Goal: Task Accomplishment & Management: Complete application form

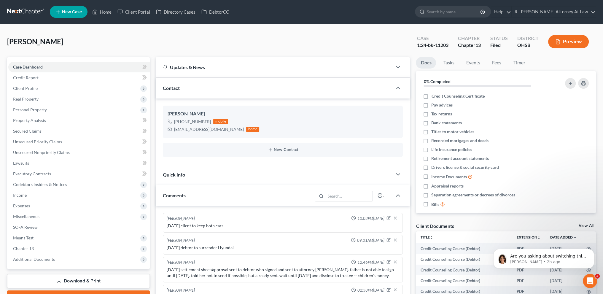
scroll to position [151, 0]
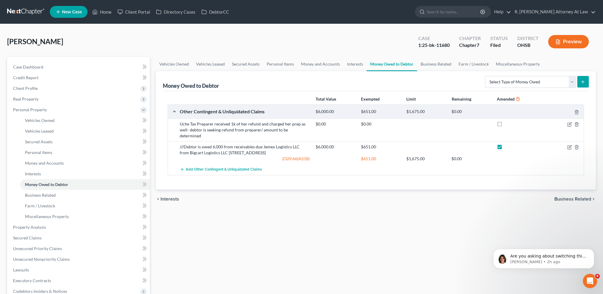
scroll to position [429, 0]
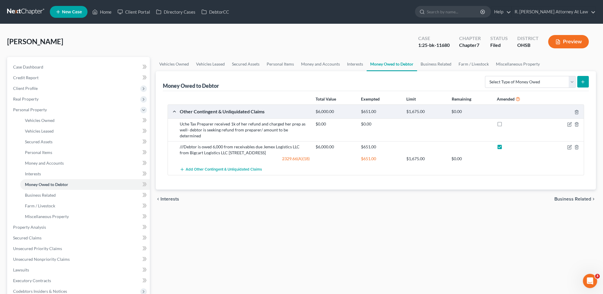
drag, startPoint x: 421, startPoint y: 225, endPoint x: 420, endPoint y: 222, distance: 3.3
click at [421, 225] on div "Vehicles Owned Vehicles Leased Secured Assets Personal Items Money and Accounts…" at bounding box center [376, 228] width 446 height 342
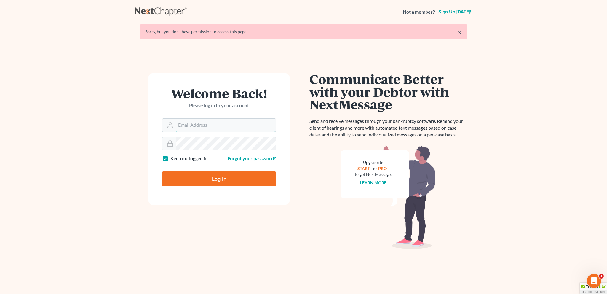
type input "[EMAIL_ADDRESS][DOMAIN_NAME]"
click at [214, 178] on input "Log In" at bounding box center [219, 178] width 114 height 15
type input "Thinking..."
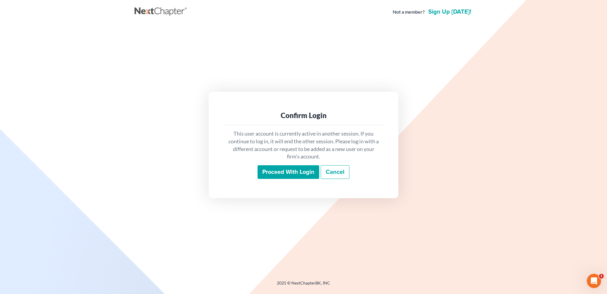
click at [281, 171] on input "Proceed with login" at bounding box center [289, 172] width 62 height 14
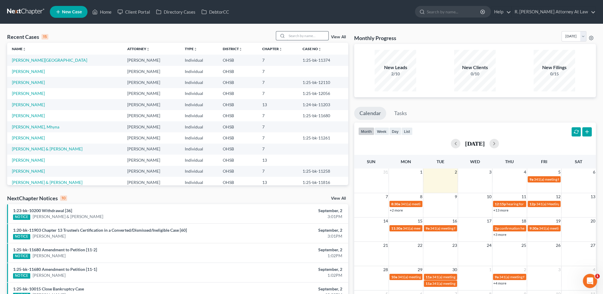
click at [296, 36] on input "search" at bounding box center [308, 35] width 42 height 9
type input "bello"
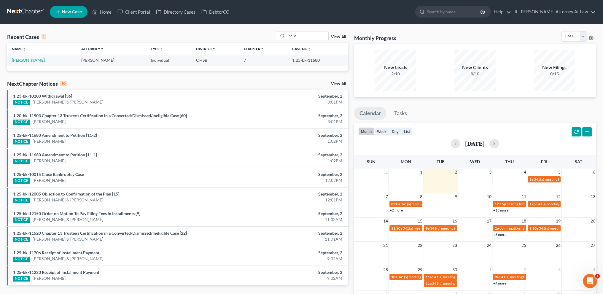
click at [31, 60] on link "[PERSON_NAME]" at bounding box center [28, 60] width 33 height 5
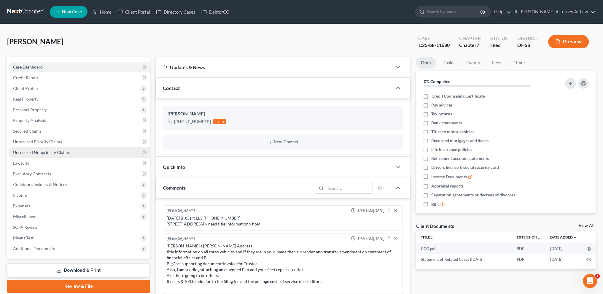
click at [19, 151] on span "Unsecured Nonpriority Claims" at bounding box center [41, 152] width 57 height 5
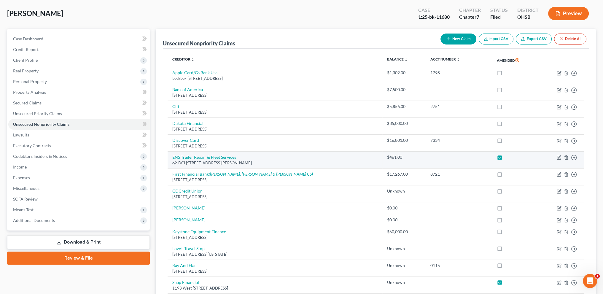
scroll to position [108, 0]
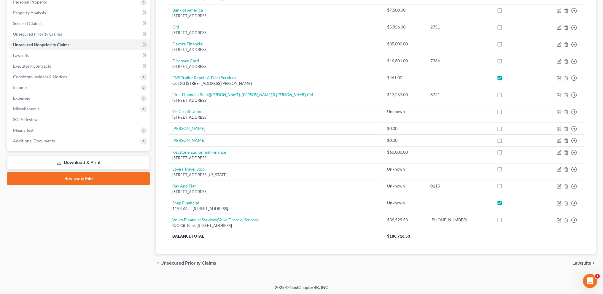
click at [76, 161] on link "Download & Print" at bounding box center [78, 163] width 143 height 14
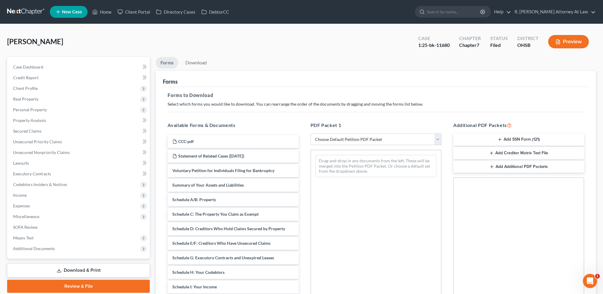
click at [325, 138] on select "Choose Default Petition PDF Packet Complete Bankruptcy Petition (all forms and …" at bounding box center [375, 139] width 131 height 12
select select "2"
click at [310, 133] on select "Choose Default Petition PDF Packet Complete Bankruptcy Petition (all forms and …" at bounding box center [375, 139] width 131 height 12
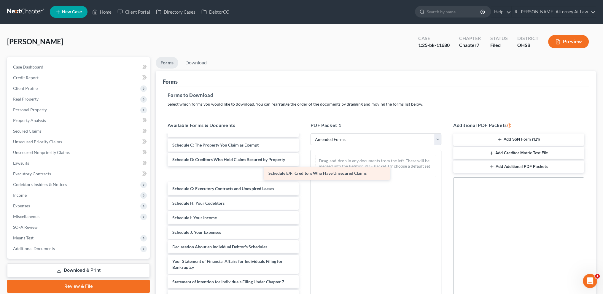
scroll to position [37, 0]
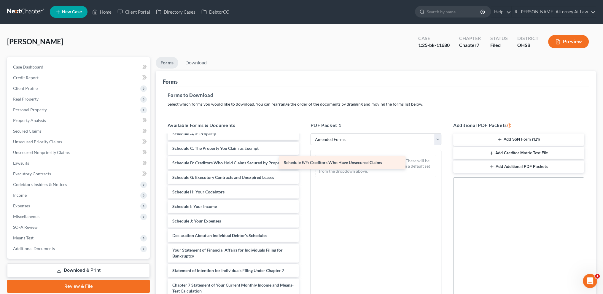
drag, startPoint x: 200, startPoint y: 168, endPoint x: 313, endPoint y: 161, distance: 112.6
click at [303, 161] on div "Schedule E/F: Creditors Who Have Unsecured Claims Voluntary Petition for Indivi…" at bounding box center [233, 237] width 140 height 278
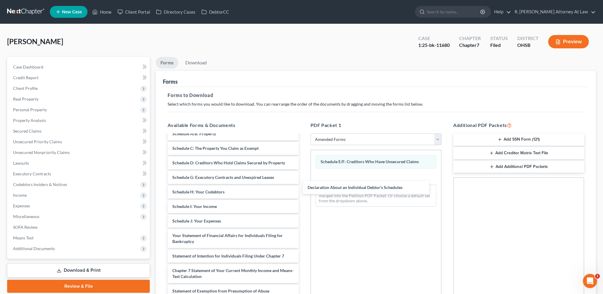
drag, startPoint x: 202, startPoint y: 235, endPoint x: 339, endPoint y: 186, distance: 145.8
click at [303, 187] on div "Declaration About an Individual Debtor's Schedules Voluntary Petition for Indiv…" at bounding box center [233, 229] width 140 height 263
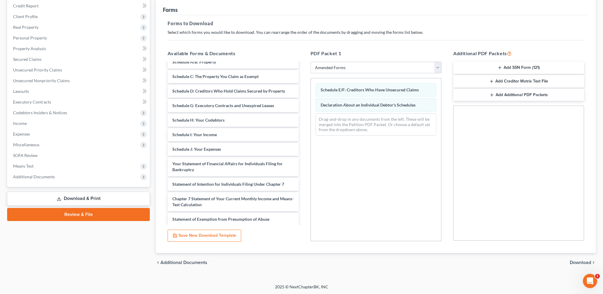
click at [581, 262] on span "Download" at bounding box center [580, 262] width 21 height 5
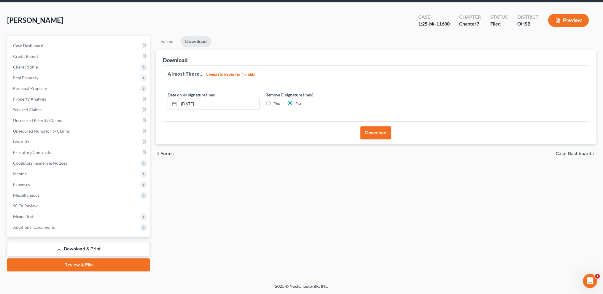
scroll to position [21, 0]
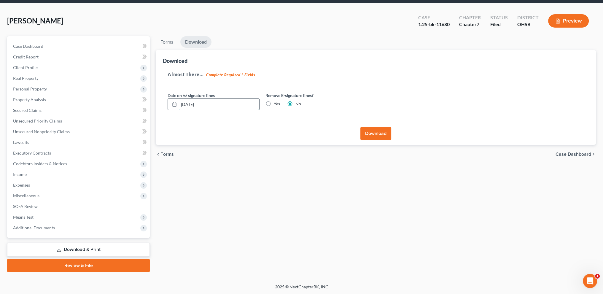
click at [206, 102] on input "[DATE]" at bounding box center [219, 104] width 80 height 11
type input "0"
type input "[DATE]"
click at [377, 134] on button "Download" at bounding box center [375, 133] width 31 height 13
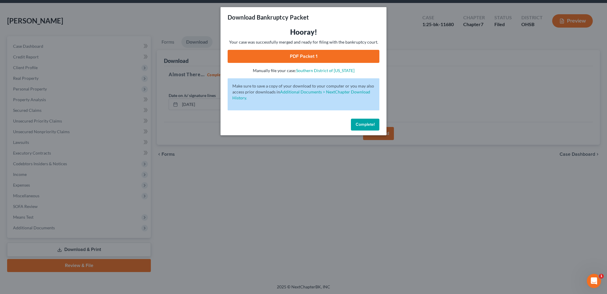
click at [303, 56] on link "PDF Packet 1" at bounding box center [304, 56] width 152 height 13
click at [306, 57] on link "PDF Packet 1" at bounding box center [304, 56] width 152 height 13
click at [366, 126] on span "Complete!" at bounding box center [365, 124] width 19 height 5
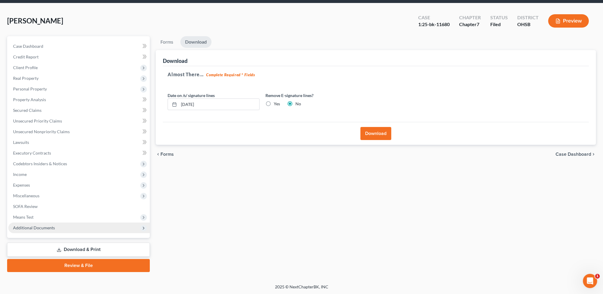
click at [50, 229] on span "Additional Documents" at bounding box center [34, 227] width 42 height 5
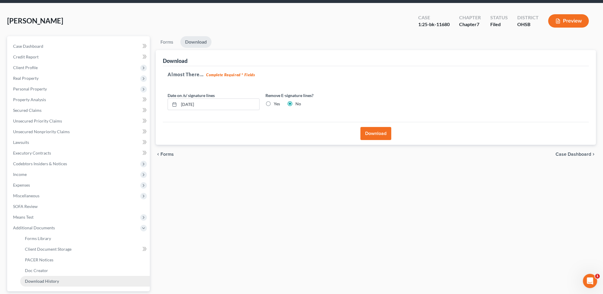
click at [55, 280] on span "Download History" at bounding box center [42, 280] width 34 height 5
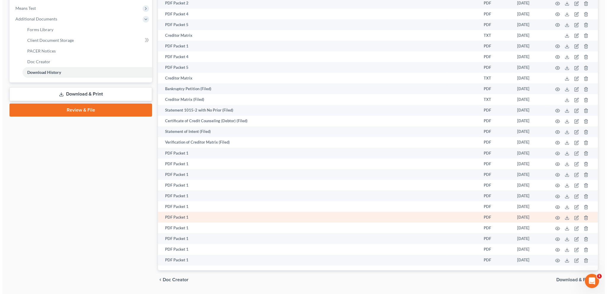
scroll to position [251, 0]
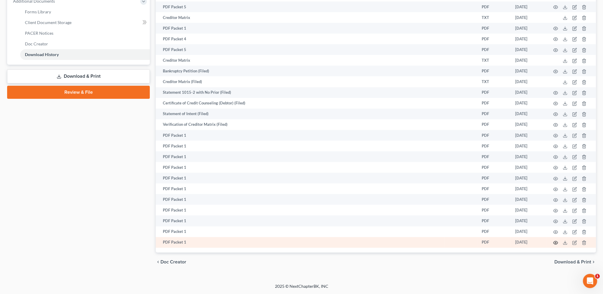
click at [555, 242] on icon "button" at bounding box center [555, 242] width 5 height 5
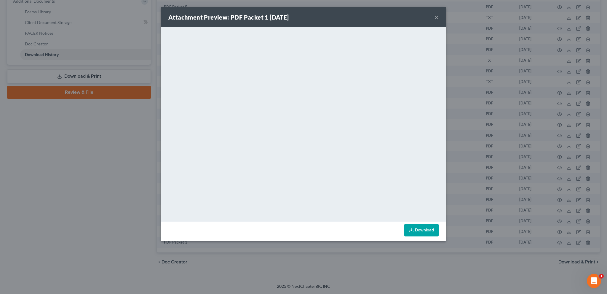
click at [113, 126] on div "Attachment Preview: PDF Packet 1 [DATE] × <object ng-attr-data='[URL][DOMAIN_NA…" at bounding box center [303, 147] width 607 height 294
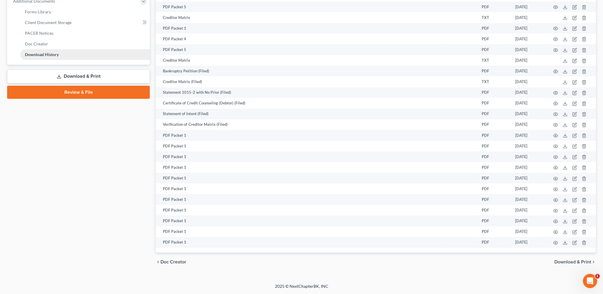
click at [45, 52] on span "Download History" at bounding box center [42, 54] width 34 height 5
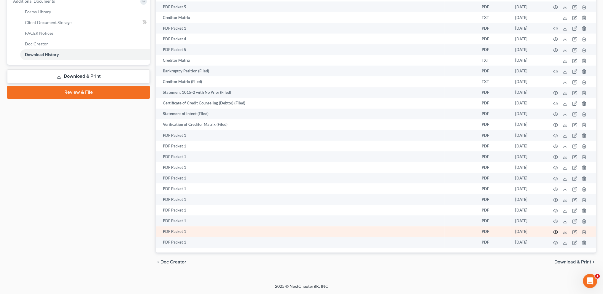
click at [555, 231] on icon "button" at bounding box center [555, 232] width 5 height 5
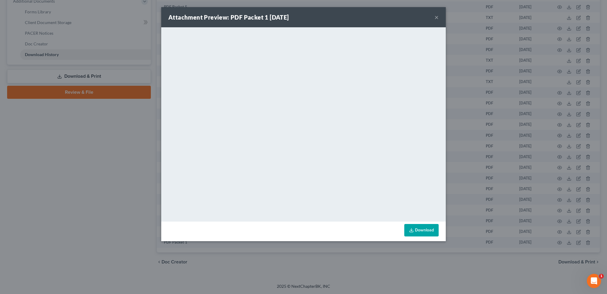
click at [435, 17] on button "×" at bounding box center [437, 17] width 4 height 7
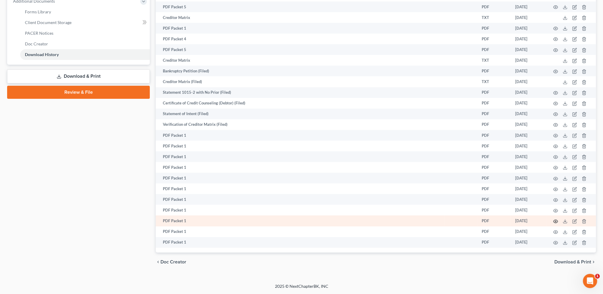
click at [555, 219] on icon "button" at bounding box center [555, 221] width 5 height 5
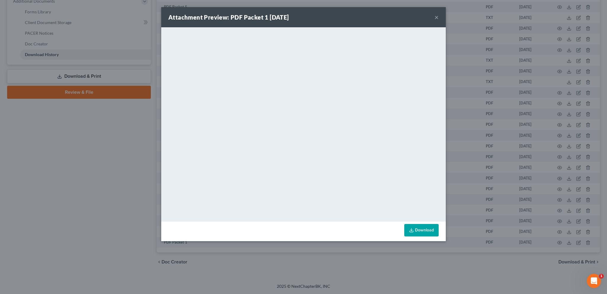
click at [437, 17] on button "×" at bounding box center [437, 17] width 4 height 7
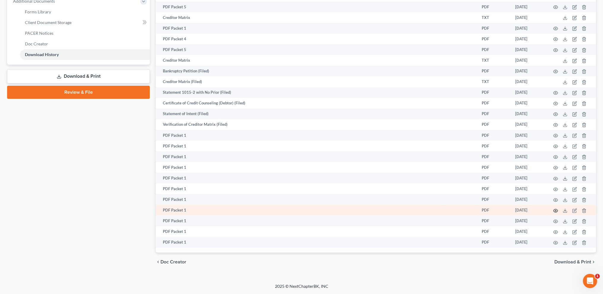
click at [555, 209] on icon "button" at bounding box center [555, 210] width 4 height 3
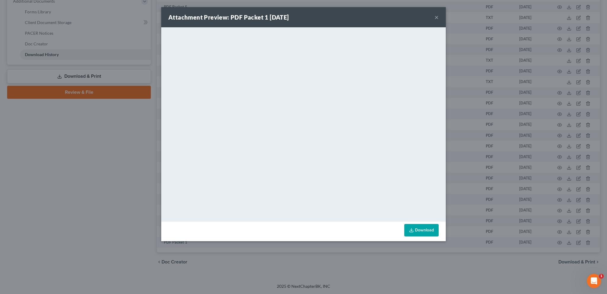
click at [436, 16] on button "×" at bounding box center [437, 17] width 4 height 7
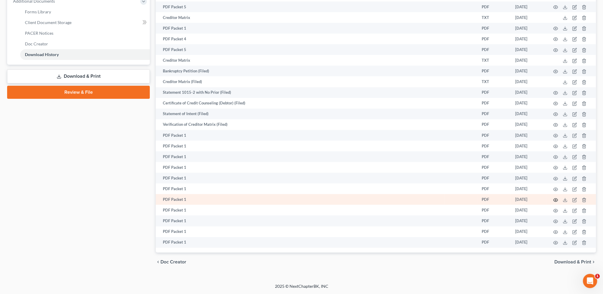
click at [555, 199] on circle "button" at bounding box center [555, 199] width 1 height 1
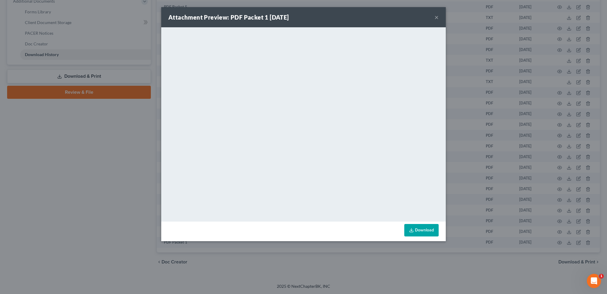
click at [436, 16] on button "×" at bounding box center [437, 17] width 4 height 7
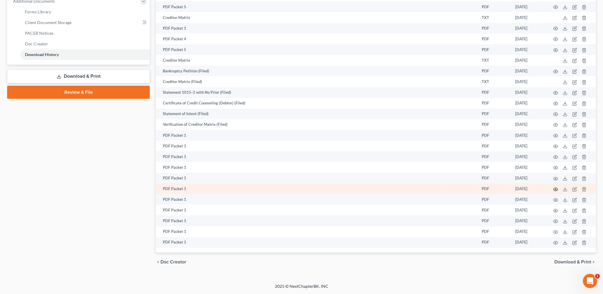
click at [555, 188] on icon "button" at bounding box center [555, 189] width 5 height 5
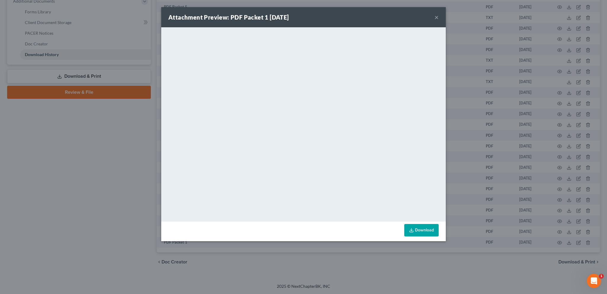
click at [588, 210] on div "Attachment Preview: PDF Packet 1 [DATE] × <object ng-attr-data='[URL][DOMAIN_NA…" at bounding box center [303, 147] width 607 height 294
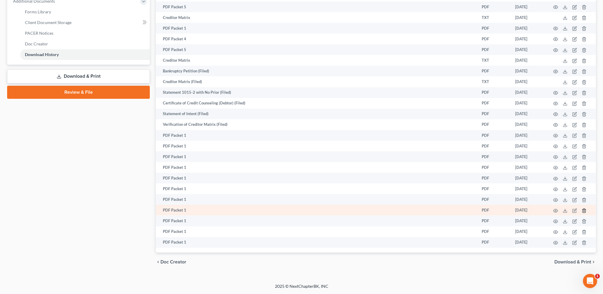
click at [585, 210] on icon "button" at bounding box center [583, 210] width 5 height 5
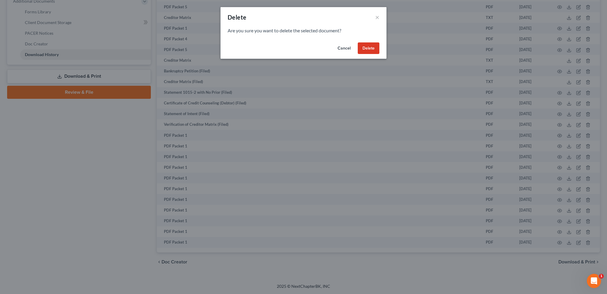
click at [372, 49] on button "Delete" at bounding box center [369, 48] width 22 height 12
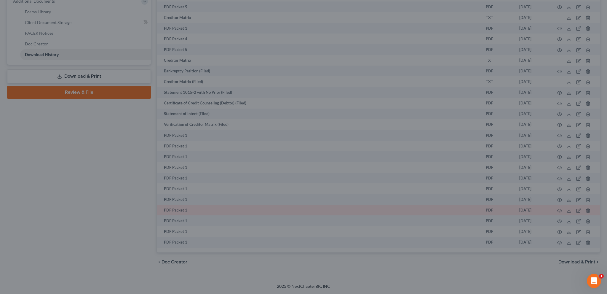
scroll to position [240, 0]
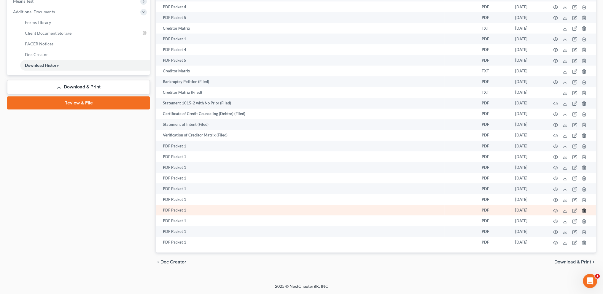
click at [582, 209] on icon "button" at bounding box center [583, 210] width 3 height 4
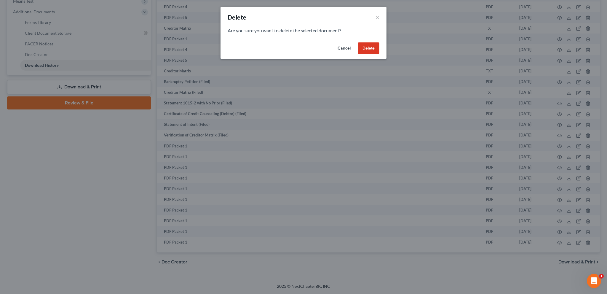
click at [362, 47] on button "Delete" at bounding box center [369, 48] width 22 height 12
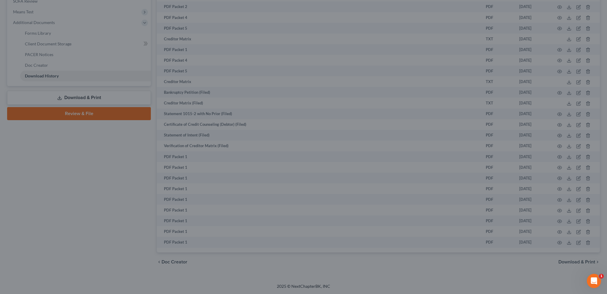
scroll to position [230, 0]
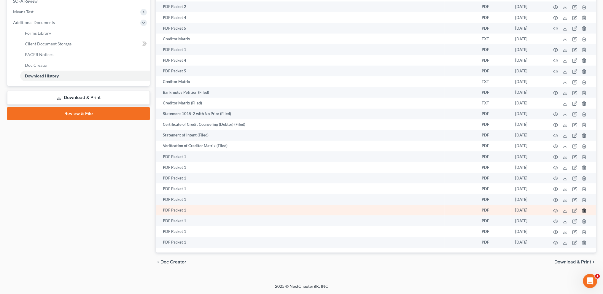
click at [584, 211] on line "button" at bounding box center [584, 210] width 0 height 1
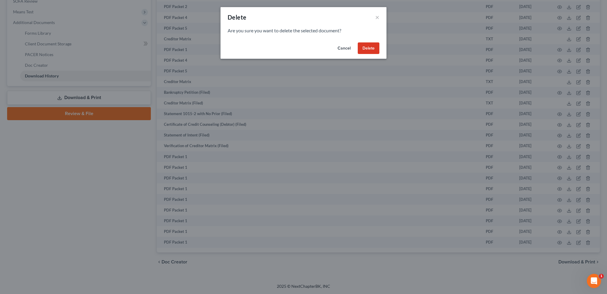
click at [375, 50] on button "Delete" at bounding box center [369, 48] width 22 height 12
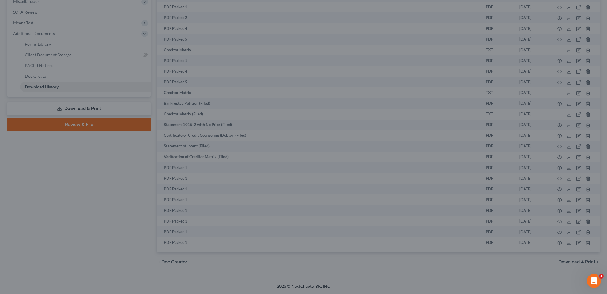
scroll to position [219, 0]
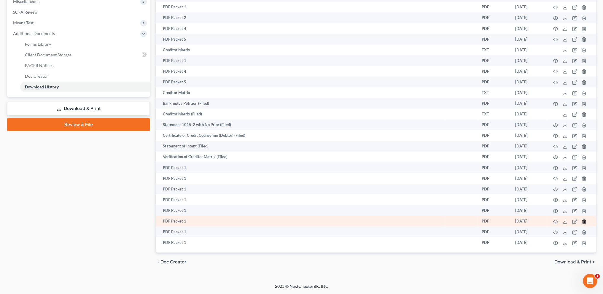
click at [585, 221] on icon "button" at bounding box center [583, 221] width 5 height 5
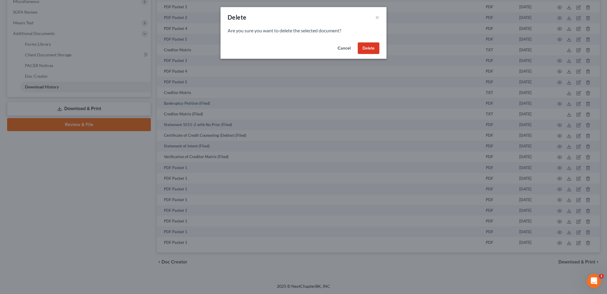
click at [367, 50] on button "Delete" at bounding box center [369, 48] width 22 height 12
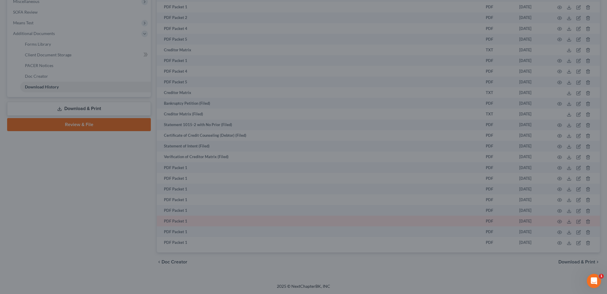
scroll to position [208, 0]
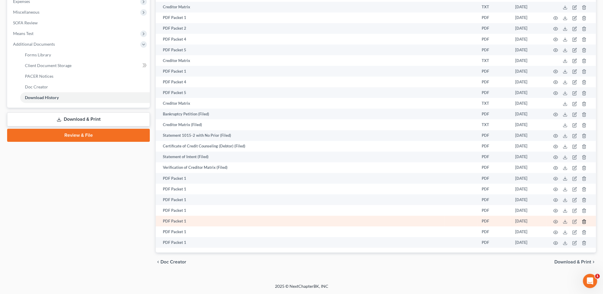
click at [583, 221] on icon "button" at bounding box center [583, 221] width 5 height 5
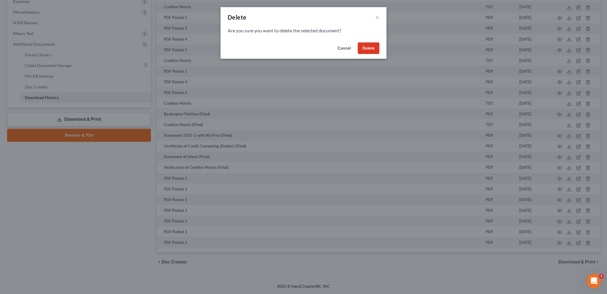
click at [367, 48] on button "Delete" at bounding box center [369, 48] width 22 height 12
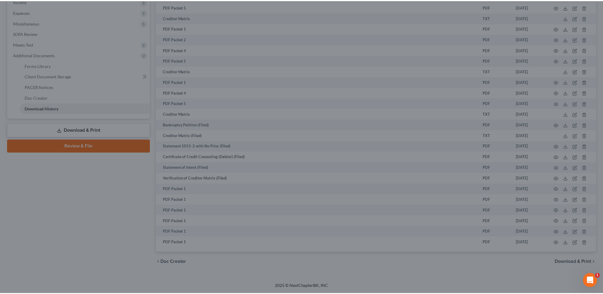
scroll to position [197, 0]
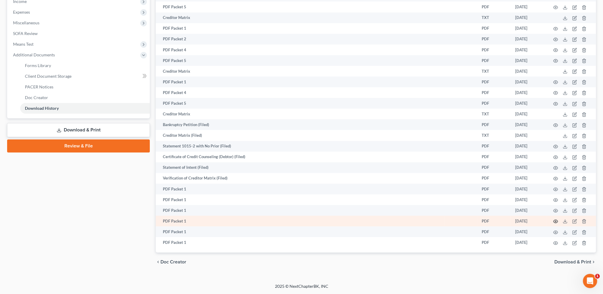
click at [554, 221] on icon "button" at bounding box center [555, 221] width 5 height 5
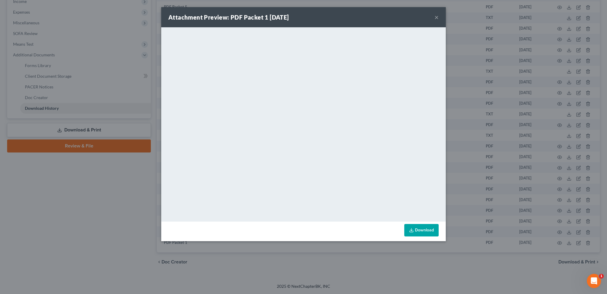
click at [435, 17] on button "×" at bounding box center [437, 17] width 4 height 7
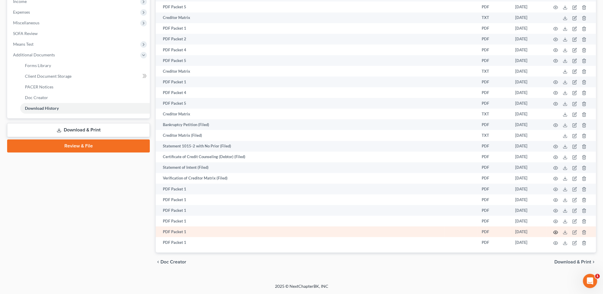
click at [556, 231] on icon "button" at bounding box center [555, 232] width 5 height 5
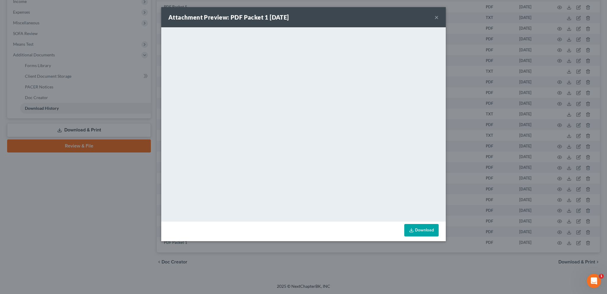
click at [436, 18] on button "×" at bounding box center [437, 17] width 4 height 7
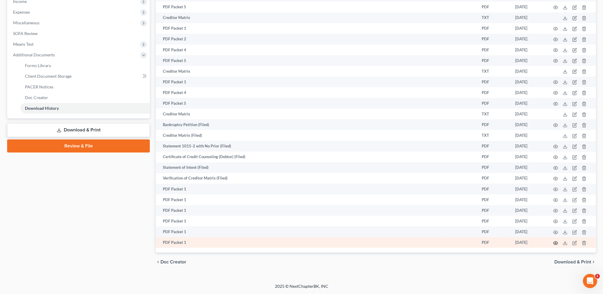
click at [555, 242] on icon "button" at bounding box center [555, 242] width 5 height 5
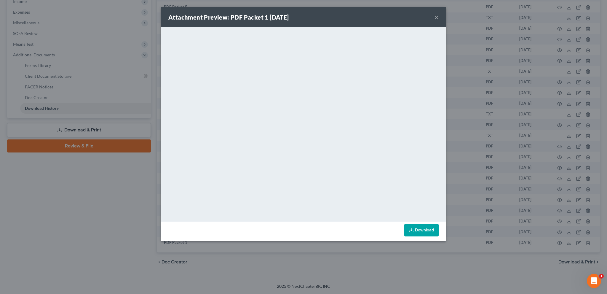
click at [436, 18] on button "×" at bounding box center [437, 17] width 4 height 7
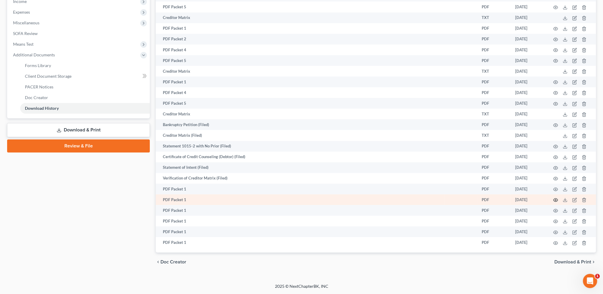
click at [555, 198] on icon "button" at bounding box center [555, 199] width 4 height 3
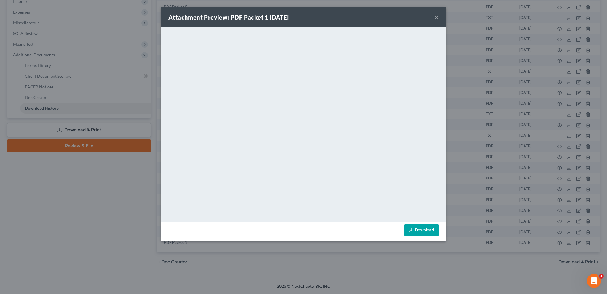
click at [436, 17] on button "×" at bounding box center [437, 17] width 4 height 7
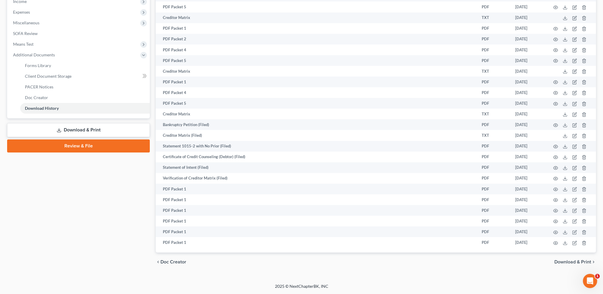
click at [86, 127] on link "Download & Print" at bounding box center [78, 130] width 143 height 14
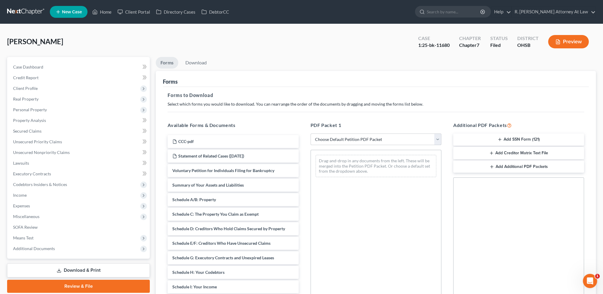
click at [371, 143] on select "Choose Default Petition PDF Packet Complete Bankruptcy Petition (all forms and …" at bounding box center [375, 139] width 131 height 12
select select "2"
click at [310, 133] on select "Choose Default Petition PDF Packet Complete Bankruptcy Petition (all forms and …" at bounding box center [375, 139] width 131 height 12
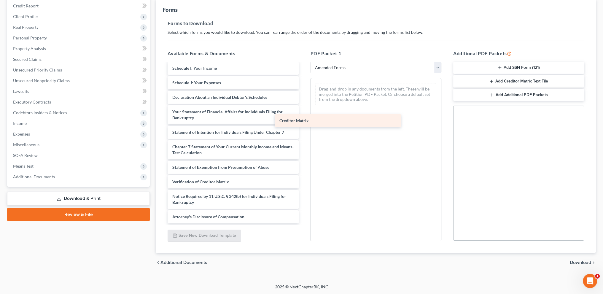
scroll to position [117, 0]
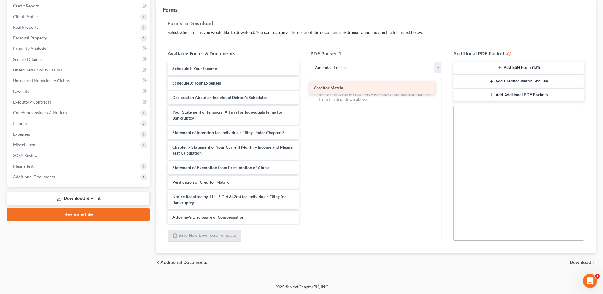
drag, startPoint x: 203, startPoint y: 169, endPoint x: 344, endPoint y: 90, distance: 161.9
click at [303, 90] on div "Creditor Matrix Voluntary Petition for Individuals Filing for Bankruptcy Summar…" at bounding box center [233, 85] width 140 height 278
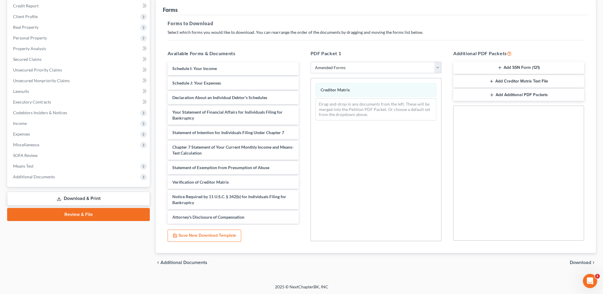
click at [582, 261] on span "Download" at bounding box center [580, 262] width 21 height 5
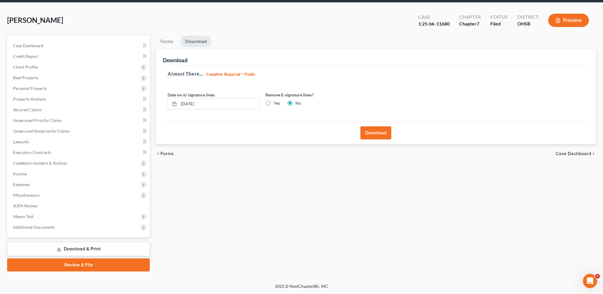
scroll to position [21, 0]
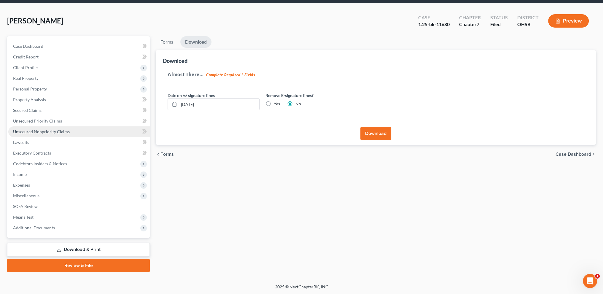
click at [26, 132] on span "Unsecured Nonpriority Claims" at bounding box center [41, 131] width 57 height 5
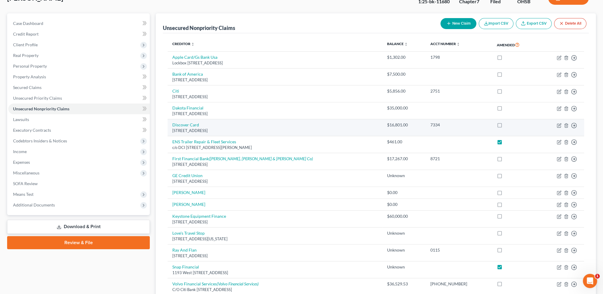
scroll to position [44, 0]
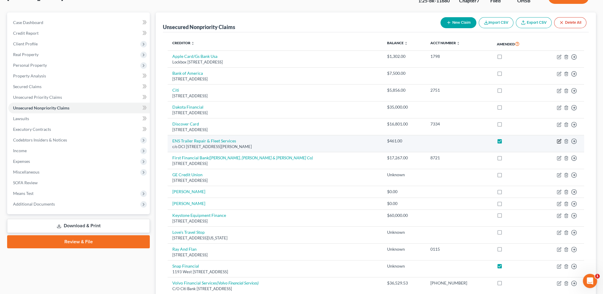
click at [557, 141] on icon "button" at bounding box center [559, 141] width 5 height 5
select select "9"
select select "14"
select select "0"
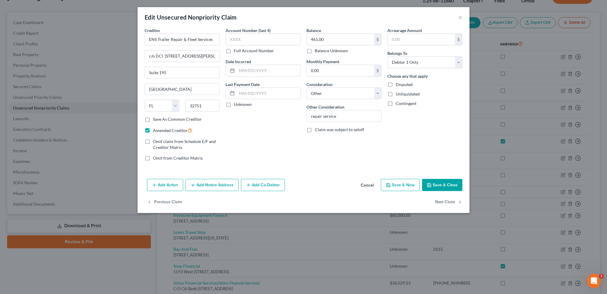
click at [439, 182] on button "Save & Close" at bounding box center [442, 185] width 40 height 12
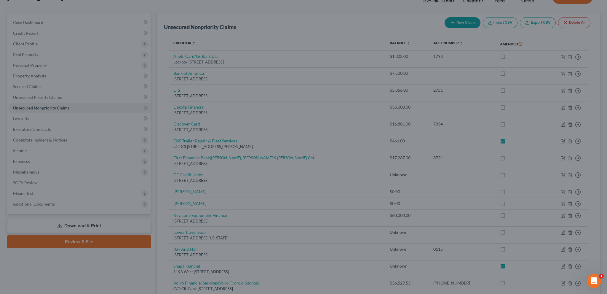
type input "0"
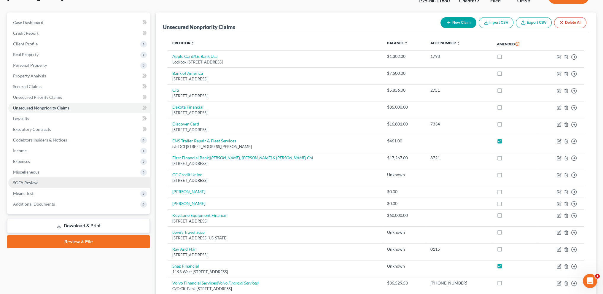
click at [25, 184] on span "SOFA Review" at bounding box center [25, 182] width 25 height 5
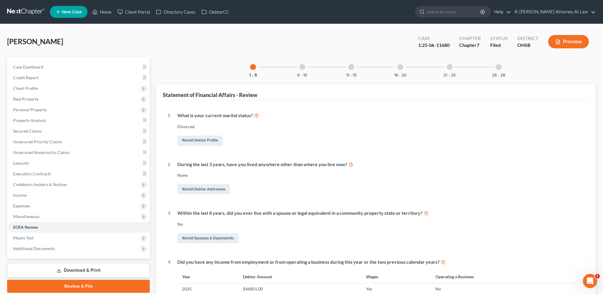
click at [501, 65] on div at bounding box center [498, 67] width 6 height 6
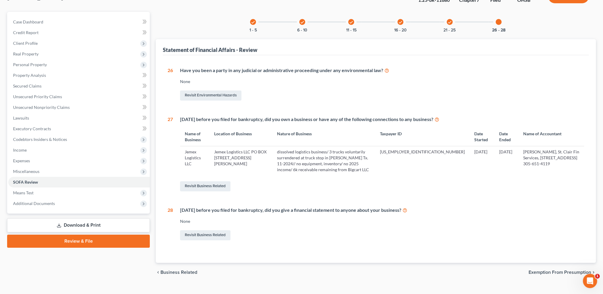
scroll to position [49, 0]
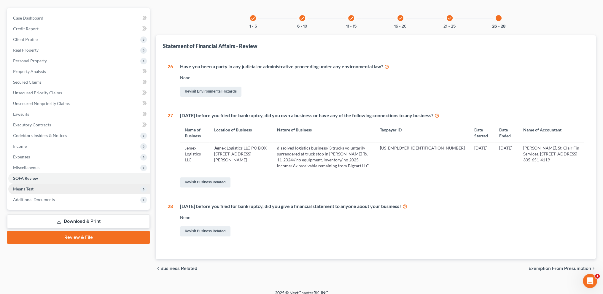
click at [30, 187] on span "Means Test" at bounding box center [23, 188] width 20 height 5
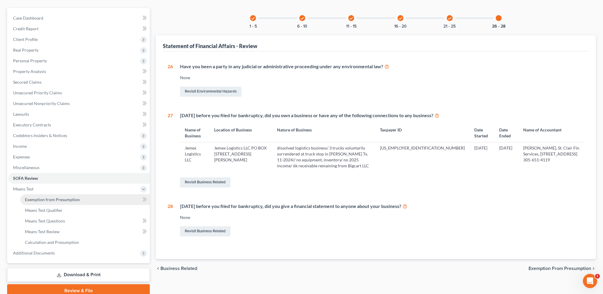
click at [38, 199] on span "Exemption from Presumption" at bounding box center [52, 199] width 55 height 5
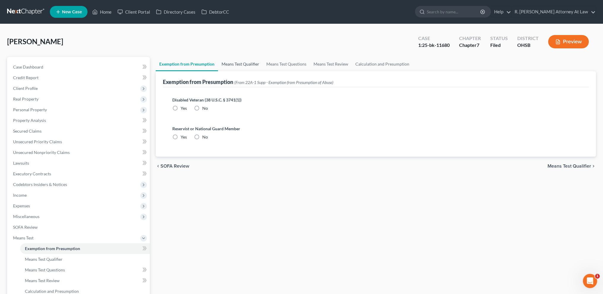
click at [239, 63] on link "Means Test Qualifier" at bounding box center [240, 64] width 45 height 14
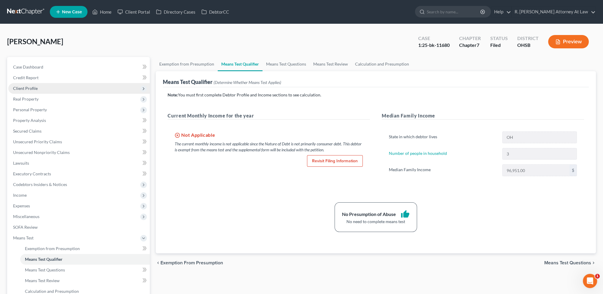
click at [19, 85] on span "Client Profile" at bounding box center [78, 88] width 141 height 11
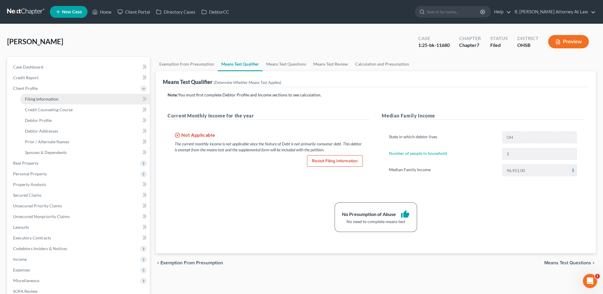
click at [25, 100] on span "Filing Information" at bounding box center [42, 98] width 34 height 5
select select "0"
select select "3"
select select "0"
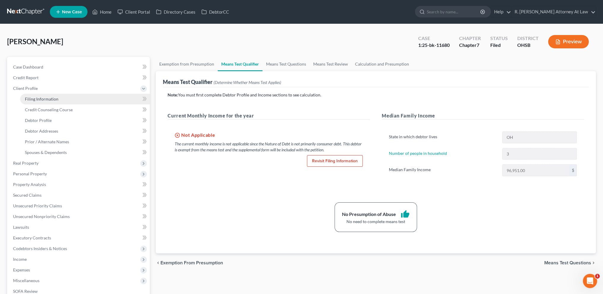
select select "36"
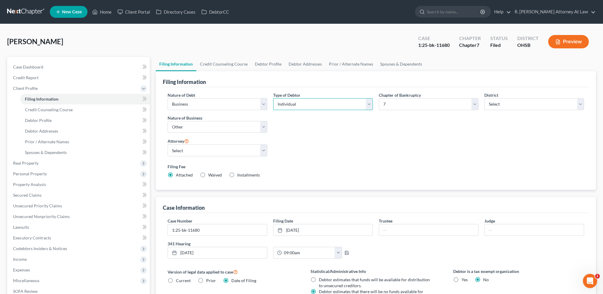
click at [281, 102] on select "Select Individual Joint" at bounding box center [323, 104] width 100 height 12
click at [273, 98] on select "Select Individual Joint" at bounding box center [323, 104] width 100 height 12
click at [258, 82] on div "Filing Information" at bounding box center [376, 79] width 426 height 16
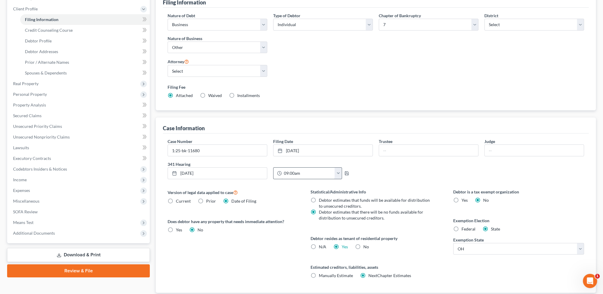
scroll to position [119, 0]
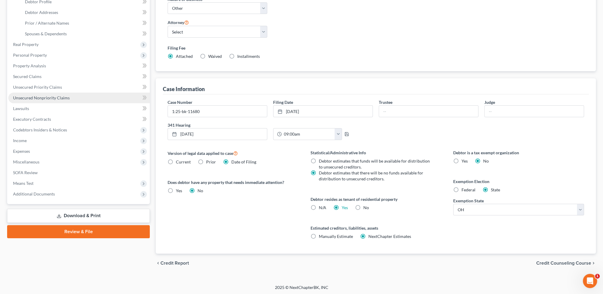
click at [25, 94] on link "Unsecured Nonpriority Claims" at bounding box center [78, 98] width 141 height 11
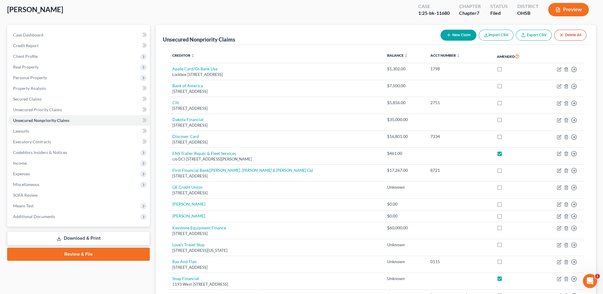
scroll to position [108, 0]
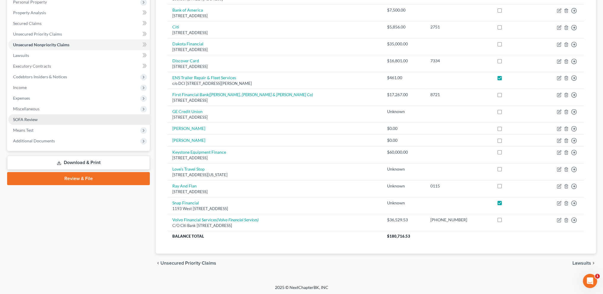
click at [23, 118] on span "SOFA Review" at bounding box center [25, 119] width 25 height 5
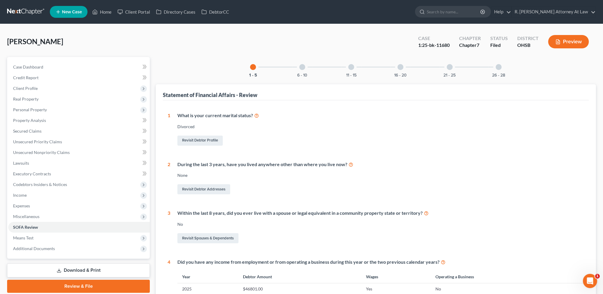
click at [498, 67] on div at bounding box center [498, 67] width 6 height 6
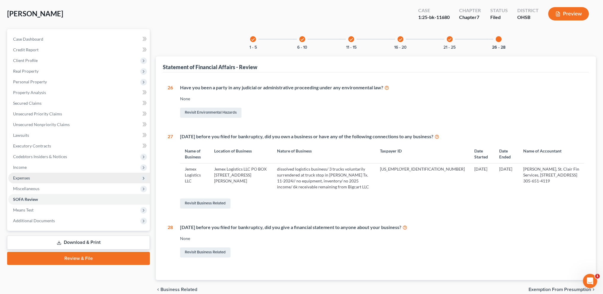
scroll to position [49, 0]
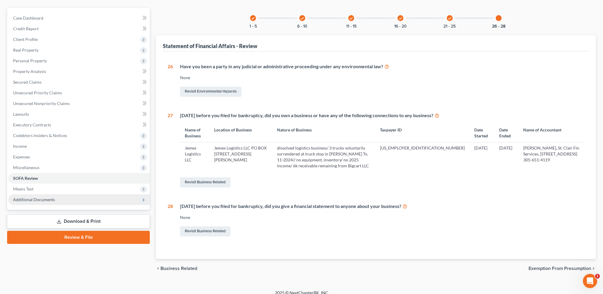
click at [37, 200] on span "Additional Documents" at bounding box center [34, 199] width 42 height 5
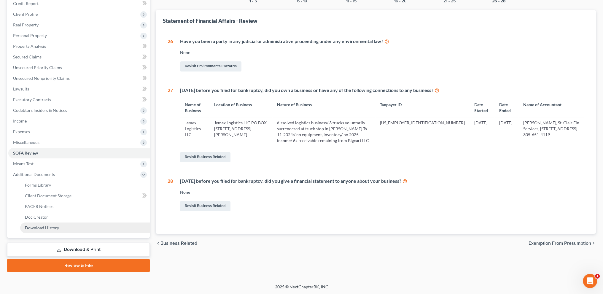
click at [51, 227] on span "Download History" at bounding box center [42, 227] width 34 height 5
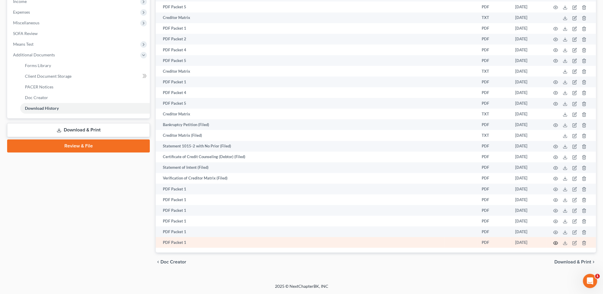
click at [555, 242] on icon "button" at bounding box center [555, 242] width 5 height 5
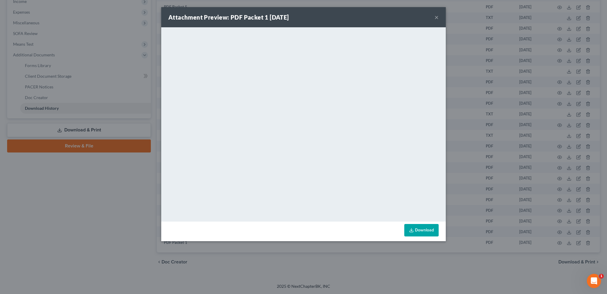
drag, startPoint x: 438, startPoint y: 16, endPoint x: 457, endPoint y: 61, distance: 48.9
click at [438, 16] on button "×" at bounding box center [437, 17] width 4 height 7
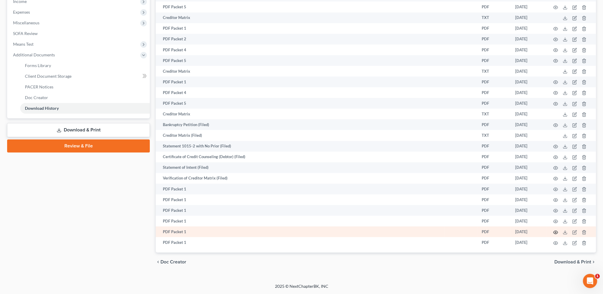
click at [554, 231] on icon "button" at bounding box center [555, 232] width 5 height 5
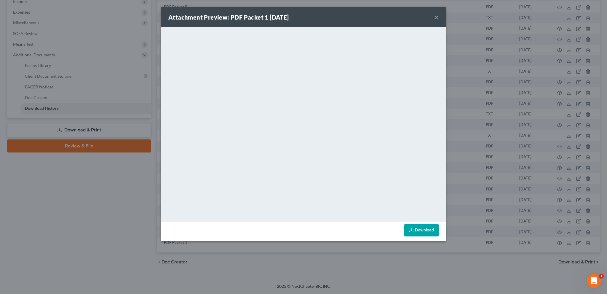
click at [438, 16] on button "×" at bounding box center [437, 17] width 4 height 7
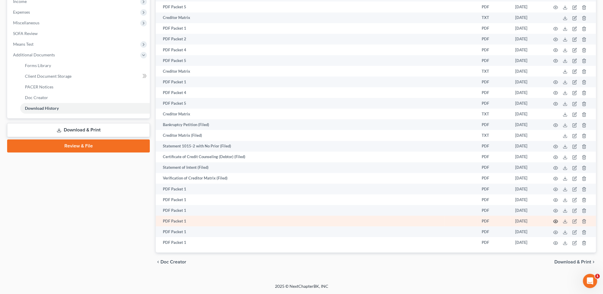
click at [555, 219] on icon "button" at bounding box center [555, 221] width 5 height 5
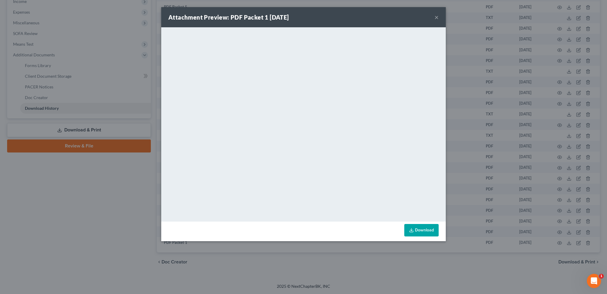
click at [436, 16] on button "×" at bounding box center [437, 17] width 4 height 7
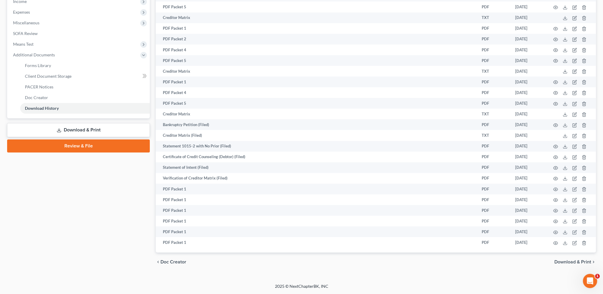
click at [65, 124] on link "Download & Print" at bounding box center [78, 130] width 143 height 14
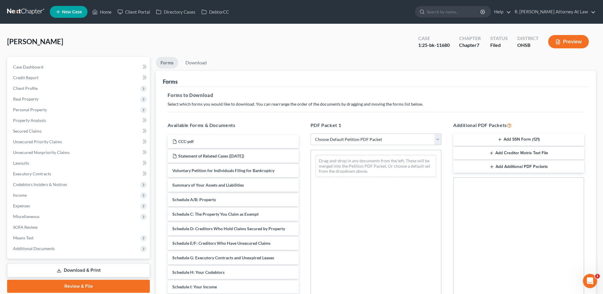
click at [329, 140] on select "Choose Default Petition PDF Packet Complete Bankruptcy Petition (all forms and …" at bounding box center [375, 139] width 131 height 12
select select "2"
click at [310, 133] on select "Choose Default Petition PDF Packet Complete Bankruptcy Petition (all forms and …" at bounding box center [375, 139] width 131 height 12
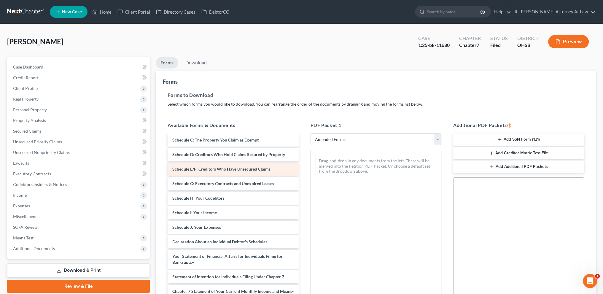
scroll to position [132, 0]
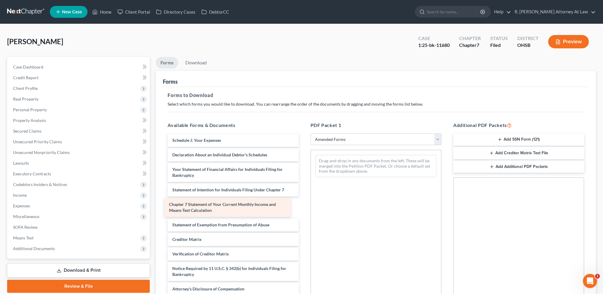
drag, startPoint x: 227, startPoint y: 205, endPoint x: 223, endPoint y: 205, distance: 3.3
click at [223, 205] on div "Chapter 7 Statement of Your Current Monthly Income and Means-Test Calculation V…" at bounding box center [233, 149] width 140 height 292
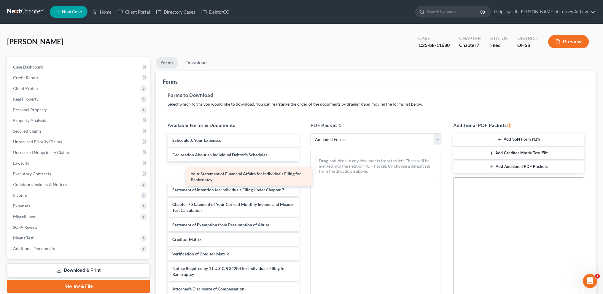
scroll to position [111, 0]
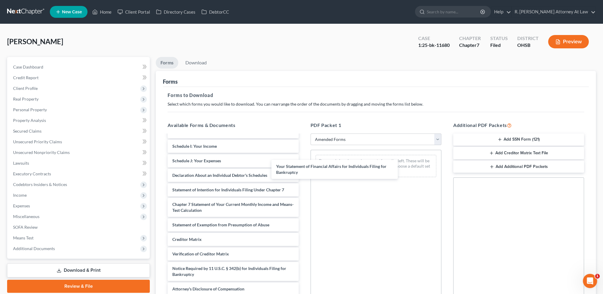
drag, startPoint x: 219, startPoint y: 172, endPoint x: 334, endPoint y: 158, distance: 115.9
click at [303, 159] on div "Your Statement of Financial Affairs for Individuals Filing for Bankruptcy Volun…" at bounding box center [233, 159] width 140 height 272
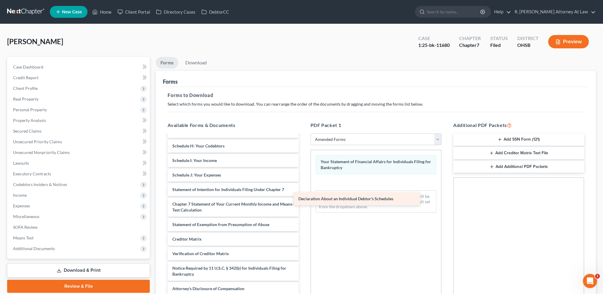
scroll to position [97, 0]
drag, startPoint x: 195, startPoint y: 174, endPoint x: 332, endPoint y: 193, distance: 137.4
click at [303, 193] on div "Declaration About an Individual Debtor's Schedules Voluntary Petition for Indiv…" at bounding box center [233, 166] width 140 height 257
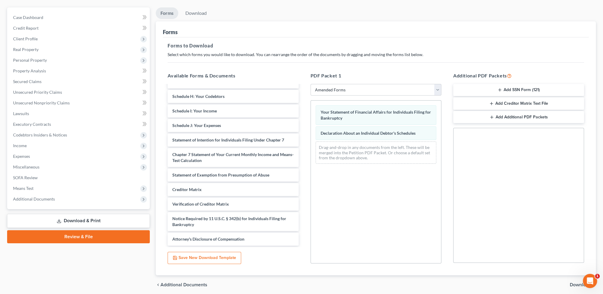
scroll to position [72, 0]
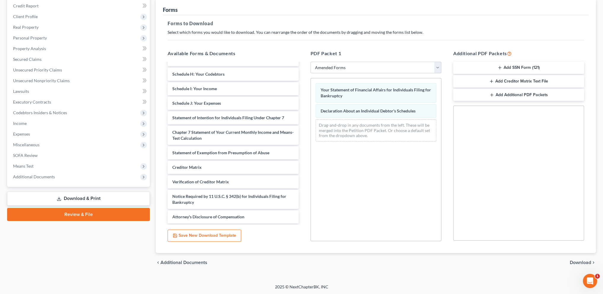
click at [574, 260] on span "Download" at bounding box center [580, 262] width 21 height 5
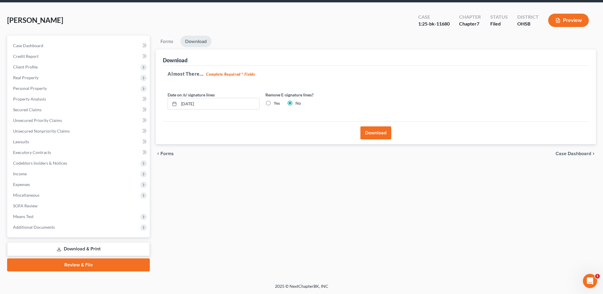
scroll to position [21, 0]
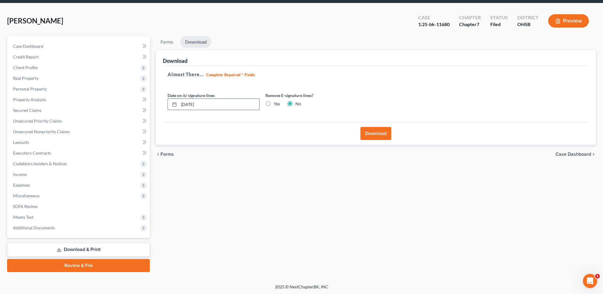
click at [211, 103] on input "[DATE]" at bounding box center [219, 104] width 80 height 11
type input "0"
type input "[DATE]"
click at [372, 135] on button "Download" at bounding box center [375, 133] width 31 height 13
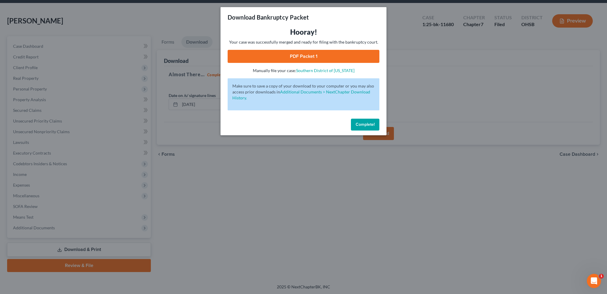
click at [302, 52] on link "PDF Packet 1" at bounding box center [304, 56] width 152 height 13
click at [358, 122] on span "Complete!" at bounding box center [365, 124] width 19 height 5
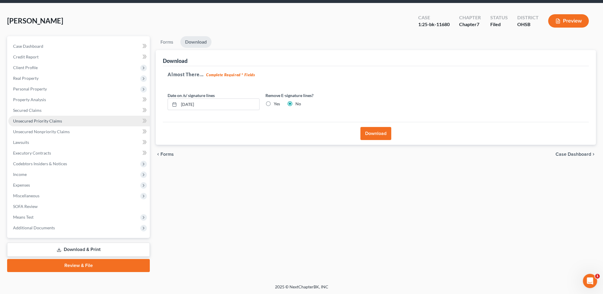
click at [27, 121] on span "Unsecured Priority Claims" at bounding box center [37, 120] width 49 height 5
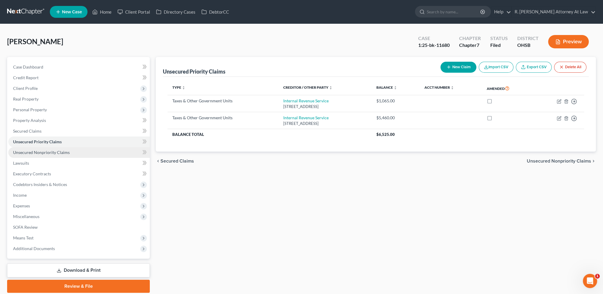
click at [53, 151] on span "Unsecured Nonpriority Claims" at bounding box center [41, 152] width 57 height 5
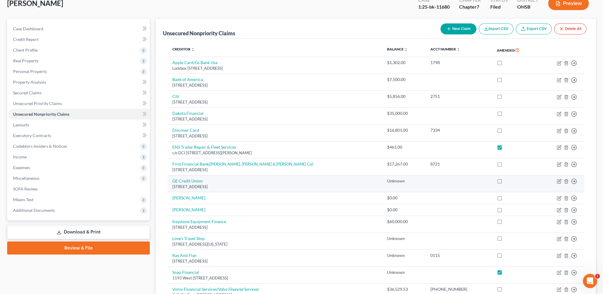
scroll to position [108, 0]
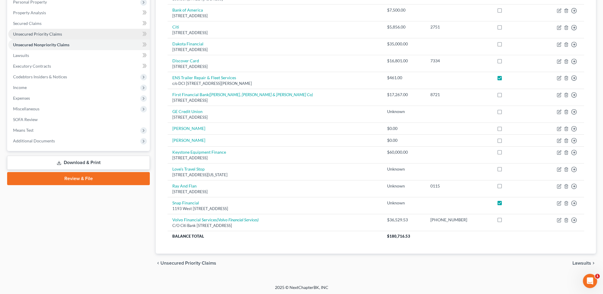
click at [36, 35] on span "Unsecured Priority Claims" at bounding box center [37, 33] width 49 height 5
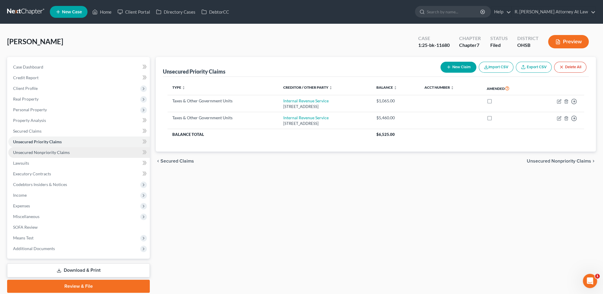
click at [33, 150] on span "Unsecured Nonpriority Claims" at bounding box center [41, 152] width 57 height 5
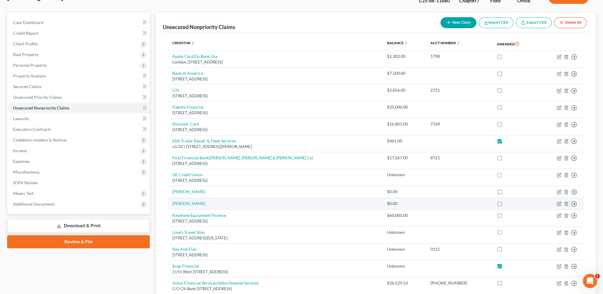
scroll to position [108, 0]
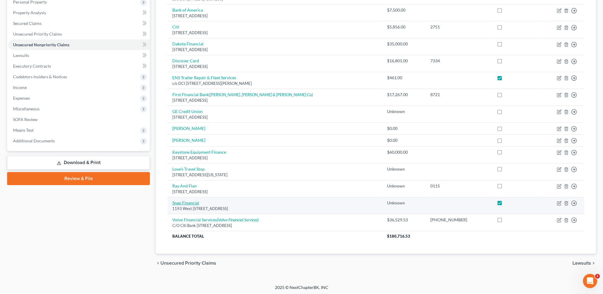
select select "46"
select select "10"
select select "0"
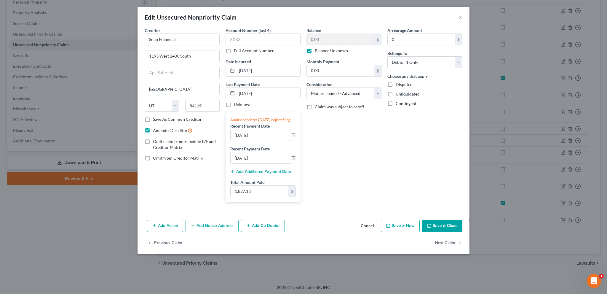
click at [436, 229] on button "Save & Close" at bounding box center [442, 226] width 40 height 12
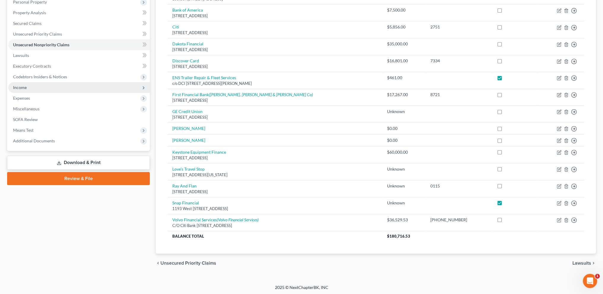
click at [16, 86] on span "Income" at bounding box center [20, 87] width 14 height 5
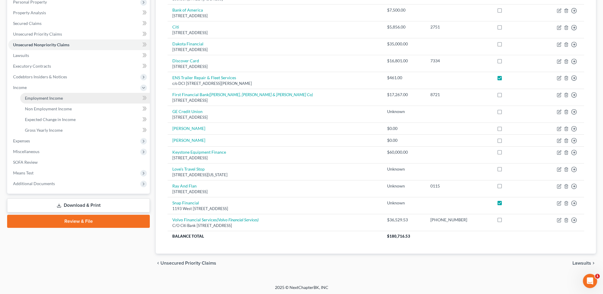
click at [27, 96] on span "Employment Income" at bounding box center [44, 97] width 38 height 5
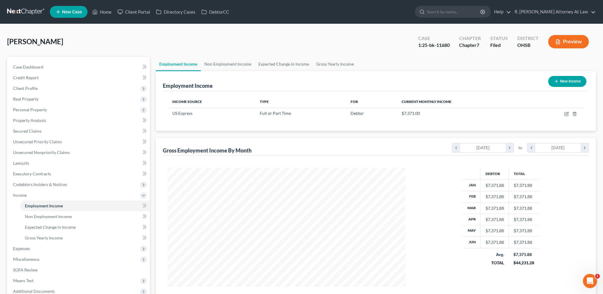
scroll to position [119, 249]
click at [107, 10] on link "Home" at bounding box center [101, 12] width 25 height 11
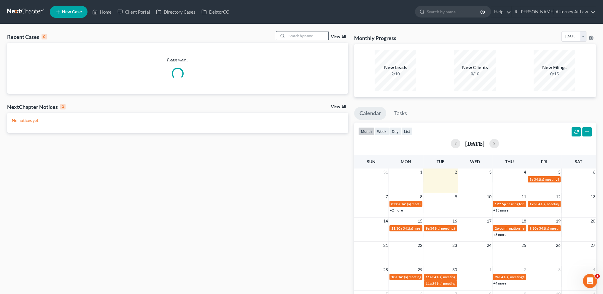
click at [312, 37] on input "search" at bounding box center [308, 35] width 42 height 9
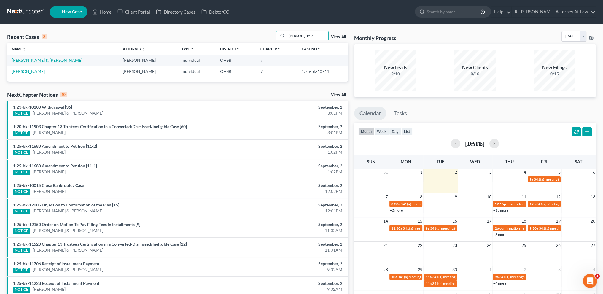
type input "[PERSON_NAME]"
click at [23, 60] on link "[PERSON_NAME] & [PERSON_NAME]" at bounding box center [47, 60] width 71 height 5
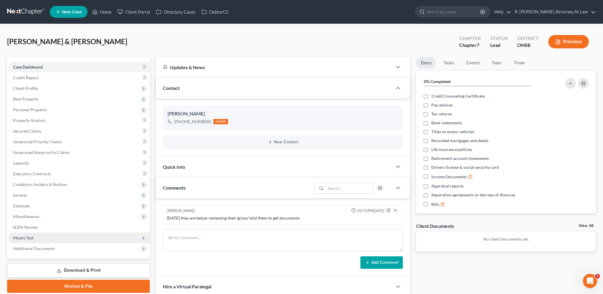
click at [31, 237] on span "Means Test" at bounding box center [23, 237] width 20 height 5
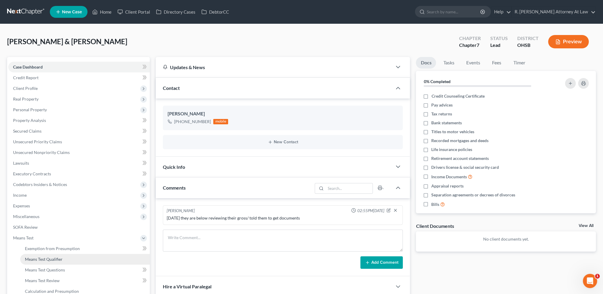
click at [42, 260] on span "Means Test Qualifier" at bounding box center [44, 258] width 38 height 5
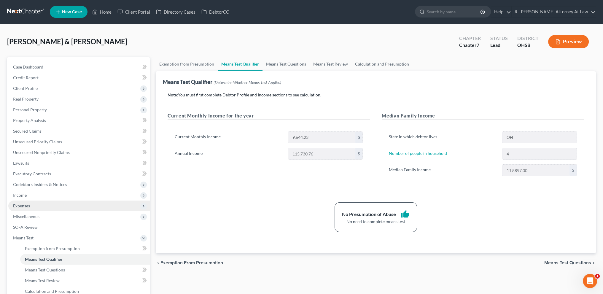
click at [24, 207] on span "Expenses" at bounding box center [21, 205] width 17 height 5
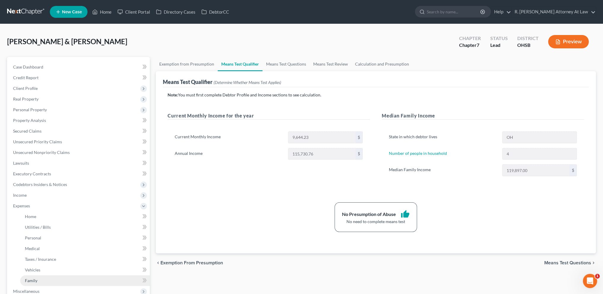
click at [36, 279] on span "Family" at bounding box center [31, 280] width 12 height 5
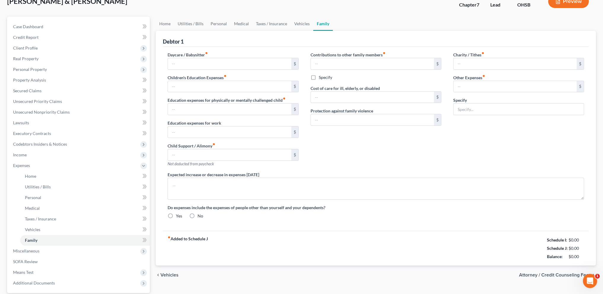
type input "0.00"
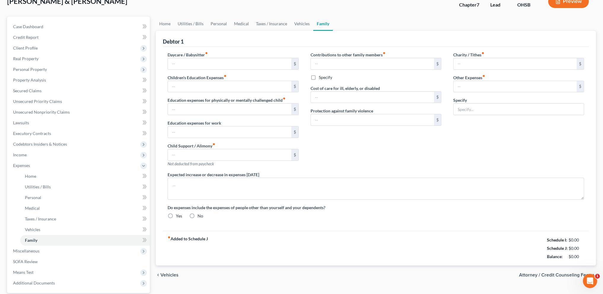
type input "0.00"
type input "350.00"
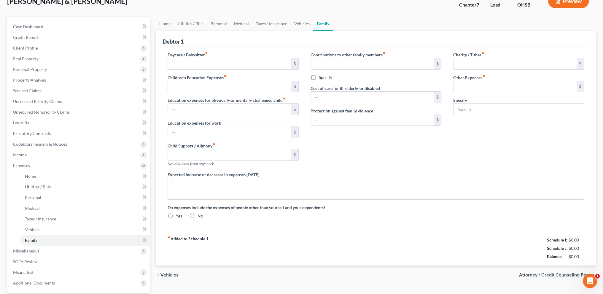
type input "Work Lunches 50, Children Activities 200, Pets 100"
radio input "true"
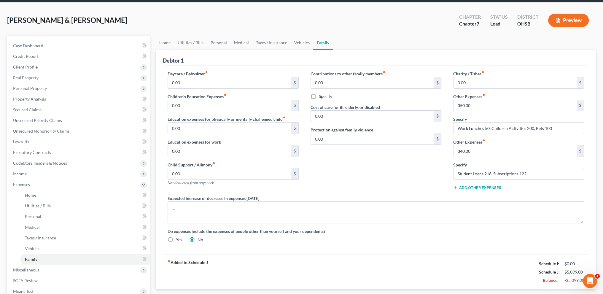
scroll to position [22, 0]
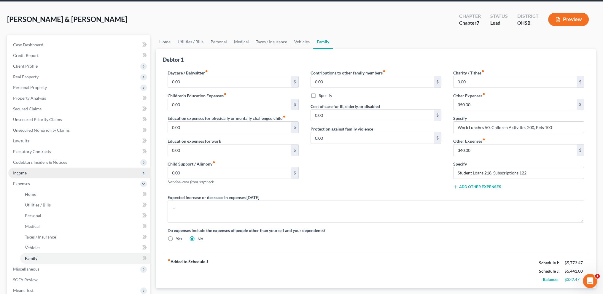
click at [23, 172] on span "Income" at bounding box center [20, 172] width 14 height 5
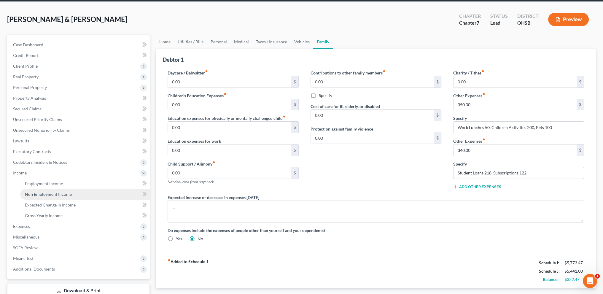
click at [38, 192] on span "Non Employment Income" at bounding box center [48, 194] width 47 height 5
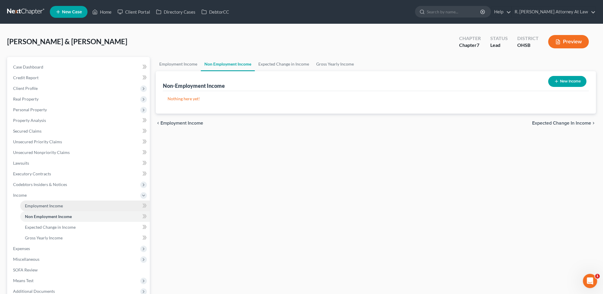
click at [42, 201] on link "Employment Income" at bounding box center [85, 205] width 130 height 11
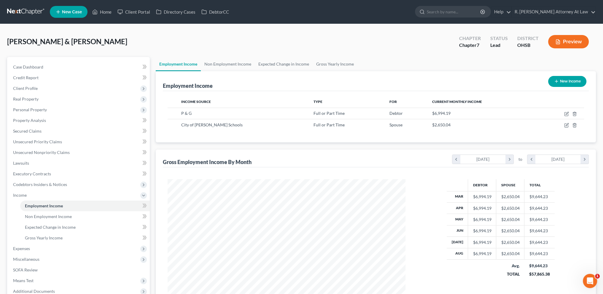
scroll to position [119, 249]
click at [33, 150] on span "Unsecured Nonpriority Claims" at bounding box center [41, 152] width 57 height 5
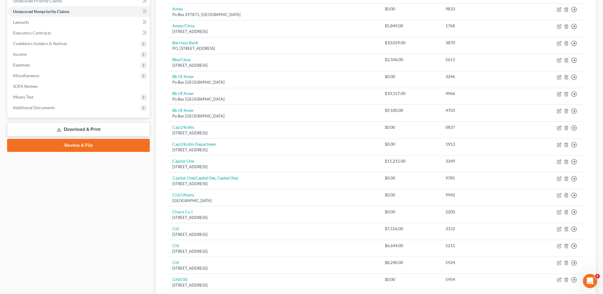
scroll to position [218, 0]
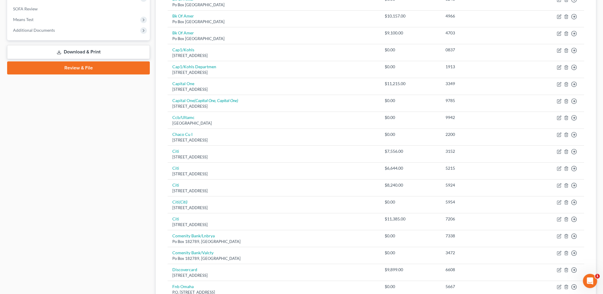
click at [66, 50] on link "Download & Print" at bounding box center [78, 52] width 143 height 14
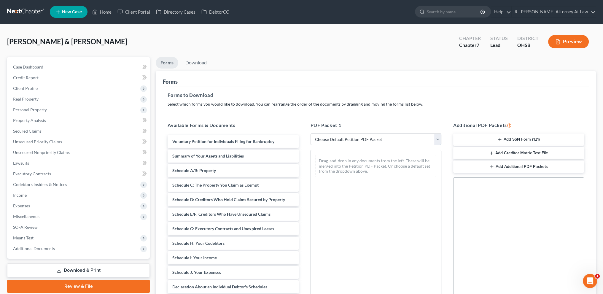
click at [327, 138] on select "Choose Default Petition PDF Packet Complete Bankruptcy Petition (all forms and …" at bounding box center [375, 139] width 131 height 12
select select "14"
click at [310, 133] on select "Choose Default Petition PDF Packet Complete Bankruptcy Petition (all forms and …" at bounding box center [375, 139] width 131 height 12
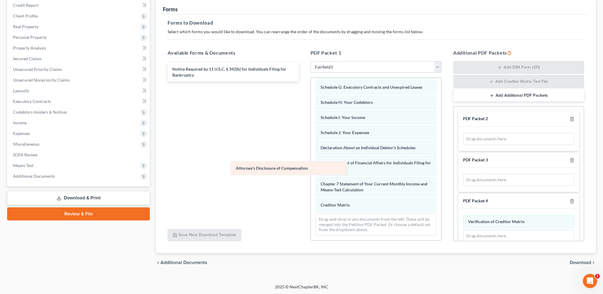
scroll to position [96, 0]
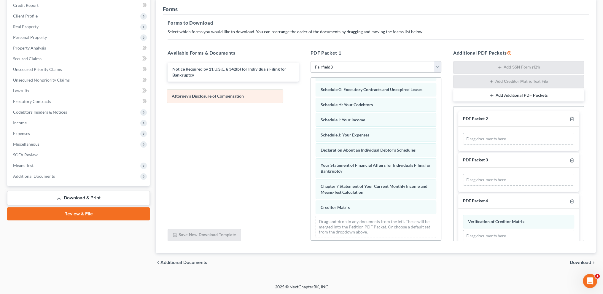
drag, startPoint x: 348, startPoint y: 206, endPoint x: 199, endPoint y: 97, distance: 184.3
click at [311, 97] on div "Attorney's Disclosure of Compensation Voluntary Petition for Individuals Filing…" at bounding box center [376, 111] width 130 height 261
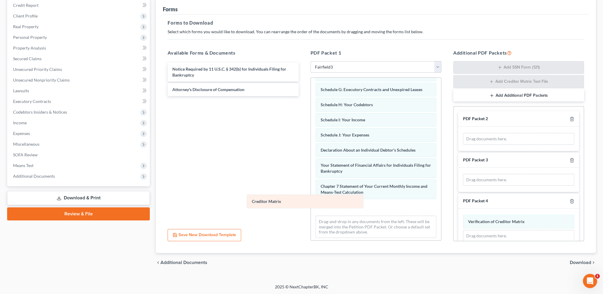
scroll to position [82, 0]
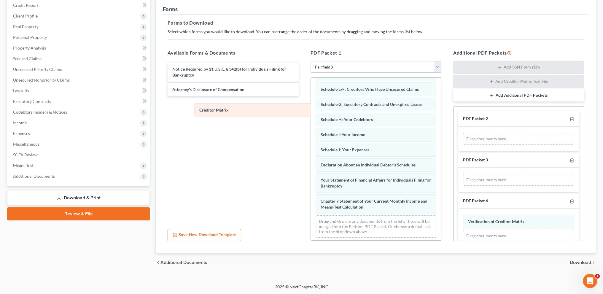
drag, startPoint x: 351, startPoint y: 205, endPoint x: 230, endPoint y: 110, distance: 153.9
click at [311, 110] on div "Creditor Matrix Voluntary Petition for Individuals Filing for Bankruptcy Summar…" at bounding box center [376, 119] width 130 height 246
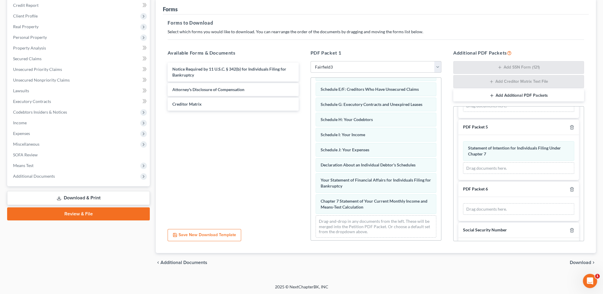
scroll to position [199, 0]
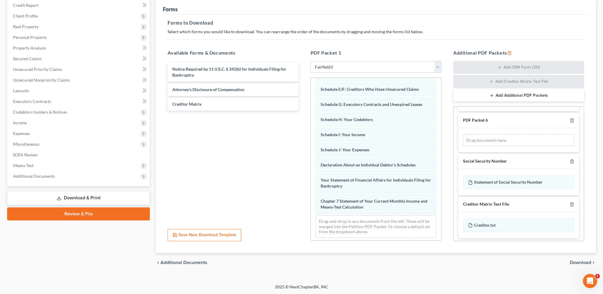
click at [575, 262] on span "Download" at bounding box center [580, 262] width 21 height 5
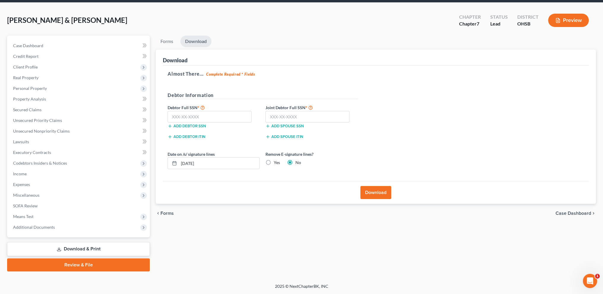
scroll to position [21, 0]
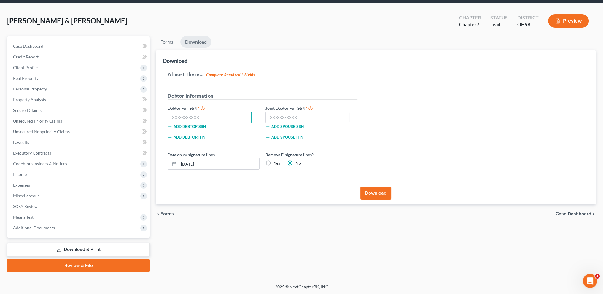
click at [192, 115] on input "text" at bounding box center [210, 117] width 84 height 12
type input "273-92-1605"
click at [270, 114] on input "text" at bounding box center [307, 117] width 84 height 12
type input "270-80-6226"
click at [70, 246] on link "Download & Print" at bounding box center [78, 250] width 143 height 14
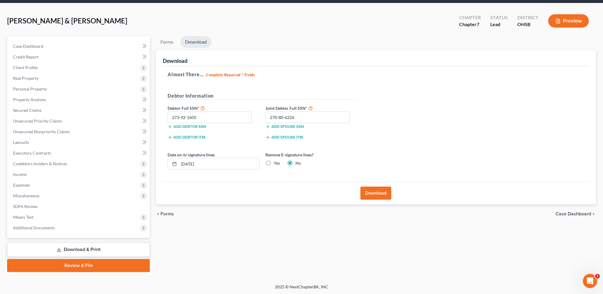
click at [375, 189] on button "Download" at bounding box center [375, 193] width 31 height 13
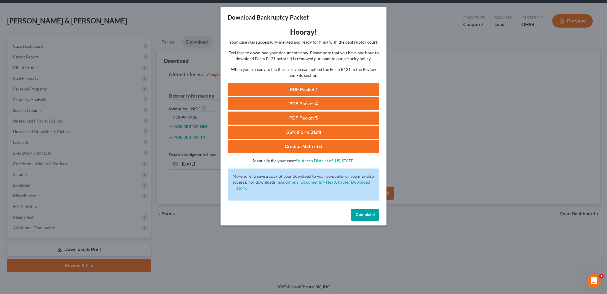
click at [307, 91] on link "PDF Packet 1" at bounding box center [304, 89] width 152 height 13
click at [301, 104] on link "PDF Packet 4" at bounding box center [304, 103] width 152 height 13
click at [294, 117] on link "PDF Packet 5" at bounding box center [304, 117] width 152 height 13
click at [364, 218] on button "Complete!" at bounding box center [365, 215] width 28 height 12
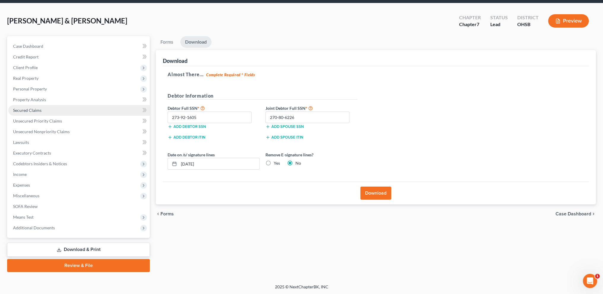
click at [30, 107] on link "Secured Claims" at bounding box center [78, 110] width 141 height 11
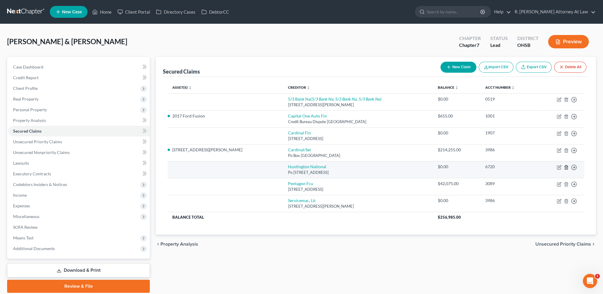
click at [566, 166] on icon "button" at bounding box center [566, 167] width 5 height 5
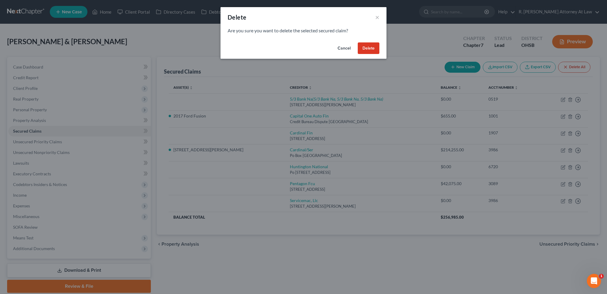
click at [365, 46] on button "Delete" at bounding box center [369, 48] width 22 height 12
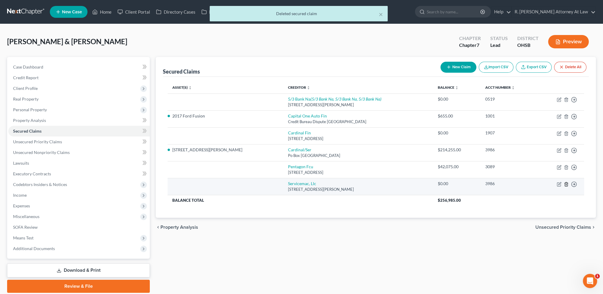
click at [566, 183] on icon "button" at bounding box center [566, 184] width 5 height 5
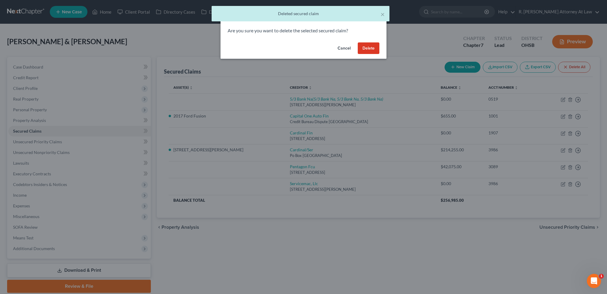
click at [369, 48] on button "Delete" at bounding box center [369, 48] width 22 height 12
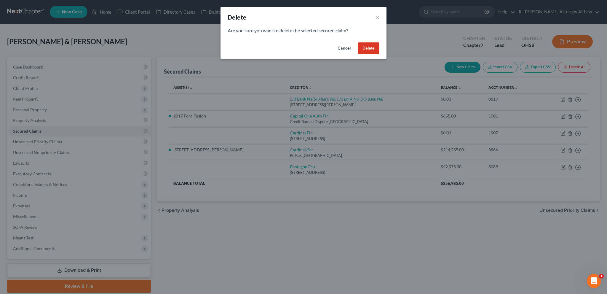
click at [373, 47] on button "Delete" at bounding box center [369, 48] width 22 height 12
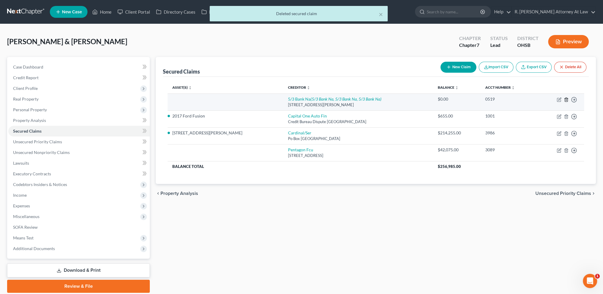
click at [566, 99] on line "button" at bounding box center [566, 99] width 0 height 1
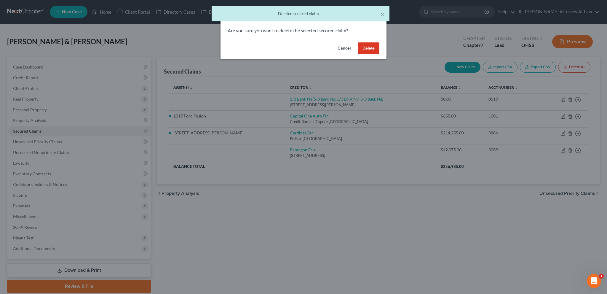
click at [370, 47] on button "Delete" at bounding box center [369, 48] width 22 height 12
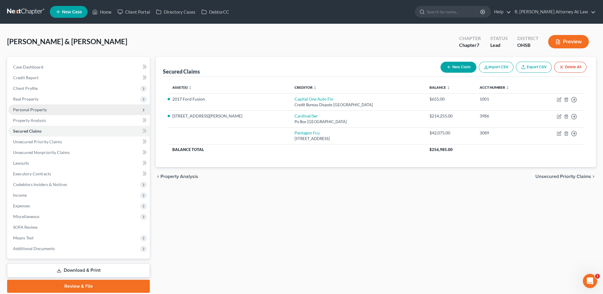
click at [18, 109] on span "Personal Property" at bounding box center [30, 109] width 34 height 5
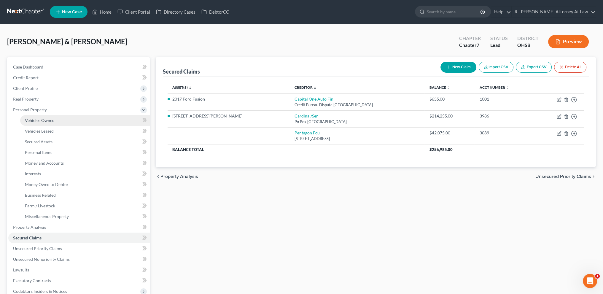
click at [27, 121] on span "Vehicles Owned" at bounding box center [40, 120] width 30 height 5
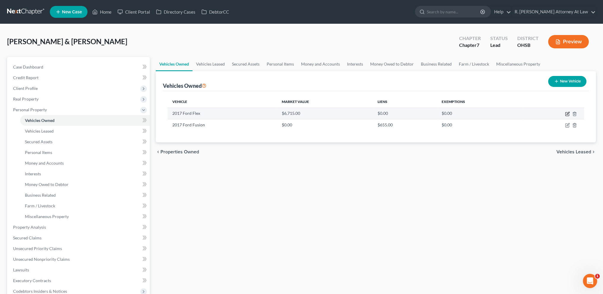
click at [568, 114] on icon "button" at bounding box center [567, 113] width 5 height 5
select select "0"
select select "9"
select select "0"
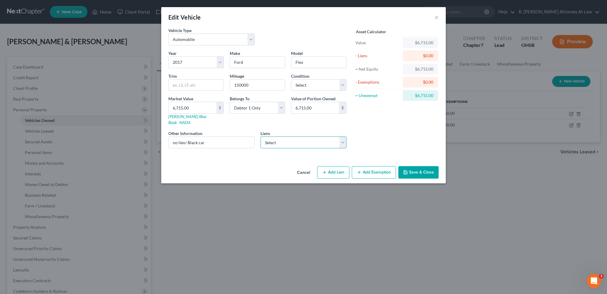
click at [275, 137] on select "Select Pentagon Fcu - $42,075.00" at bounding box center [304, 142] width 86 height 12
click at [276, 140] on select "Select Pentagon Fcu - $42,075.00" at bounding box center [304, 142] width 86 height 12
click at [410, 166] on button "Save & Close" at bounding box center [419, 172] width 40 height 12
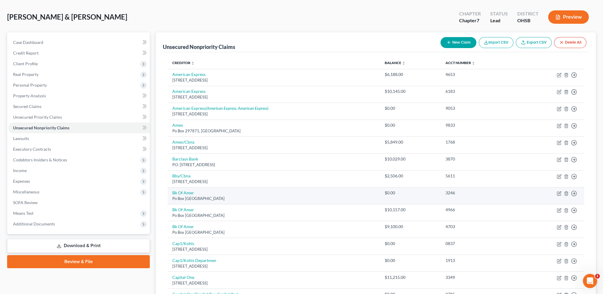
scroll to position [133, 0]
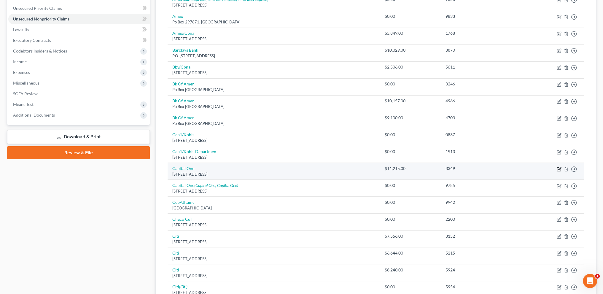
click at [559, 169] on icon "button" at bounding box center [559, 169] width 5 height 5
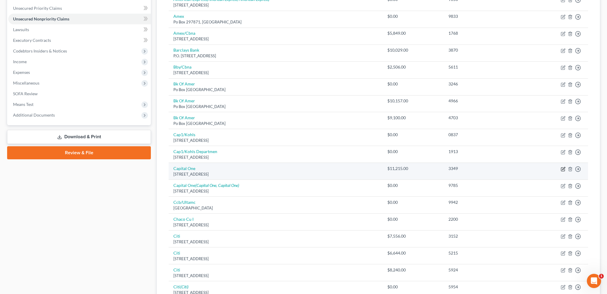
select select "46"
select select "0"
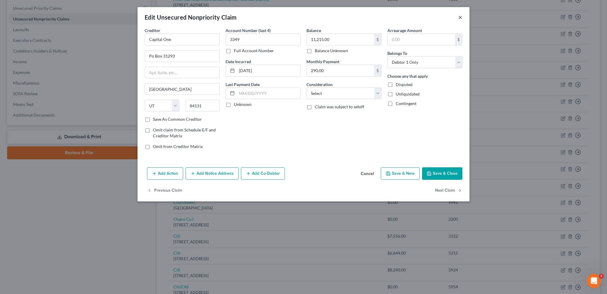
click at [459, 17] on button "×" at bounding box center [460, 17] width 4 height 7
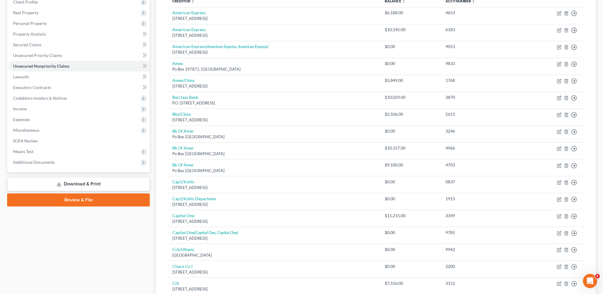
scroll to position [0, 0]
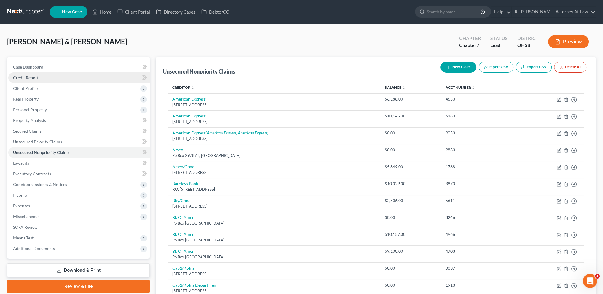
click at [23, 78] on span "Credit Report" at bounding box center [26, 77] width 26 height 5
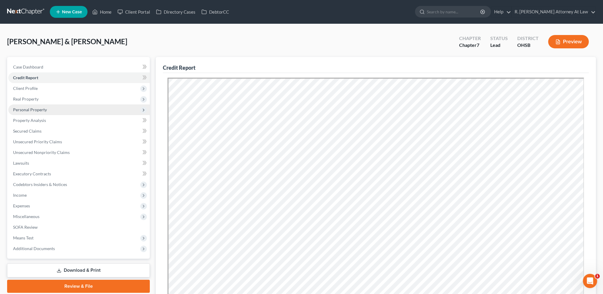
click at [34, 111] on span "Personal Property" at bounding box center [30, 109] width 34 height 5
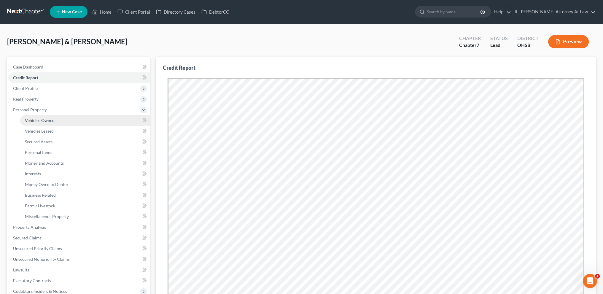
click at [37, 120] on span "Vehicles Owned" at bounding box center [40, 120] width 30 height 5
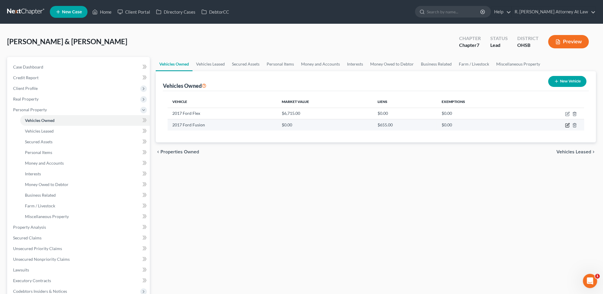
click at [567, 124] on icon "button" at bounding box center [567, 125] width 5 height 5
select select "0"
select select "9"
select select "2"
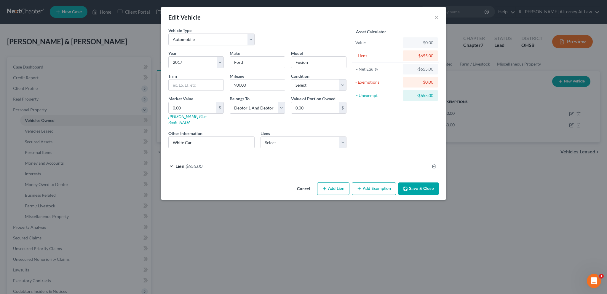
click at [289, 160] on div "Lien $655.00" at bounding box center [295, 166] width 268 height 16
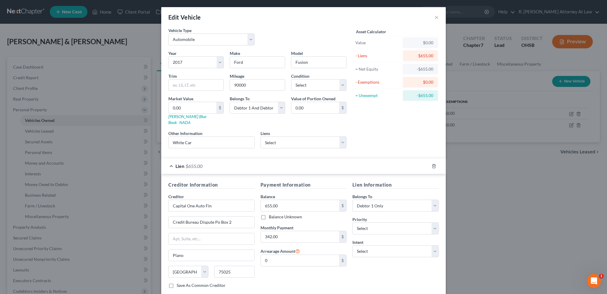
click at [365, 141] on div "Asset Calculator Value $0.00 - Liens $655.00 = Net Equity -$655.00 - Exemptions…" at bounding box center [396, 90] width 92 height 126
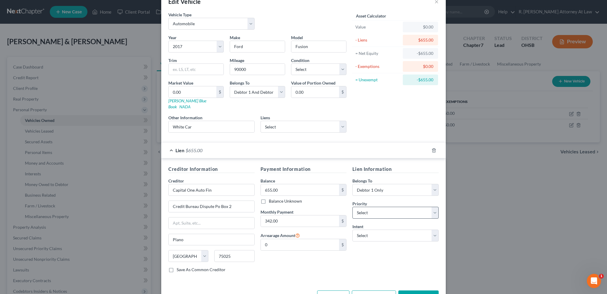
scroll to position [29, 0]
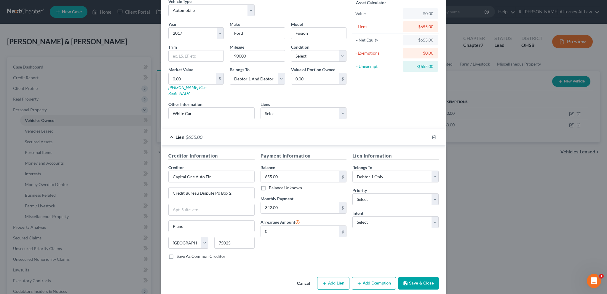
click at [413, 277] on button "Save & Close" at bounding box center [419, 283] width 40 height 12
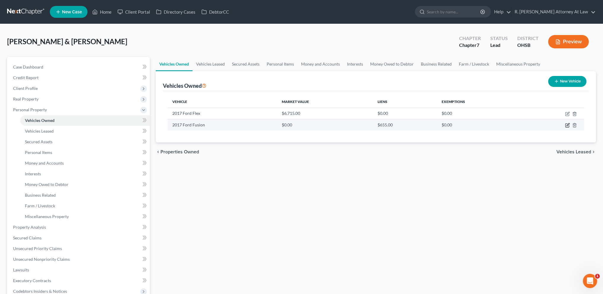
drag, startPoint x: 566, startPoint y: 125, endPoint x: 562, endPoint y: 123, distance: 4.2
click at [566, 125] on icon "button" at bounding box center [567, 125] width 5 height 5
select select "0"
select select "9"
select select "2"
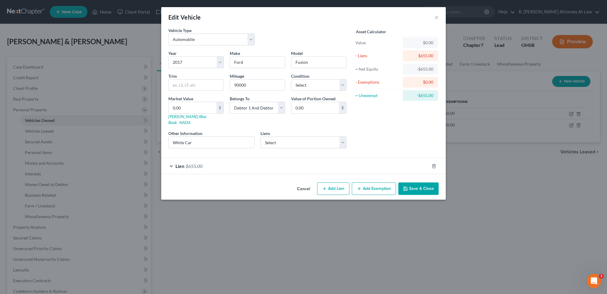
drag, startPoint x: 408, startPoint y: 181, endPoint x: 275, endPoint y: 230, distance: 142.3
click at [408, 186] on icon "button" at bounding box center [405, 188] width 5 height 5
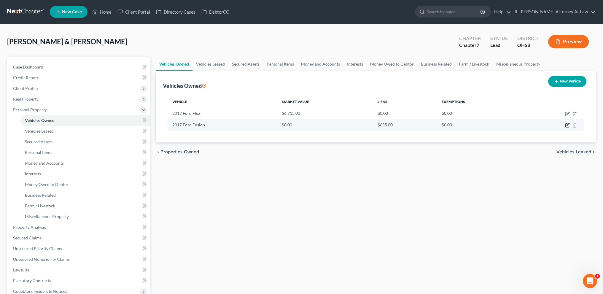
click at [567, 123] on icon "button" at bounding box center [567, 125] width 5 height 5
select select "0"
select select "9"
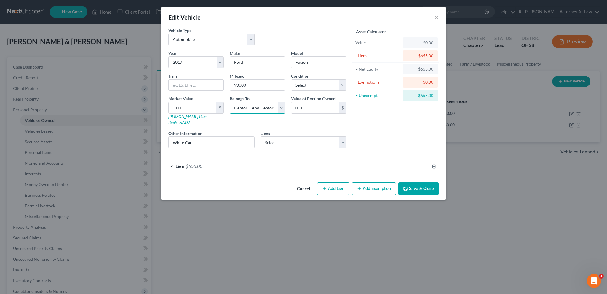
click at [276, 108] on select "Select Debtor 1 Only Debtor 2 Only Debtor 1 And Debtor 2 Only At Least One Of T…" at bounding box center [257, 108] width 55 height 12
select select "1"
click at [230, 102] on select "Select Debtor 1 Only Debtor 2 Only Debtor 1 And Debtor 2 Only At Least One Of T…" at bounding box center [257, 108] width 55 height 12
click at [412, 185] on button "Save & Close" at bounding box center [419, 188] width 40 height 12
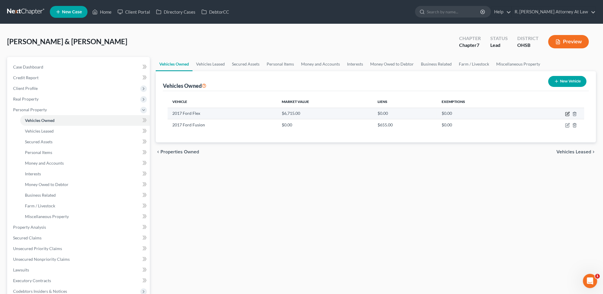
click at [567, 114] on icon "button" at bounding box center [567, 113] width 3 height 3
select select "0"
select select "9"
select select "0"
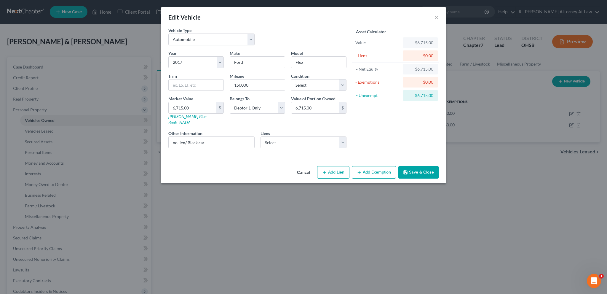
click at [412, 166] on button "Save & Close" at bounding box center [419, 172] width 40 height 12
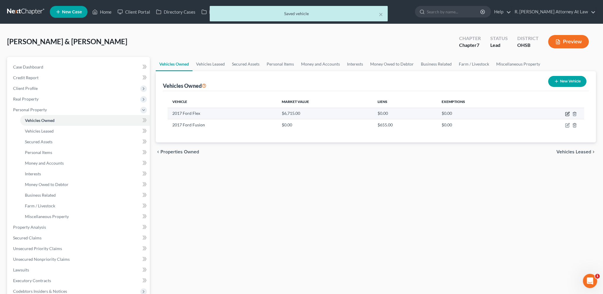
click at [566, 115] on icon "button" at bounding box center [567, 113] width 5 height 5
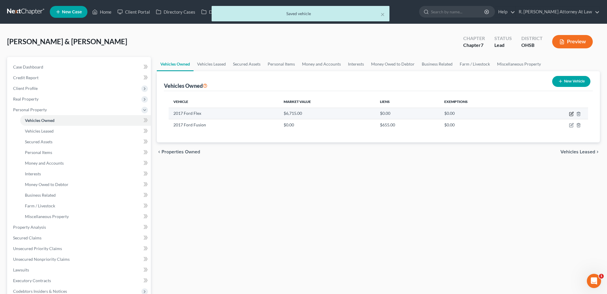
select select "0"
select select "9"
select select "0"
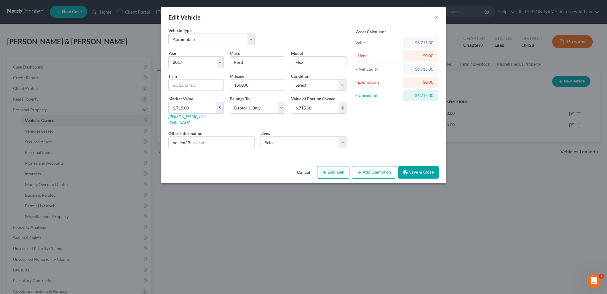
click at [372, 166] on button "Add Exemption" at bounding box center [374, 172] width 44 height 12
select select "2"
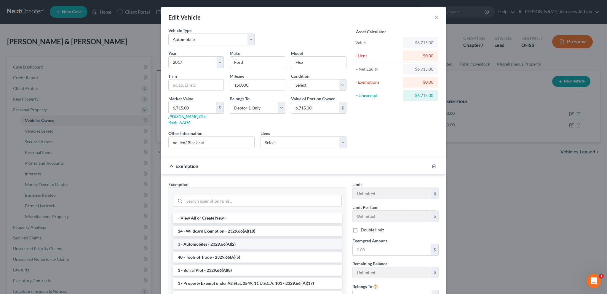
click at [211, 239] on li "3 - Automobiles - 2329.66(A)(2)" at bounding box center [257, 244] width 169 height 11
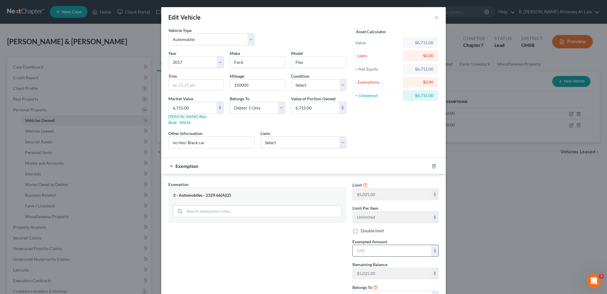
click at [368, 246] on input "text" at bounding box center [392, 250] width 79 height 11
type input "5,025"
click at [326, 240] on div "Exemption Set must be selected for CA. Exemption * 3 - Automobiles - 2329.66(A)…" at bounding box center [257, 244] width 184 height 126
click at [389, 291] on select "Debtor 1 only Debtor 2 only Debtor 1 and Debtor 2 only" at bounding box center [396, 297] width 86 height 12
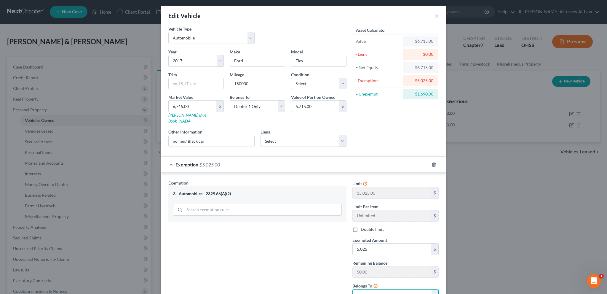
select select "0"
click at [353, 289] on select "Debtor 1 only Debtor 2 only Debtor 1 and Debtor 2 only" at bounding box center [396, 295] width 86 height 12
click at [309, 248] on div "Exemption Set must be selected for CA. Exemption * 3 - Automobiles - 2329.66(A)…" at bounding box center [257, 243] width 184 height 126
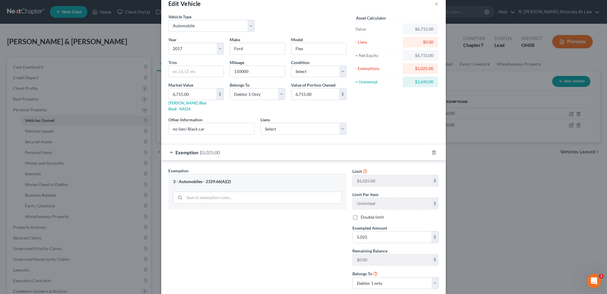
scroll to position [44, 0]
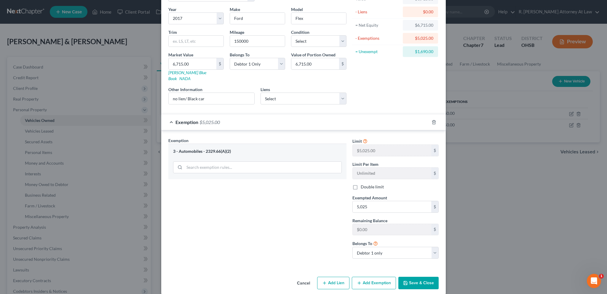
click at [369, 277] on button "Add Exemption" at bounding box center [374, 283] width 44 height 12
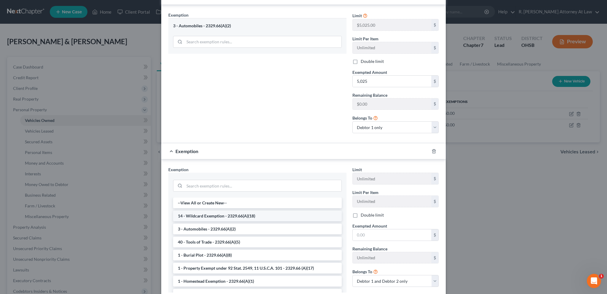
scroll to position [177, 0]
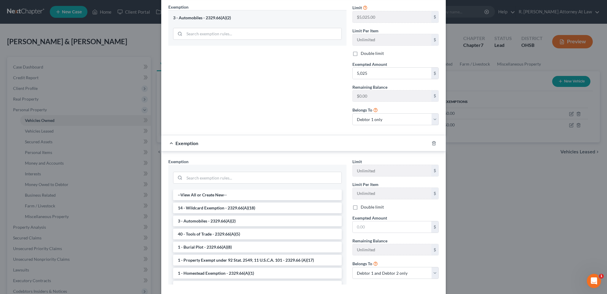
click at [191, 203] on li "14 - Wildcard Exemption - 2329.66(A)(18)" at bounding box center [257, 208] width 169 height 11
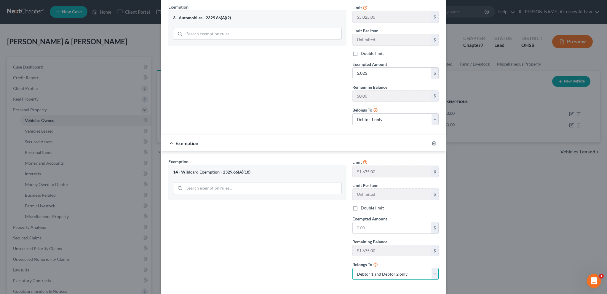
click at [368, 269] on select "Debtor 1 only Debtor 2 only Debtor 1 and Debtor 2 only" at bounding box center [396, 274] width 86 height 12
select select "0"
click at [353, 268] on select "Debtor 1 only Debtor 2 only Debtor 1 and Debtor 2 only" at bounding box center [396, 274] width 86 height 12
click at [299, 232] on div "Exemption Set must be selected for CA. Exemption * 14 - Wildcard Exemption - 23…" at bounding box center [257, 221] width 184 height 126
click at [362, 222] on input "text" at bounding box center [392, 227] width 79 height 11
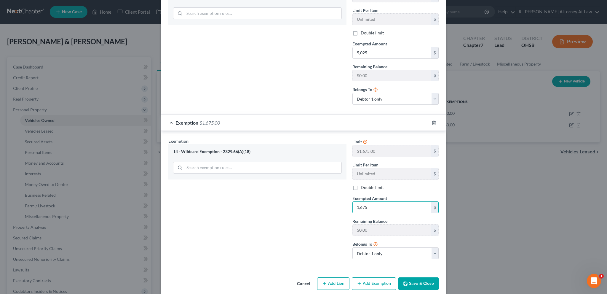
type input "1,675"
click at [422, 279] on button "Save & Close" at bounding box center [419, 283] width 40 height 12
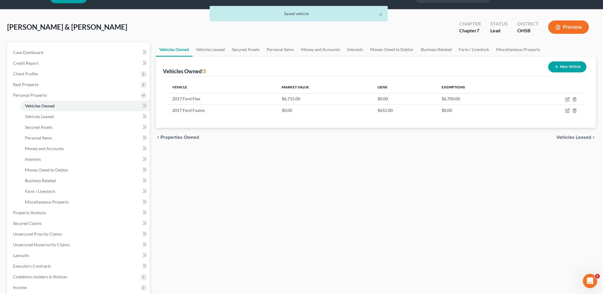
scroll to position [15, 0]
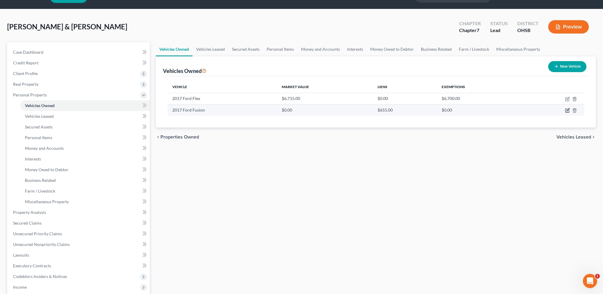
drag, startPoint x: 567, startPoint y: 109, endPoint x: 563, endPoint y: 108, distance: 4.2
click at [567, 109] on icon "button" at bounding box center [567, 110] width 5 height 5
select select "0"
select select "9"
select select "1"
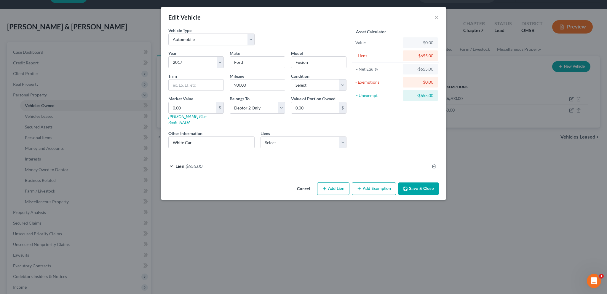
click at [265, 180] on div "Cancel Add Lien Add Lease Add Exemption Save & Close" at bounding box center [303, 190] width 285 height 20
drag, startPoint x: 409, startPoint y: 179, endPoint x: 375, endPoint y: 78, distance: 106.1
click at [409, 182] on button "Save & Close" at bounding box center [419, 188] width 40 height 12
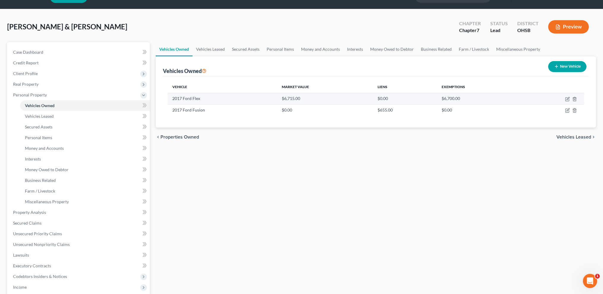
drag, startPoint x: 539, startPoint y: 93, endPoint x: 552, endPoint y: 100, distance: 14.2
click at [550, 97] on td at bounding box center [553, 98] width 62 height 11
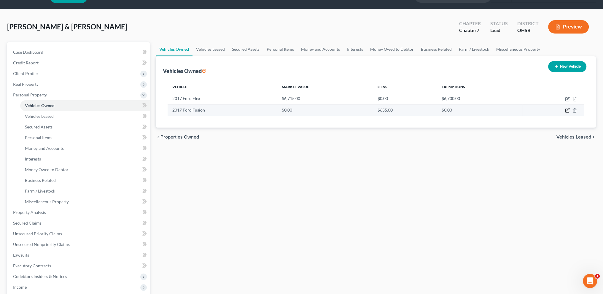
click at [567, 110] on icon "button" at bounding box center [567, 110] width 5 height 5
select select "0"
select select "9"
select select "1"
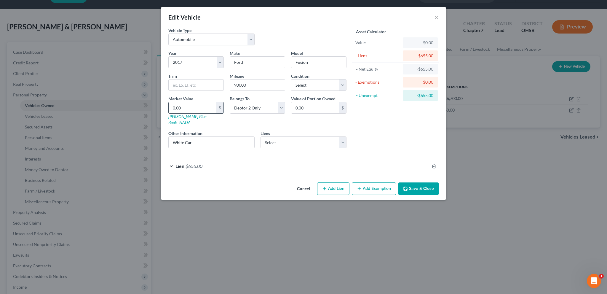
click at [183, 105] on input "0.00" at bounding box center [193, 107] width 48 height 11
type input "8"
type input "8.00"
type input "83"
type input "83.00"
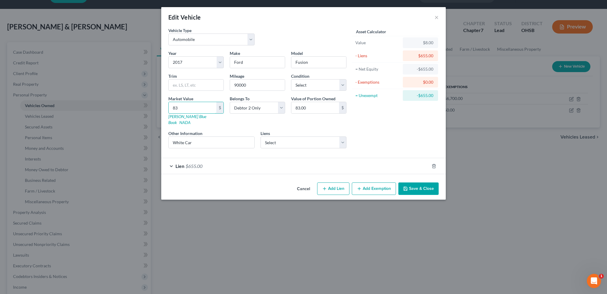
type input "837"
type input "837.00"
type input "8370"
type input "8,370.00"
type input "8,370"
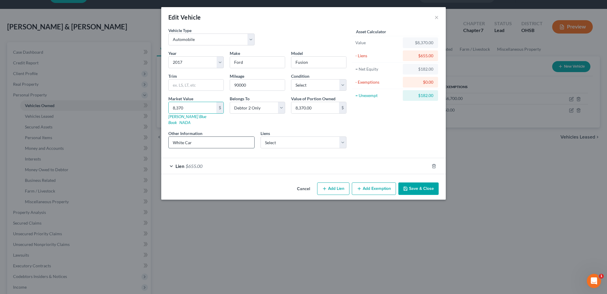
click at [200, 137] on input "White Car" at bounding box center [212, 142] width 86 height 11
type input "White Car/"
click at [422, 182] on button "Save & Close" at bounding box center [419, 188] width 40 height 12
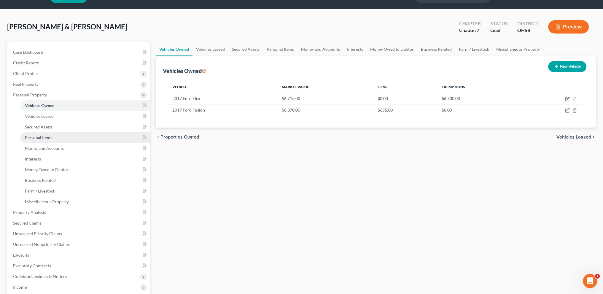
click at [25, 136] on link "Personal Items" at bounding box center [85, 137] width 130 height 11
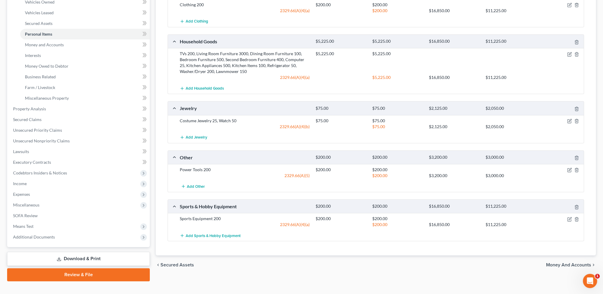
scroll to position [119, 0]
click at [39, 45] on span "Money and Accounts" at bounding box center [44, 44] width 39 height 5
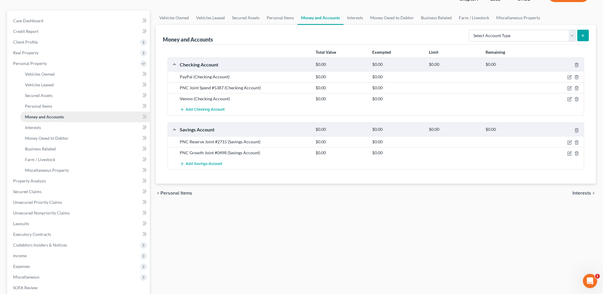
scroll to position [52, 0]
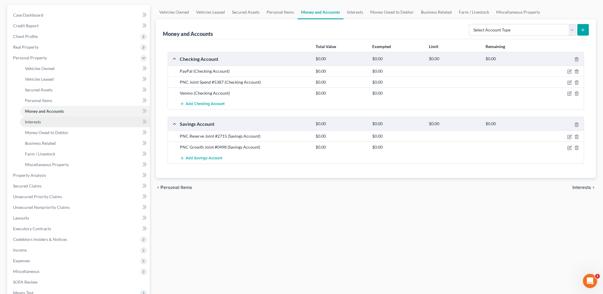
click at [35, 122] on span "Interests" at bounding box center [33, 121] width 16 height 5
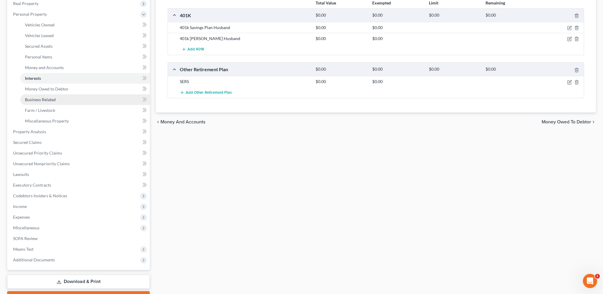
scroll to position [96, 0]
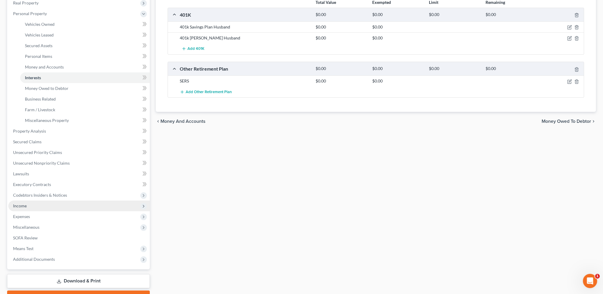
click at [21, 205] on span "Income" at bounding box center [20, 205] width 14 height 5
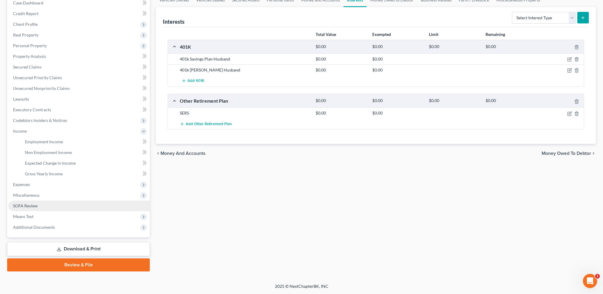
scroll to position [63, 0]
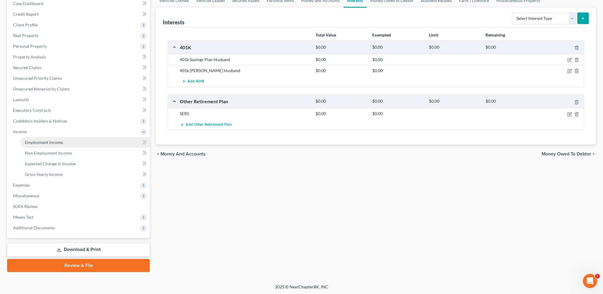
click at [32, 142] on span "Employment Income" at bounding box center [44, 142] width 38 height 5
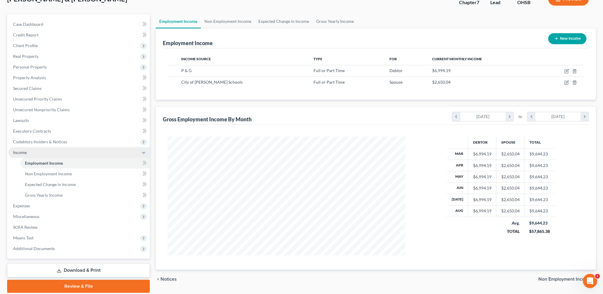
scroll to position [63, 0]
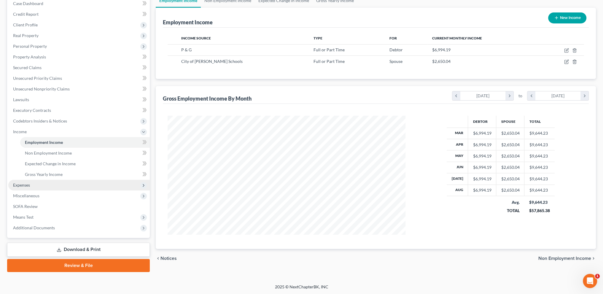
click at [15, 185] on span "Expenses" at bounding box center [21, 184] width 17 height 5
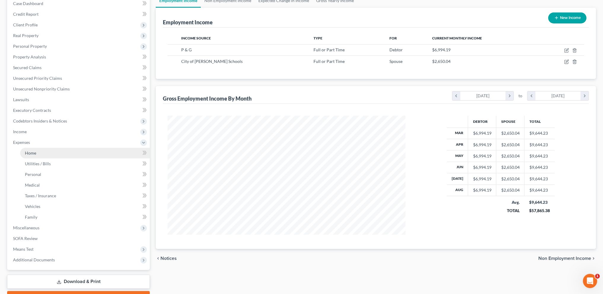
click at [32, 155] on span "Home" at bounding box center [30, 152] width 11 height 5
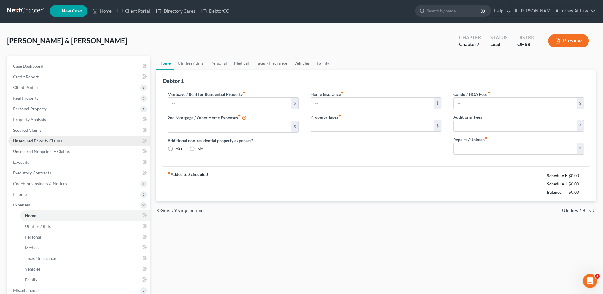
type input "1,787.00"
type input "0.00"
radio input "true"
type input "0.00"
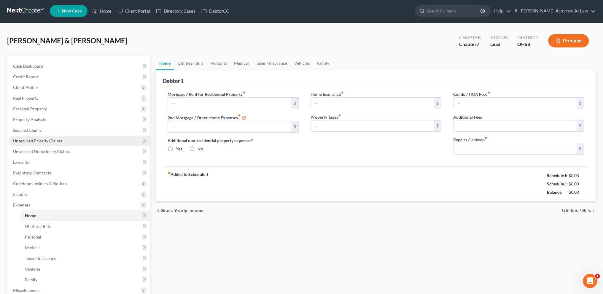
type input "0.00"
type input "150.00"
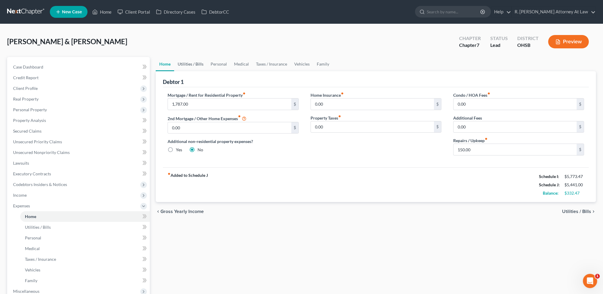
click at [190, 61] on link "Utilities / Bills" at bounding box center [190, 64] width 33 height 14
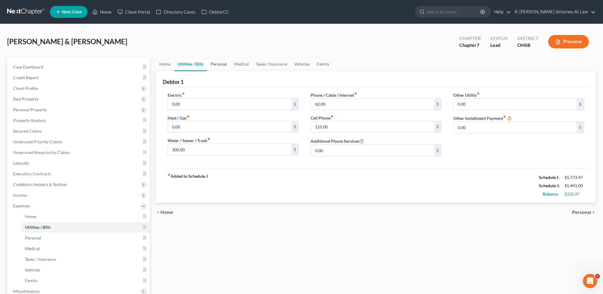
click at [220, 63] on link "Personal" at bounding box center [218, 64] width 23 height 14
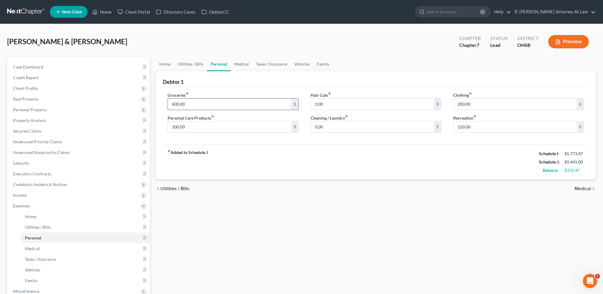
click at [190, 104] on input "600.00" at bounding box center [229, 103] width 123 height 11
type input "900"
click at [240, 63] on link "Medical" at bounding box center [241, 64] width 22 height 14
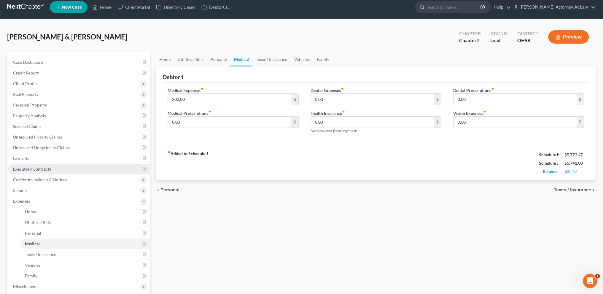
scroll to position [95, 0]
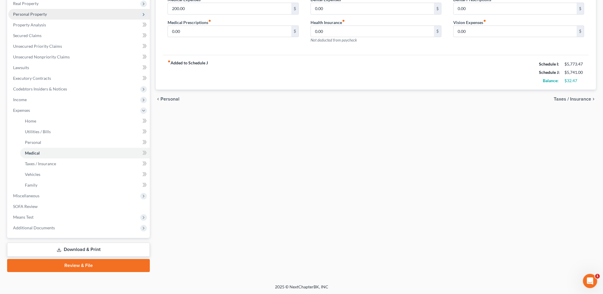
click at [26, 15] on span "Personal Property" at bounding box center [30, 14] width 34 height 5
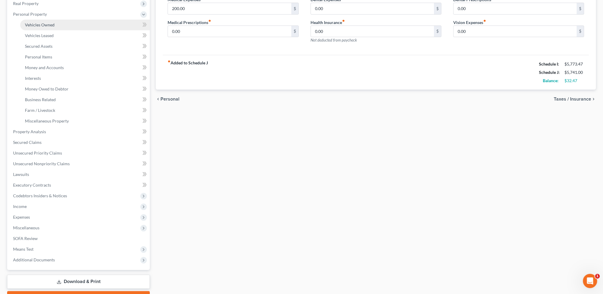
click at [37, 25] on span "Vehicles Owned" at bounding box center [40, 24] width 30 height 5
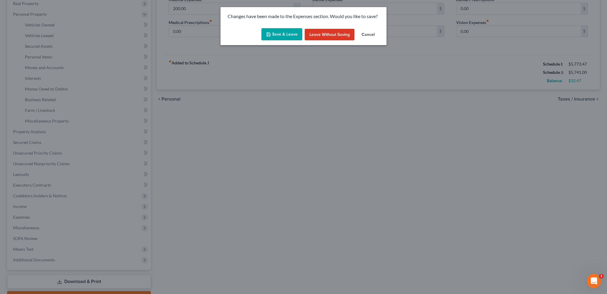
click at [276, 35] on button "Save & Leave" at bounding box center [282, 34] width 41 height 12
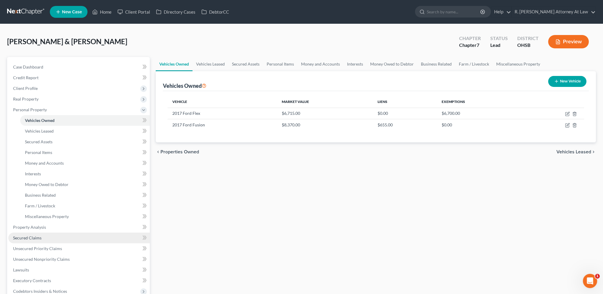
click at [35, 237] on span "Secured Claims" at bounding box center [27, 237] width 28 height 5
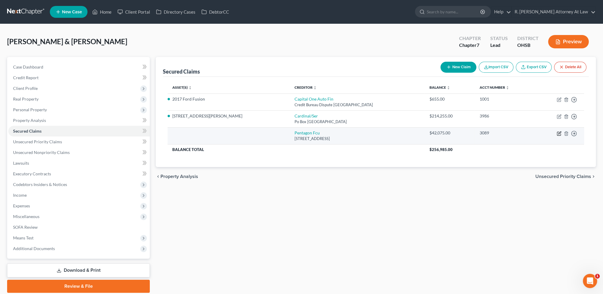
click at [559, 132] on icon "button" at bounding box center [559, 133] width 5 height 5
select select "48"
select select "0"
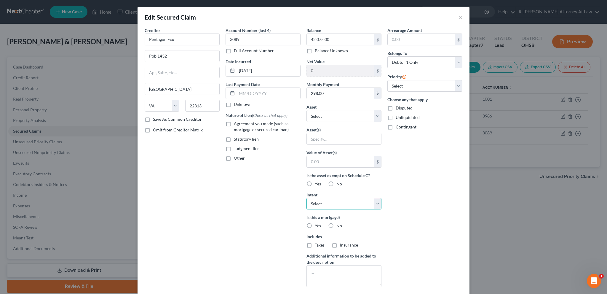
click at [320, 204] on select "Select Surrender Redeem Reaffirm Avoid Other" at bounding box center [344, 204] width 75 height 12
click at [315, 225] on label "Yes" at bounding box center [318, 226] width 6 height 6
click at [317, 225] on input "Yes" at bounding box center [319, 225] width 4 height 4
radio input "true"
click at [320, 203] on select "Select Surrender Redeem Reaffirm Avoid Other" at bounding box center [344, 204] width 75 height 12
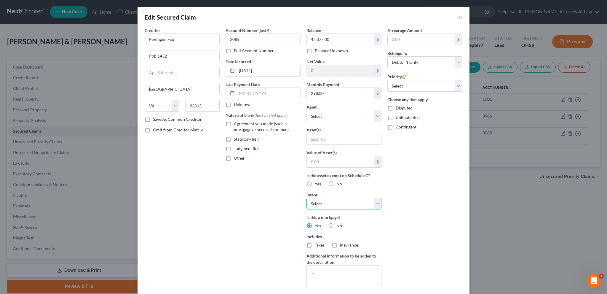
select select "2"
click at [307, 198] on select "Select Surrender Redeem Reaffirm Avoid Other" at bounding box center [344, 204] width 75 height 12
click at [316, 114] on select "Select Other Multiple Assets 2017 Ford Flex - $6715.0 477 [PERSON_NAME] Drive -…" at bounding box center [344, 116] width 75 height 12
select select "3"
click at [307, 110] on select "Select Other Multiple Assets 2017 Ford Flex - $6715.0 477 [PERSON_NAME] Drive -…" at bounding box center [344, 116] width 75 height 12
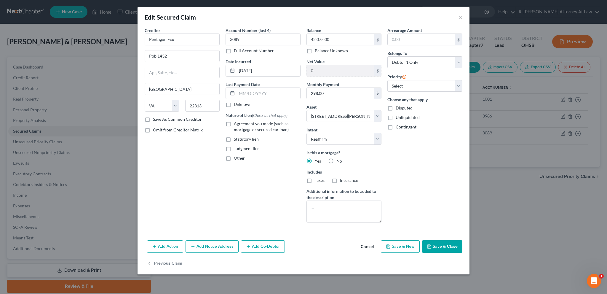
click at [234, 124] on label "Agreement you made (such as mortgage or secured car loan)" at bounding box center [267, 127] width 67 height 12
click at [236, 124] on input "Agreement you made (such as mortgage or secured car loan)" at bounding box center [238, 123] width 4 height 4
checkbox input "true"
click at [435, 244] on button "Save & Close" at bounding box center [442, 246] width 40 height 12
select select
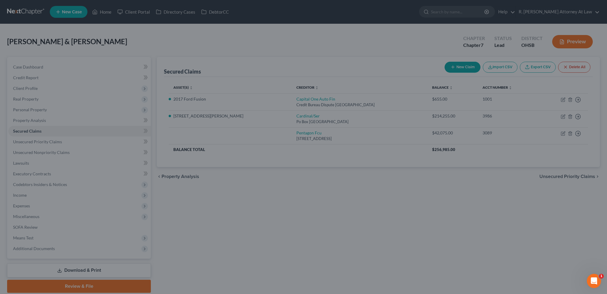
type input "-42,075.00"
select select "3"
type input "0"
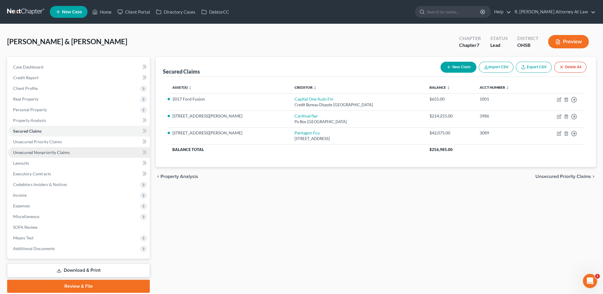
click at [26, 151] on span "Unsecured Nonpriority Claims" at bounding box center [41, 152] width 57 height 5
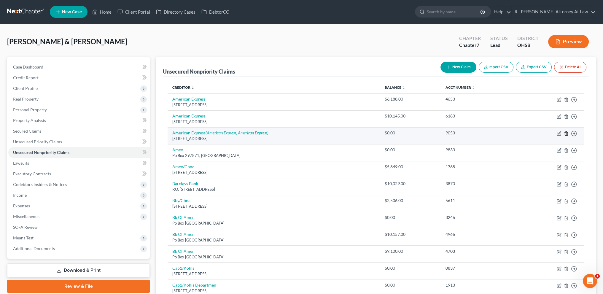
click at [566, 133] on line "button" at bounding box center [566, 133] width 0 height 1
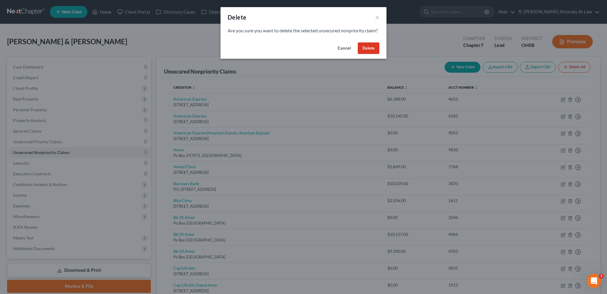
click at [367, 52] on button "Delete" at bounding box center [369, 48] width 22 height 12
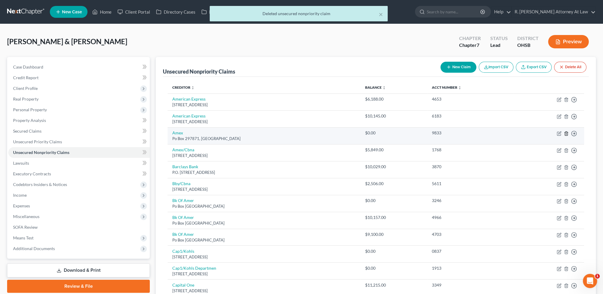
click at [566, 133] on line "button" at bounding box center [566, 133] width 0 height 1
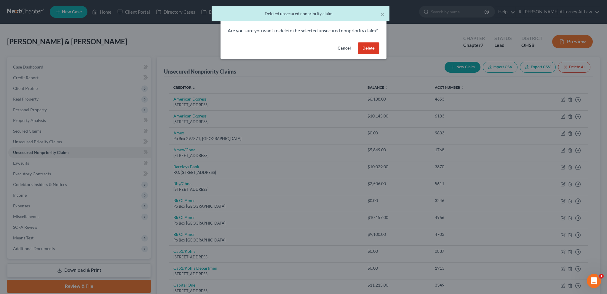
click at [369, 54] on button "Delete" at bounding box center [369, 48] width 22 height 12
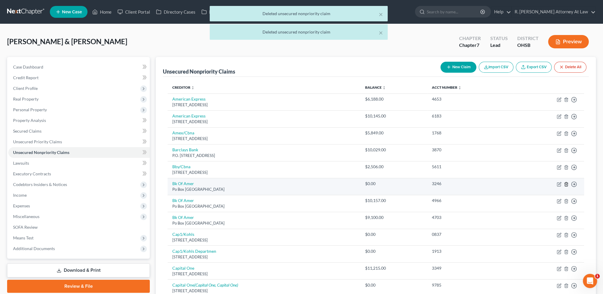
click at [566, 182] on icon "button" at bounding box center [566, 184] width 5 height 5
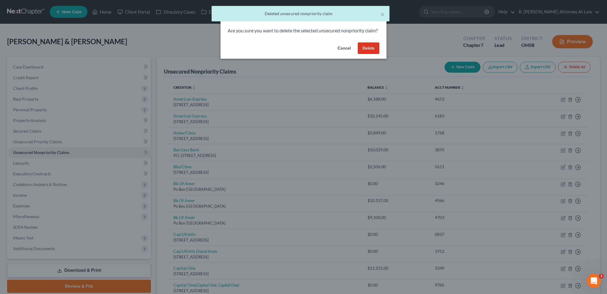
click at [374, 52] on button "Delete" at bounding box center [369, 48] width 22 height 12
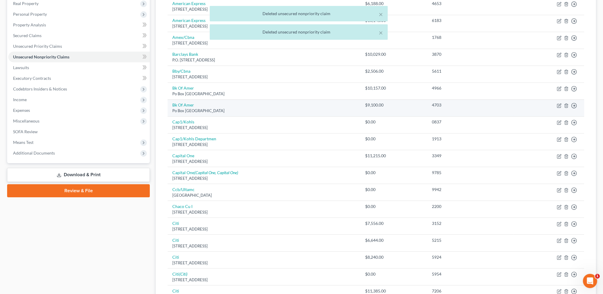
scroll to position [96, 0]
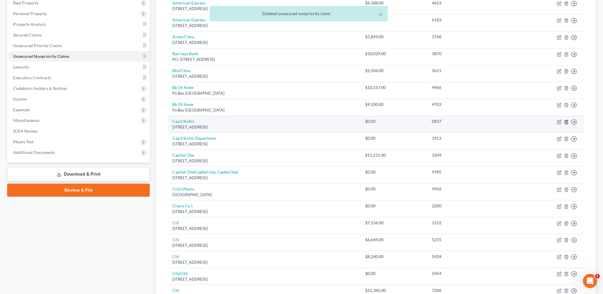
click at [566, 121] on polyline "button" at bounding box center [566, 121] width 4 height 0
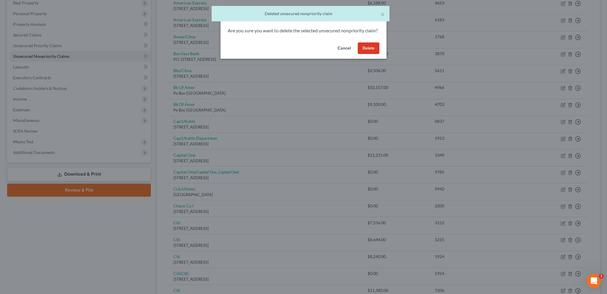
click at [370, 54] on button "Delete" at bounding box center [369, 48] width 22 height 12
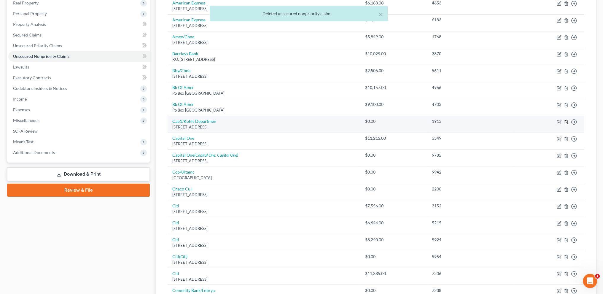
click at [566, 122] on line "button" at bounding box center [566, 122] width 0 height 1
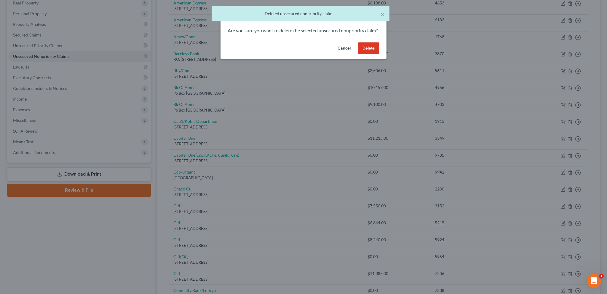
click at [366, 54] on button "Delete" at bounding box center [369, 48] width 22 height 12
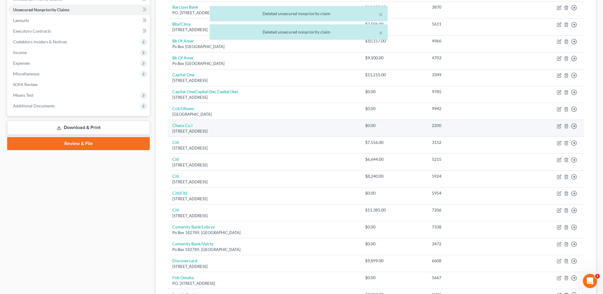
scroll to position [148, 0]
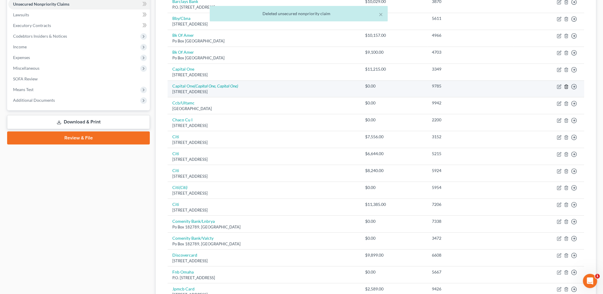
click at [565, 87] on icon "button" at bounding box center [566, 87] width 3 height 4
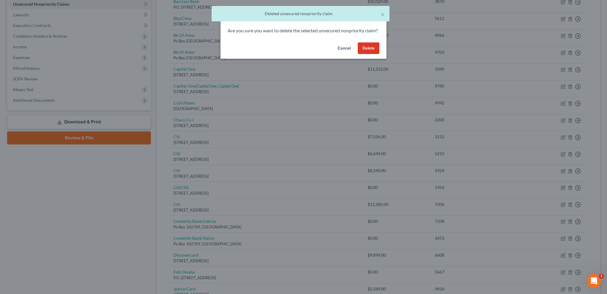
click at [372, 54] on button "Delete" at bounding box center [369, 48] width 22 height 12
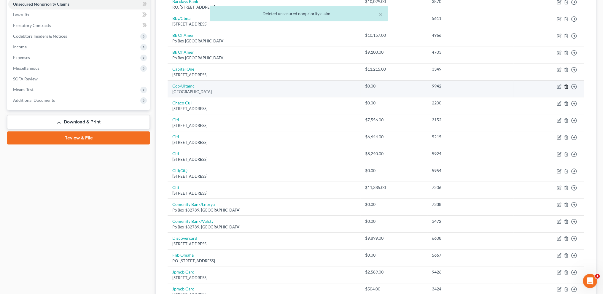
click at [566, 86] on line "button" at bounding box center [566, 86] width 0 height 1
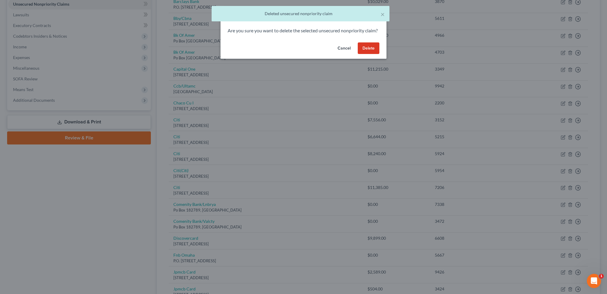
click at [362, 54] on button "Delete" at bounding box center [369, 48] width 22 height 12
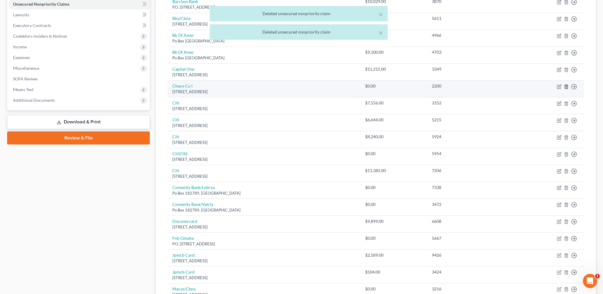
click at [566, 86] on line "button" at bounding box center [566, 86] width 0 height 1
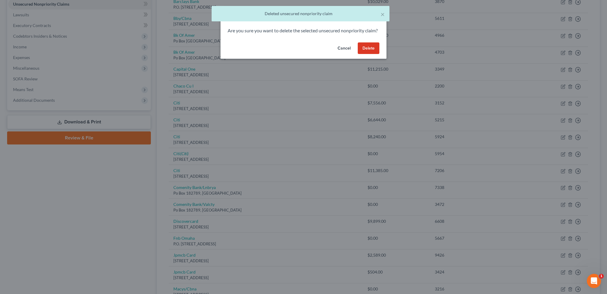
click at [371, 53] on button "Delete" at bounding box center [369, 48] width 22 height 12
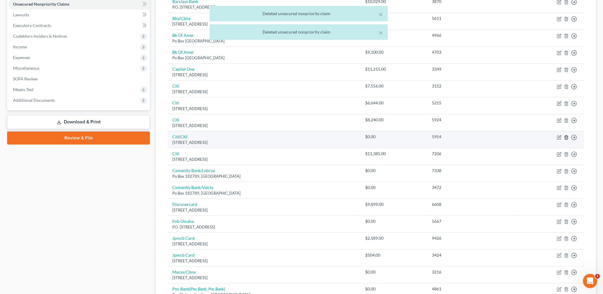
click at [566, 136] on polyline "button" at bounding box center [566, 136] width 4 height 0
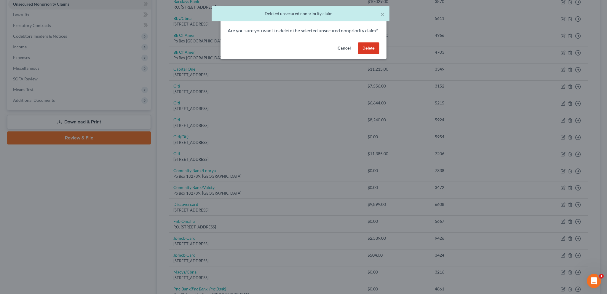
click at [366, 52] on button "Delete" at bounding box center [369, 48] width 22 height 12
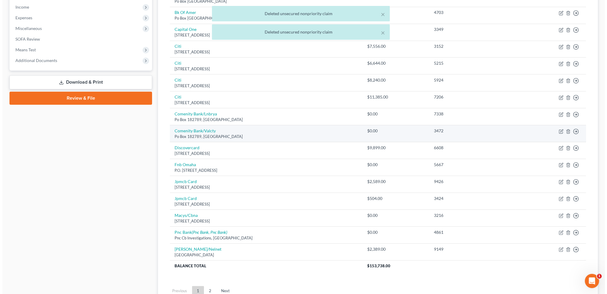
scroll to position [200, 0]
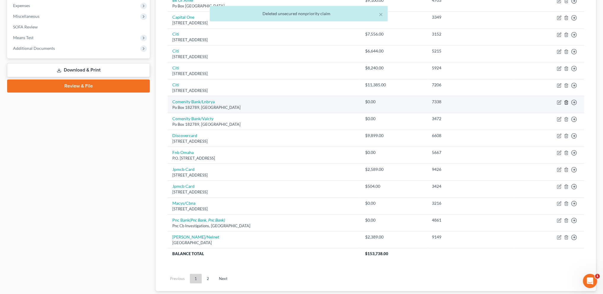
click at [566, 102] on line "button" at bounding box center [566, 102] width 0 height 1
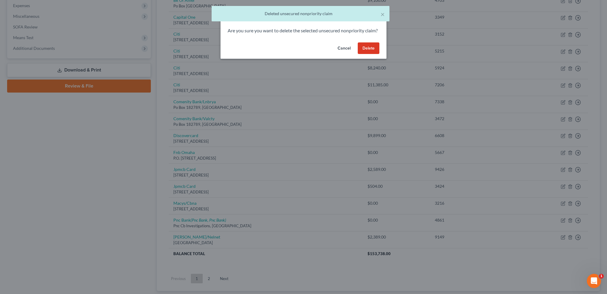
click at [374, 52] on button "Delete" at bounding box center [369, 48] width 22 height 12
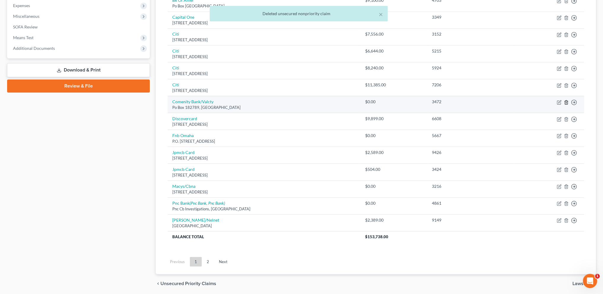
click at [566, 102] on line "button" at bounding box center [566, 102] width 0 height 1
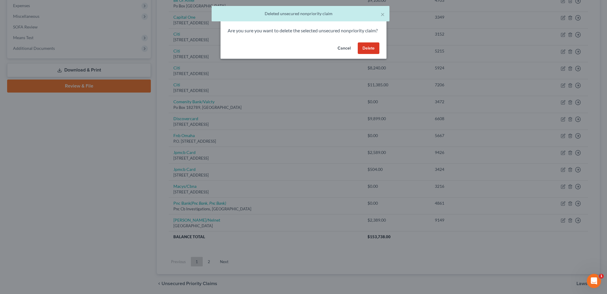
click at [372, 50] on button "Delete" at bounding box center [369, 48] width 22 height 12
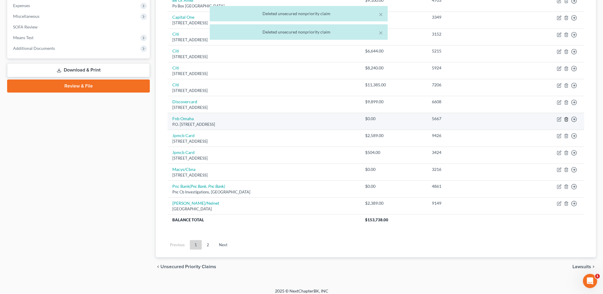
click at [566, 118] on icon "button" at bounding box center [566, 119] width 5 height 5
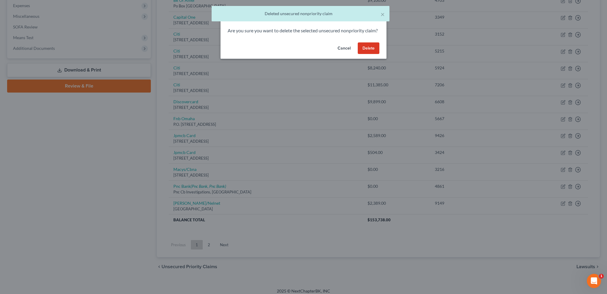
click at [363, 54] on button "Delete" at bounding box center [369, 48] width 22 height 12
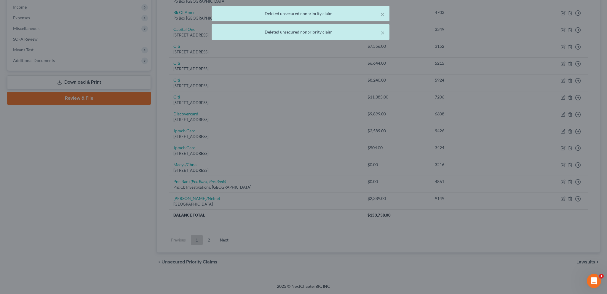
scroll to position [187, 0]
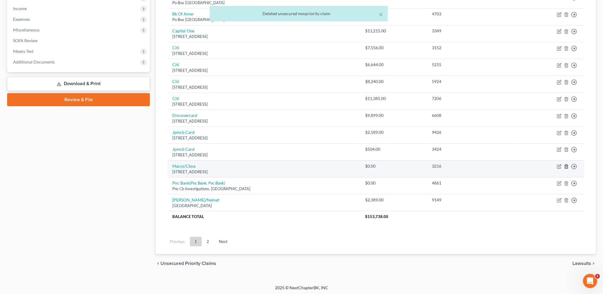
click at [566, 166] on line "button" at bounding box center [566, 166] width 0 height 1
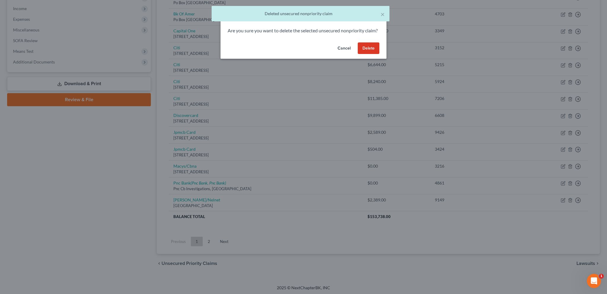
click at [361, 54] on button "Delete" at bounding box center [369, 48] width 22 height 12
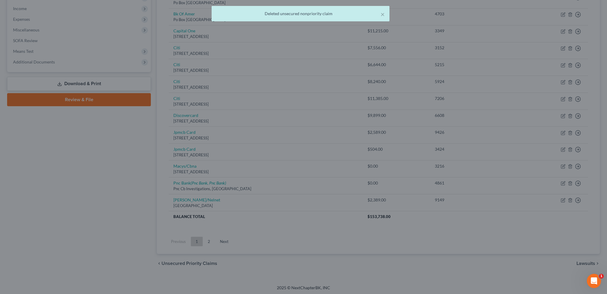
scroll to position [170, 0]
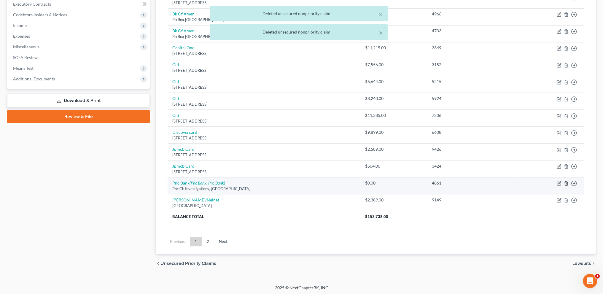
click at [565, 181] on icon "button" at bounding box center [566, 183] width 5 height 5
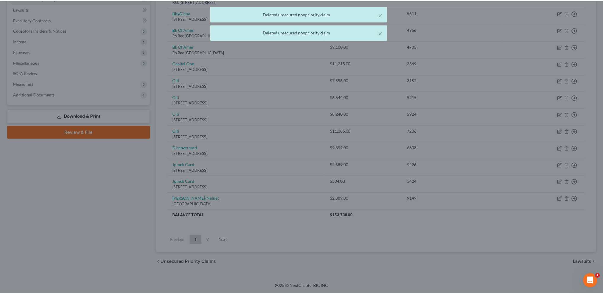
scroll to position [153, 0]
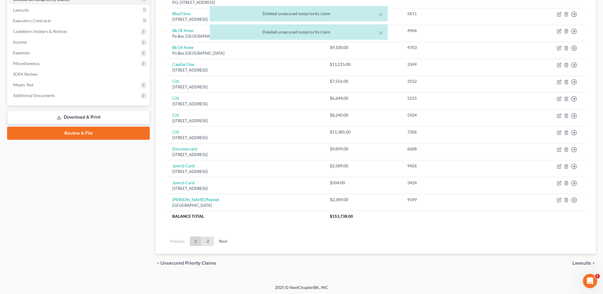
click at [206, 236] on link "2" at bounding box center [208, 240] width 12 height 9
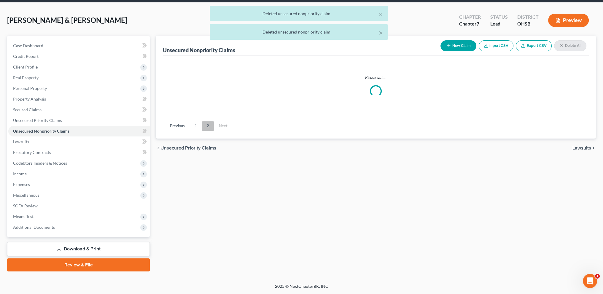
scroll to position [21, 0]
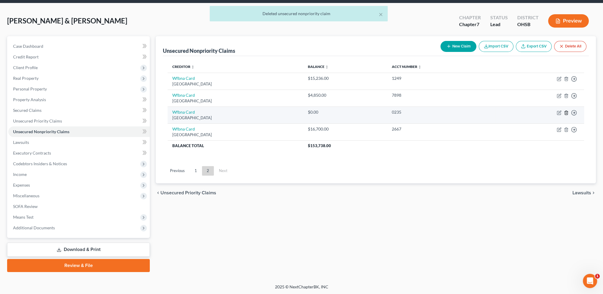
click at [567, 111] on icon "button" at bounding box center [566, 113] width 3 height 4
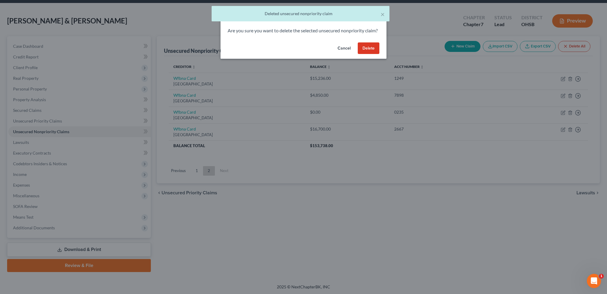
click at [369, 54] on button "Delete" at bounding box center [369, 48] width 22 height 12
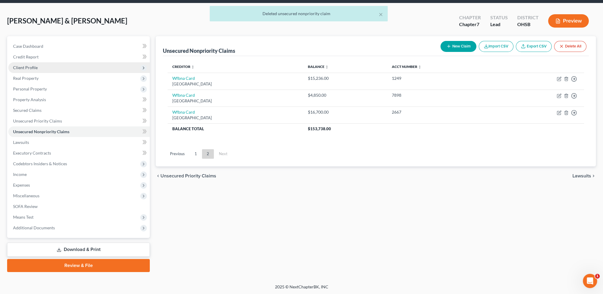
click at [23, 66] on span "Client Profile" at bounding box center [25, 67] width 25 height 5
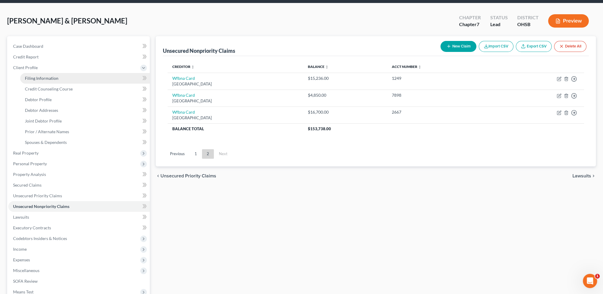
click at [29, 78] on span "Filing Information" at bounding box center [42, 78] width 34 height 5
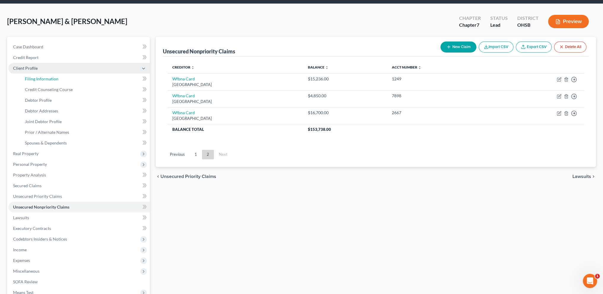
select select "1"
select select "0"
select select "62"
select select "0"
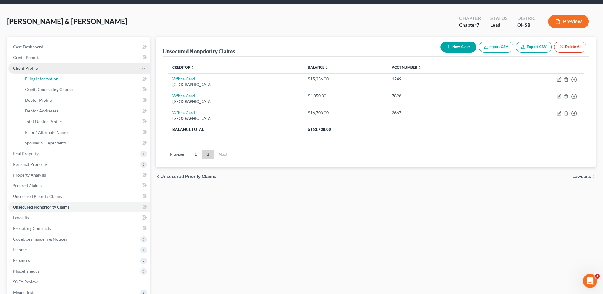
select select "36"
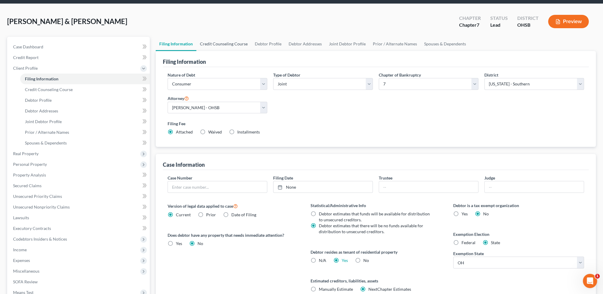
scroll to position [0, 0]
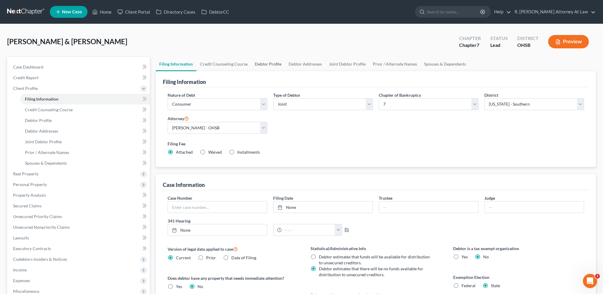
click at [264, 63] on link "Debtor Profile" at bounding box center [268, 64] width 34 height 14
select select "1"
select select "3"
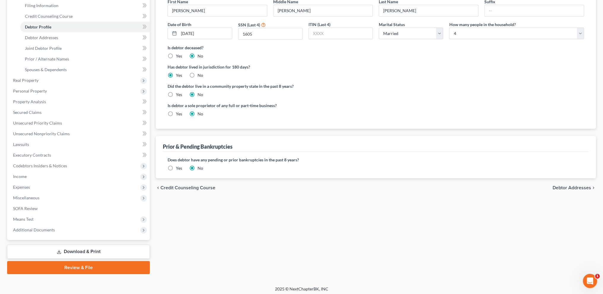
scroll to position [95, 0]
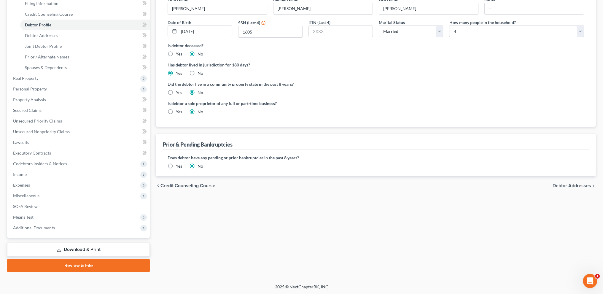
click at [176, 112] on label "Yes" at bounding box center [179, 112] width 6 height 6
click at [178, 112] on input "Yes" at bounding box center [180, 111] width 4 height 4
radio input "true"
radio input "false"
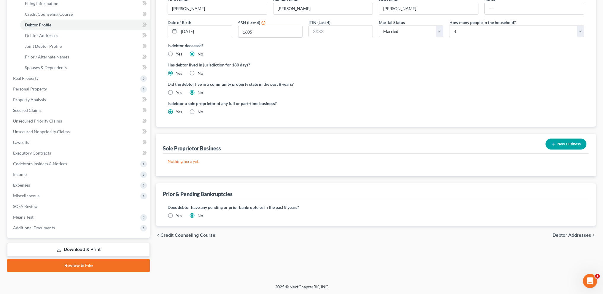
click at [560, 140] on button "New Business" at bounding box center [565, 143] width 41 height 11
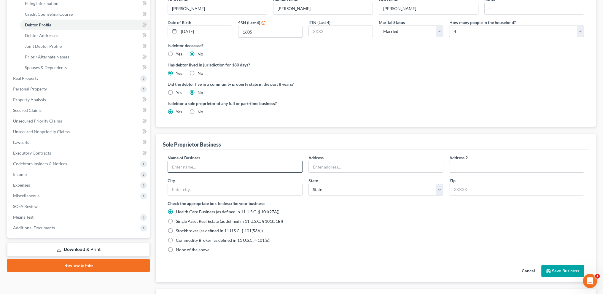
click at [173, 165] on input "text" at bounding box center [235, 166] width 134 height 11
type input "Real Estate Agent"
click at [176, 249] on label "None of the above" at bounding box center [193, 250] width 34 height 6
click at [178, 249] on input "None of the above" at bounding box center [180, 249] width 4 height 4
radio input "true"
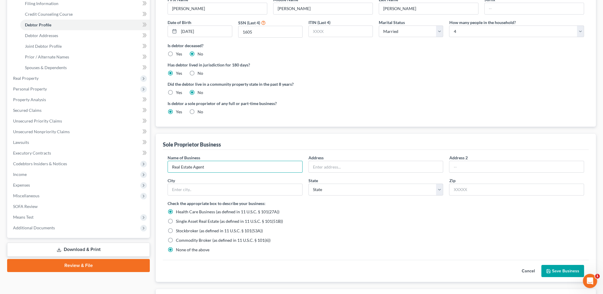
radio input "false"
click at [562, 270] on button "Save Business" at bounding box center [562, 271] width 43 height 12
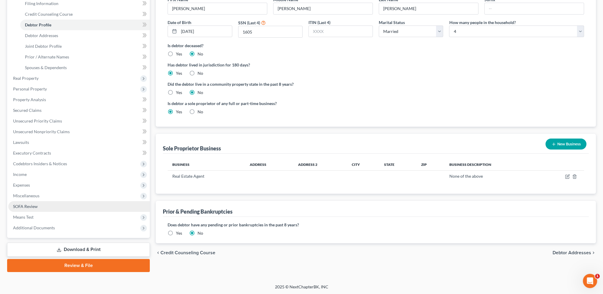
click at [20, 206] on span "SOFA Review" at bounding box center [25, 206] width 25 height 5
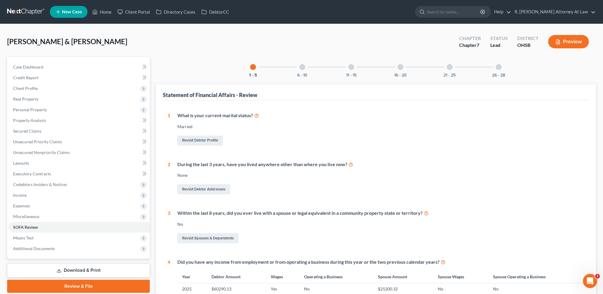
click at [499, 67] on div at bounding box center [498, 67] width 6 height 6
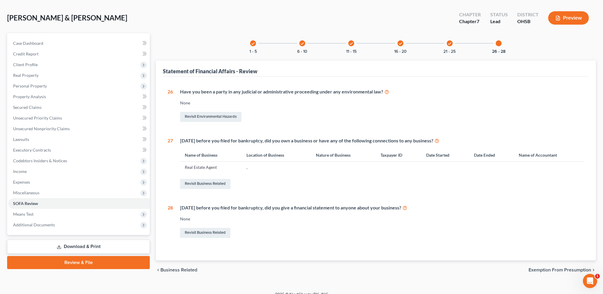
scroll to position [31, 0]
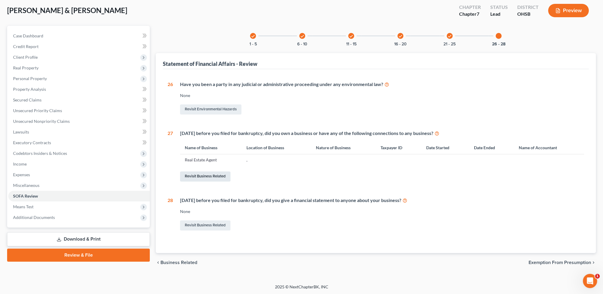
click at [194, 175] on link "Revisit Business Related" at bounding box center [205, 176] width 50 height 10
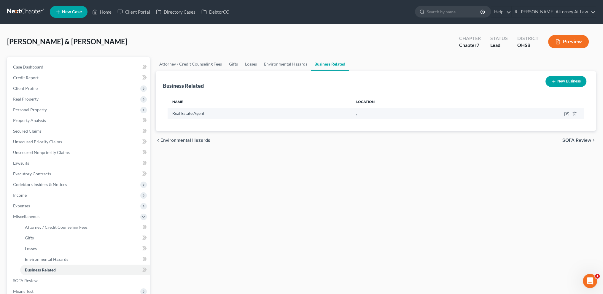
drag, startPoint x: 557, startPoint y: 113, endPoint x: 561, endPoint y: 112, distance: 3.5
click at [559, 113] on td at bounding box center [529, 113] width 109 height 11
click at [565, 113] on icon "button" at bounding box center [566, 113] width 5 height 5
select select "sole_proprietor"
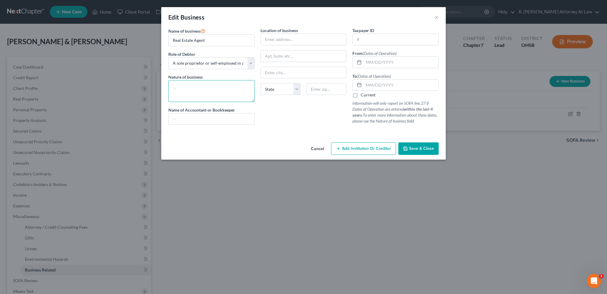
click at [188, 85] on textarea at bounding box center [211, 91] width 86 height 22
type textarea "Real Estate Agent"
click at [184, 121] on input "text" at bounding box center [212, 118] width 86 height 11
type input "NONE"
click at [409, 149] on button "Save & Close" at bounding box center [419, 148] width 40 height 12
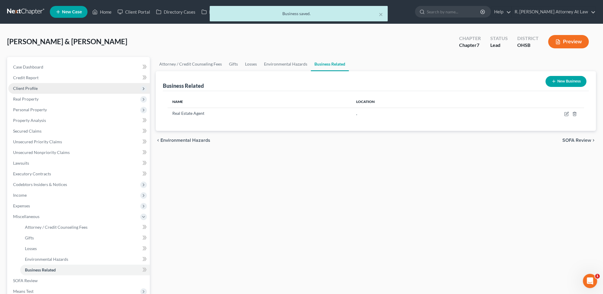
click at [24, 87] on span "Client Profile" at bounding box center [25, 88] width 25 height 5
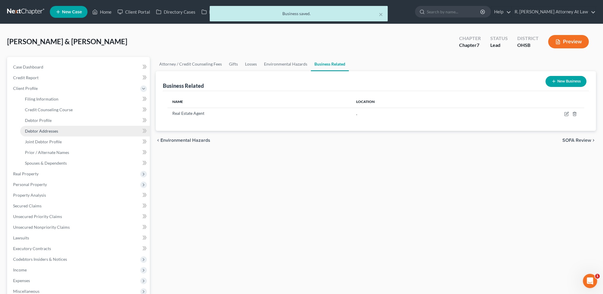
click at [30, 133] on span "Debtor Addresses" at bounding box center [41, 130] width 33 height 5
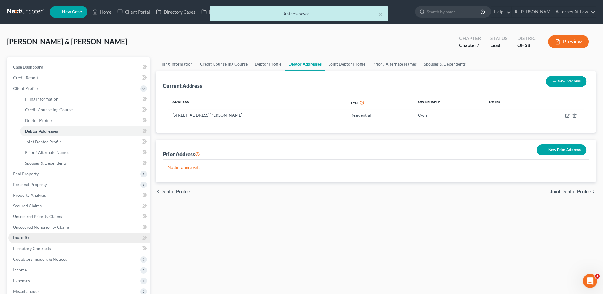
scroll to position [95, 0]
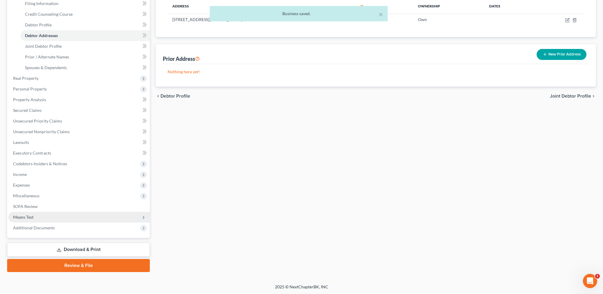
click at [22, 218] on span "Means Test" at bounding box center [23, 216] width 20 height 5
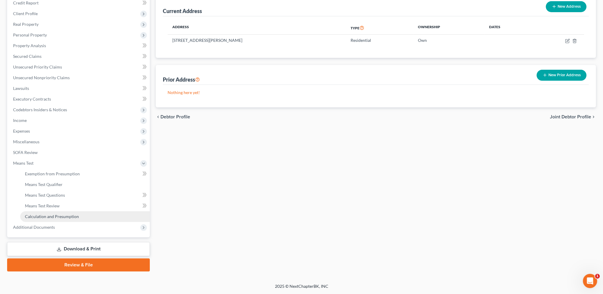
scroll to position [74, 0]
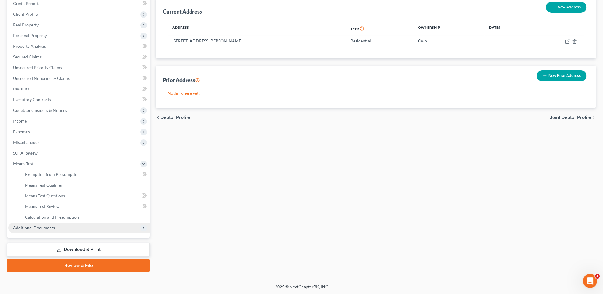
click at [32, 228] on span "Additional Documents" at bounding box center [34, 227] width 42 height 5
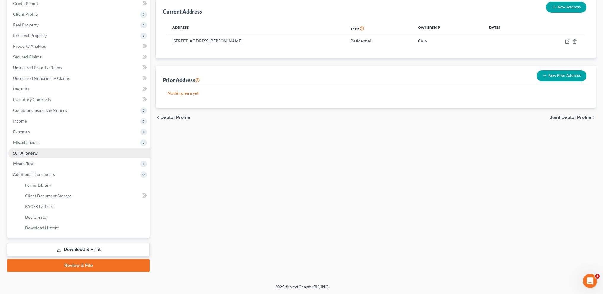
click at [22, 151] on span "SOFA Review" at bounding box center [25, 152] width 25 height 5
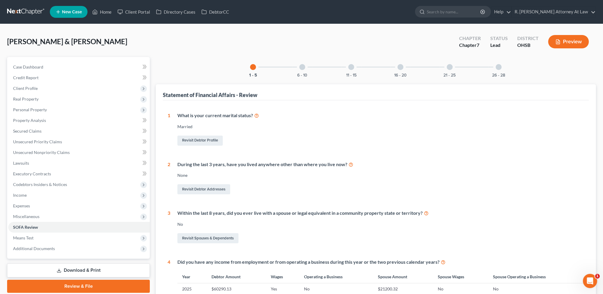
click at [497, 67] on div at bounding box center [498, 67] width 6 height 6
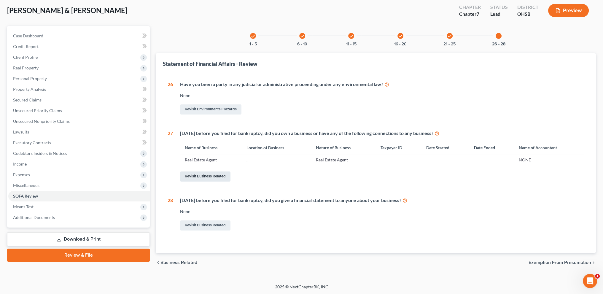
click at [191, 174] on link "Revisit Business Related" at bounding box center [205, 176] width 50 height 10
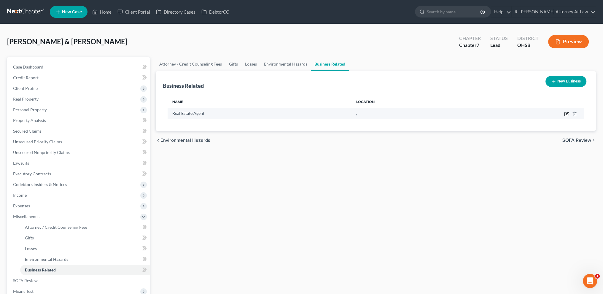
click at [566, 114] on icon "button" at bounding box center [566, 113] width 5 height 5
select select "sole_proprietor"
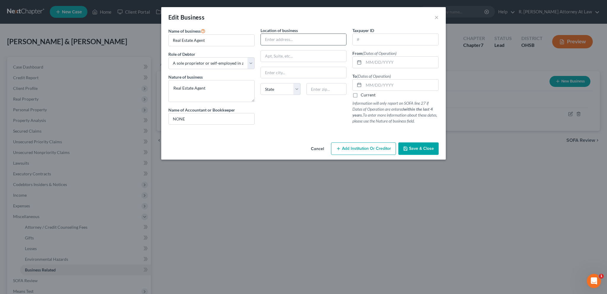
click at [267, 36] on input "text" at bounding box center [304, 39] width 86 height 11
type input "[STREET_ADDRESS][PERSON_NAME]"
type input "3"
click at [419, 148] on span "Save & Close" at bounding box center [421, 148] width 25 height 5
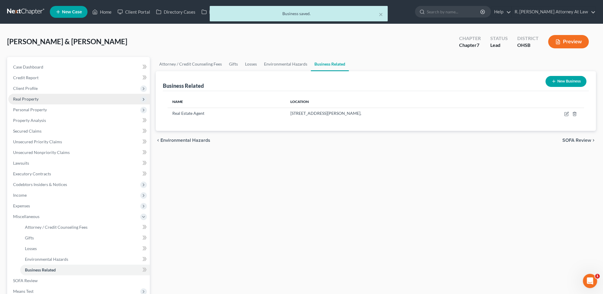
click at [21, 99] on span "Real Property" at bounding box center [26, 98] width 26 height 5
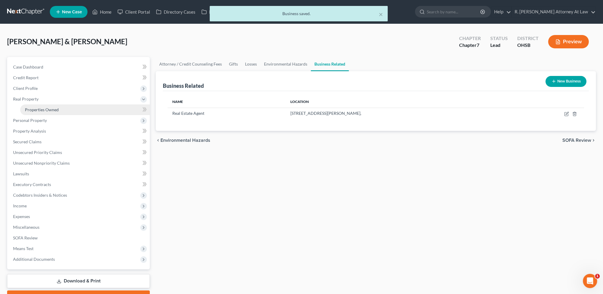
click at [26, 111] on span "Properties Owned" at bounding box center [42, 109] width 34 height 5
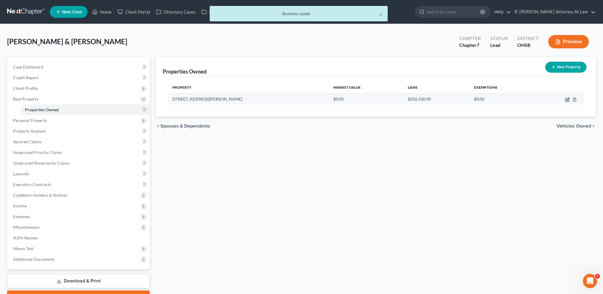
click at [567, 98] on icon "button" at bounding box center [567, 100] width 4 height 4
select select "36"
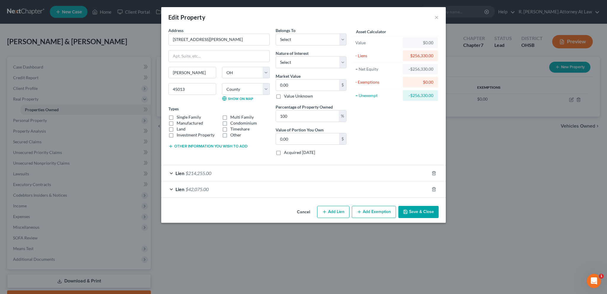
drag, startPoint x: 423, startPoint y: 207, endPoint x: 405, endPoint y: 200, distance: 19.5
click at [423, 207] on button "Save & Close" at bounding box center [419, 212] width 40 height 12
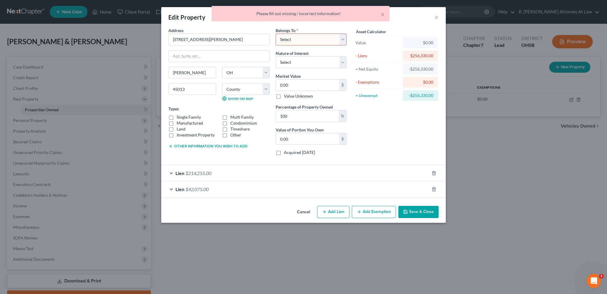
click at [288, 41] on select "Select Debtor 1 Only Debtor 2 Only Debtor 1 And Debtor 2 Only At Least One Of T…" at bounding box center [311, 40] width 71 height 12
select select "2"
click at [276, 34] on select "Select Debtor 1 Only Debtor 2 Only Debtor 1 And Debtor 2 Only At Least One Of T…" at bounding box center [311, 40] width 71 height 12
click at [286, 64] on select "Select Fee Simple Joint Tenant Life Estate Equitable Interest Future Interest T…" at bounding box center [311, 62] width 71 height 12
select select "0"
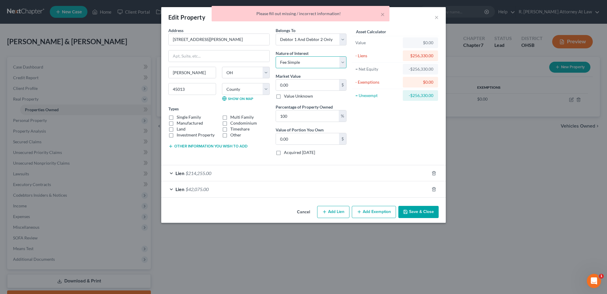
click at [276, 56] on select "Select Fee Simple Joint Tenant Life Estate Equitable Interest Future Interest T…" at bounding box center [311, 62] width 71 height 12
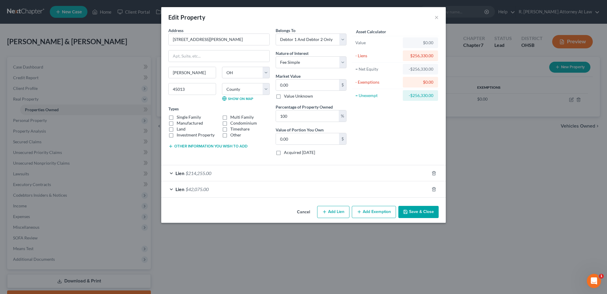
click at [409, 208] on button "Save & Close" at bounding box center [419, 212] width 40 height 12
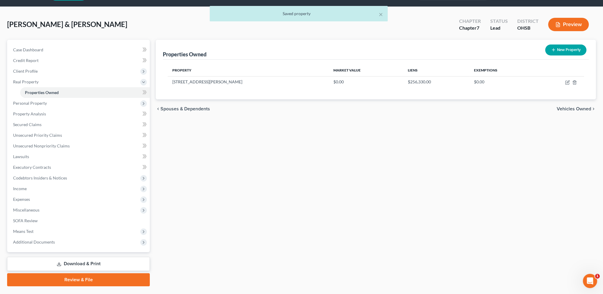
scroll to position [31, 0]
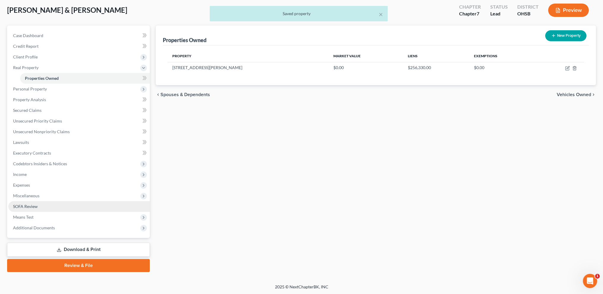
click at [26, 204] on span "SOFA Review" at bounding box center [25, 206] width 25 height 5
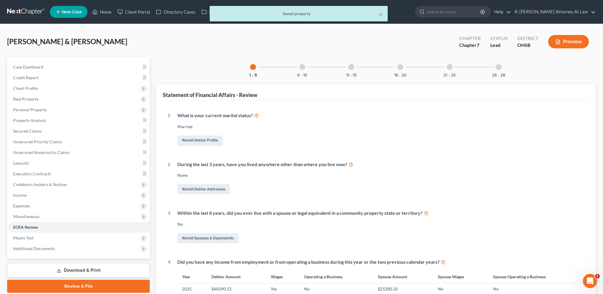
click at [498, 67] on div at bounding box center [498, 67] width 6 height 6
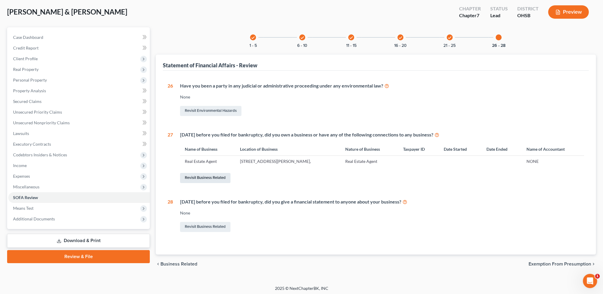
click at [227, 179] on link "Revisit Business Related" at bounding box center [205, 178] width 50 height 10
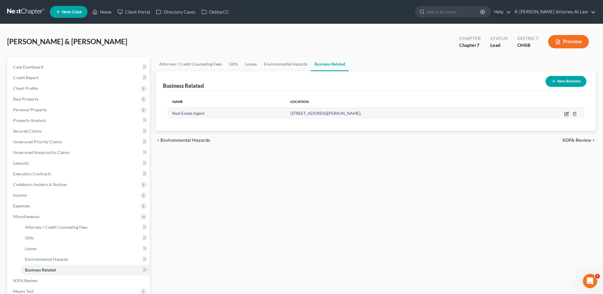
click at [565, 114] on icon "button" at bounding box center [566, 113] width 3 height 3
select select "sole_proprietor"
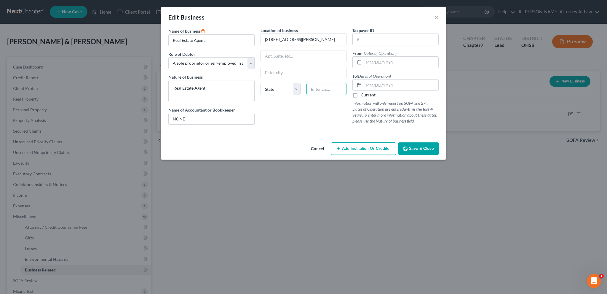
click at [324, 90] on input "text" at bounding box center [327, 89] width 40 height 12
type input "[PERSON_NAME]"
select select "36"
click at [431, 149] on span "Save & Close" at bounding box center [421, 148] width 25 height 5
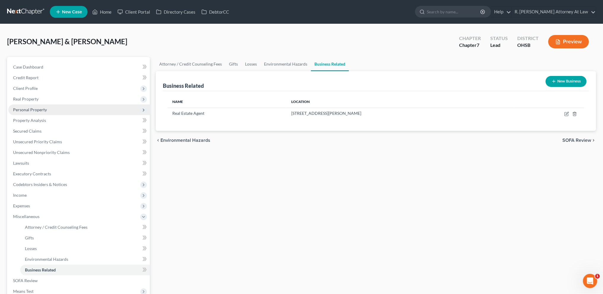
click at [31, 104] on span "Personal Property" at bounding box center [78, 109] width 141 height 11
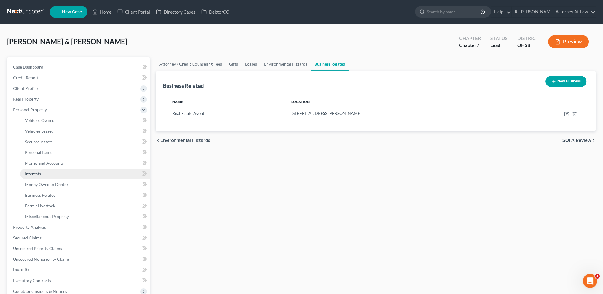
click at [38, 173] on span "Interests" at bounding box center [33, 173] width 16 height 5
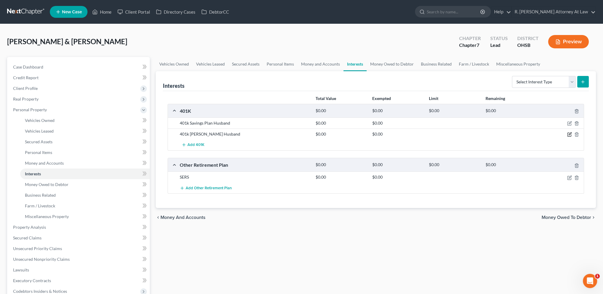
click at [568, 134] on icon "button" at bounding box center [569, 134] width 5 height 5
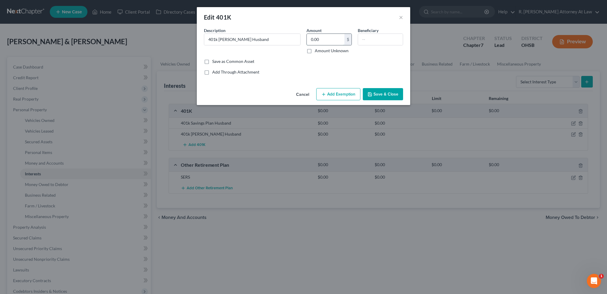
click at [323, 37] on input "0.00" at bounding box center [326, 39] width 38 height 11
type input "69,470.31"
click at [338, 93] on button "Add Exemption" at bounding box center [338, 94] width 44 height 12
select select "2"
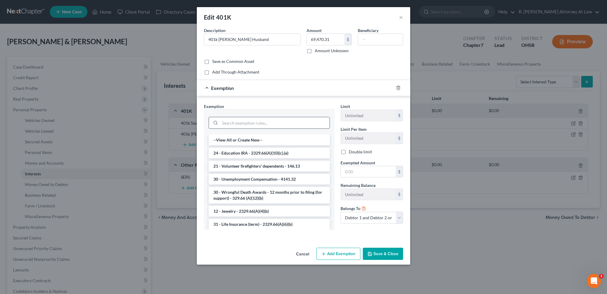
drag, startPoint x: 225, startPoint y: 121, endPoint x: 255, endPoint y: 105, distance: 33.8
click at [225, 121] on input "search" at bounding box center [275, 122] width 110 height 11
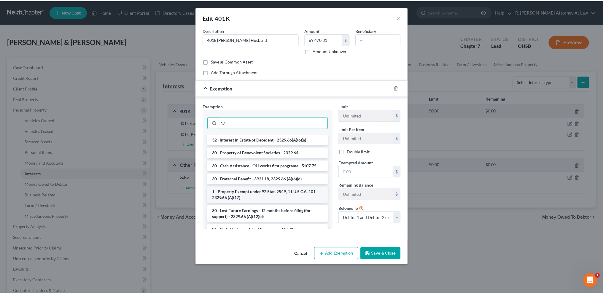
scroll to position [111, 0]
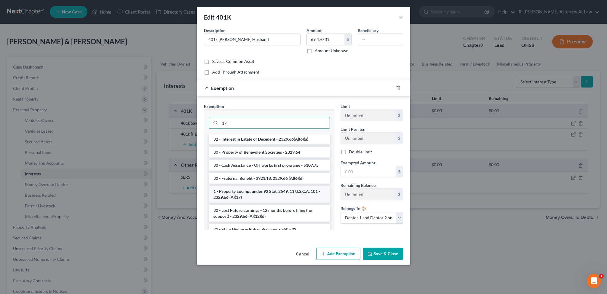
type input "17"
drag, startPoint x: 239, startPoint y: 192, endPoint x: 249, endPoint y: 191, distance: 10.4
click at [239, 191] on li "1 - Property Exempt under 92 Stat. 2549, 11 U.S.C.A. 101 - 2329.66 (A)(17)" at bounding box center [269, 194] width 121 height 17
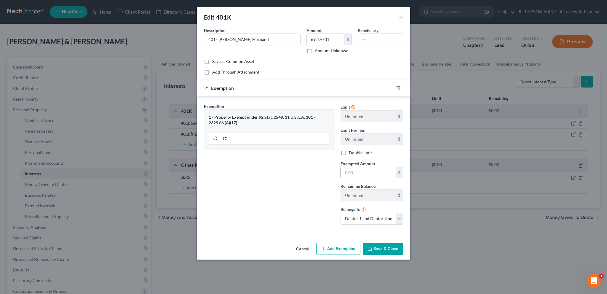
click at [358, 174] on input "text" at bounding box center [368, 172] width 55 height 11
type input "7"
type input "69,470.31"
click at [355, 218] on select "Debtor 1 only Debtor 2 only Debtor 1 and Debtor 2 only" at bounding box center [372, 219] width 63 height 12
select select "0"
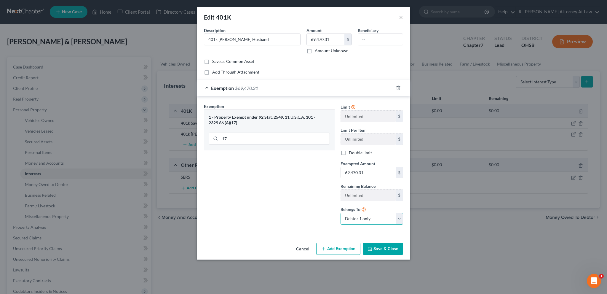
click at [341, 213] on select "Debtor 1 only Debtor 2 only Debtor 1 and Debtor 2 only" at bounding box center [372, 219] width 63 height 12
click at [340, 247] on button "Add Exemption" at bounding box center [338, 249] width 44 height 12
select select "2"
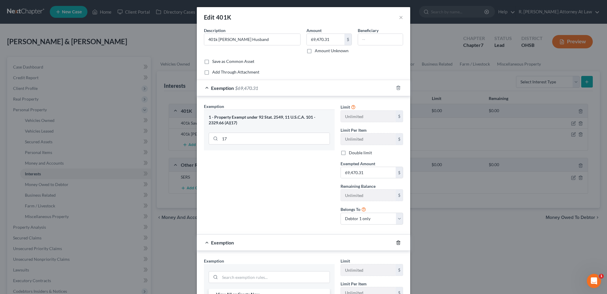
click at [397, 240] on icon "button" at bounding box center [398, 242] width 3 height 4
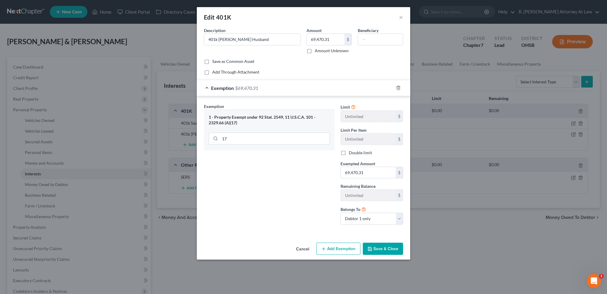
click at [384, 246] on button "Save & Close" at bounding box center [383, 249] width 40 height 12
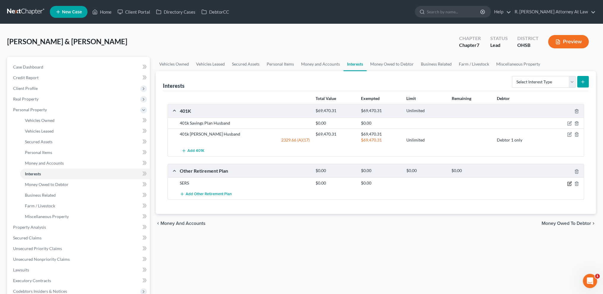
click at [570, 181] on icon "button" at bounding box center [569, 182] width 3 height 3
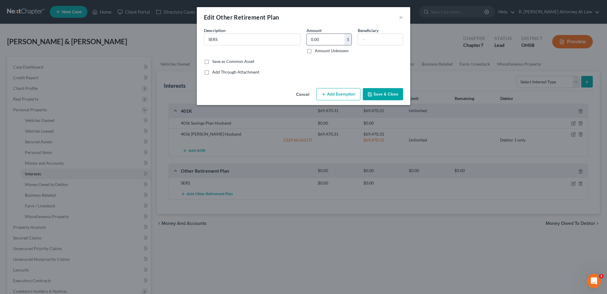
click at [322, 34] on input "0.00" at bounding box center [326, 39] width 38 height 11
type input "8,481.25"
click at [336, 91] on button "Add Exemption" at bounding box center [338, 94] width 44 height 12
select select "2"
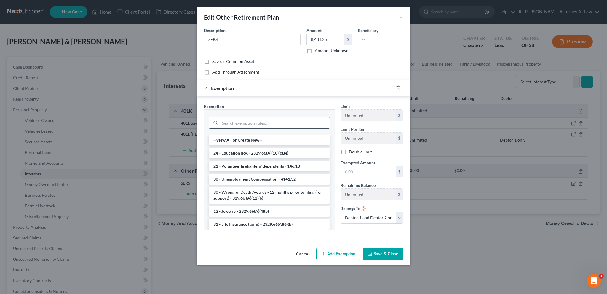
click at [233, 121] on input "search" at bounding box center [275, 122] width 110 height 11
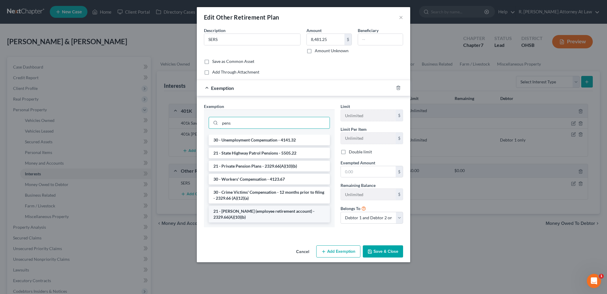
type input "pens"
click at [267, 212] on li "21 - [PERSON_NAME] (employee retirement account) - 2329.66(A)(10)(b)" at bounding box center [269, 214] width 121 height 17
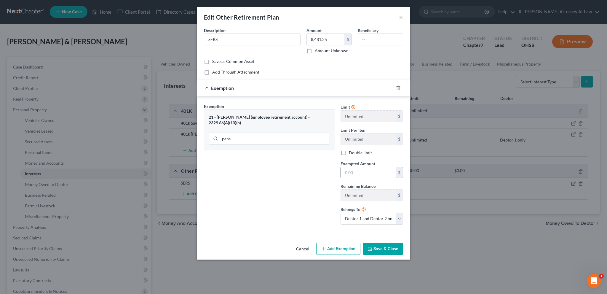
drag, startPoint x: 357, startPoint y: 174, endPoint x: 356, endPoint y: 169, distance: 4.8
click at [357, 174] on input "text" at bounding box center [368, 172] width 55 height 11
type input "8,481.25"
click at [363, 219] on select "Debtor 1 only Debtor 2 only Debtor 1 and Debtor 2 only" at bounding box center [372, 219] width 63 height 12
select select "1"
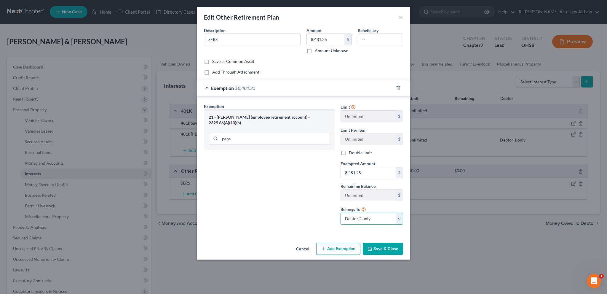
click at [341, 213] on select "Debtor 1 only Debtor 2 only Debtor 1 and Debtor 2 only" at bounding box center [372, 219] width 63 height 12
click at [380, 245] on button "Save & Close" at bounding box center [383, 249] width 40 height 12
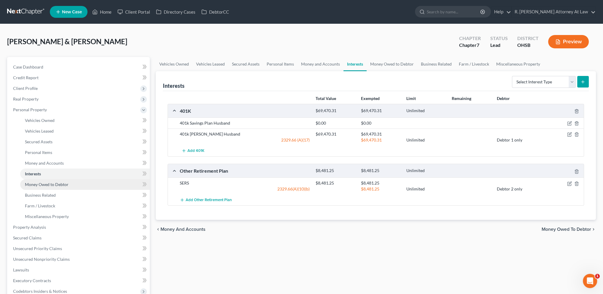
click at [28, 184] on span "Money Owed to Debtor" at bounding box center [47, 184] width 44 height 5
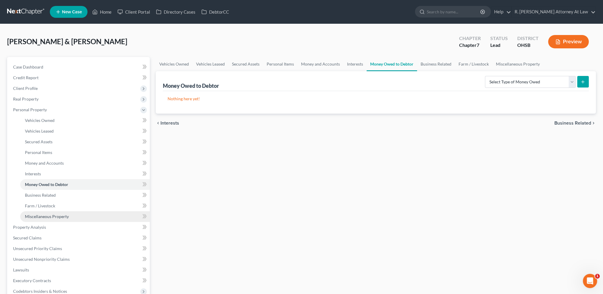
click at [39, 214] on span "Miscellaneous Property" at bounding box center [47, 216] width 44 height 5
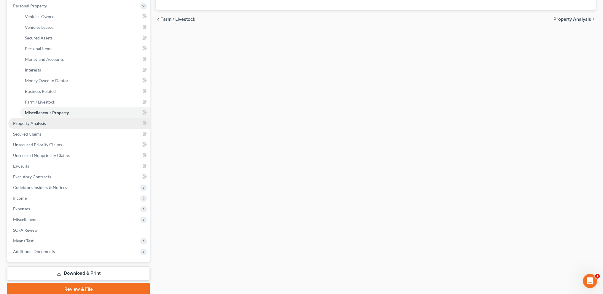
click at [25, 124] on span "Property Analysis" at bounding box center [29, 123] width 33 height 5
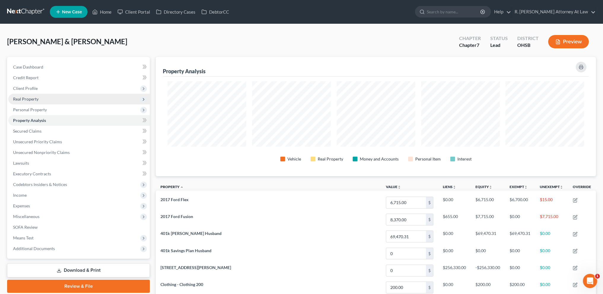
click at [32, 96] on span "Real Property" at bounding box center [26, 98] width 26 height 5
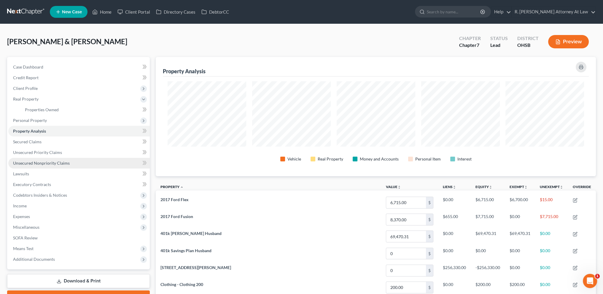
click at [31, 162] on span "Unsecured Nonpriority Claims" at bounding box center [41, 162] width 57 height 5
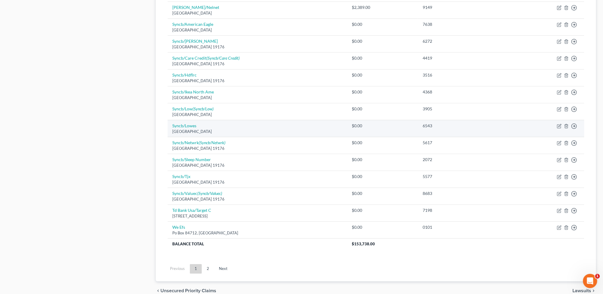
scroll to position [363, 0]
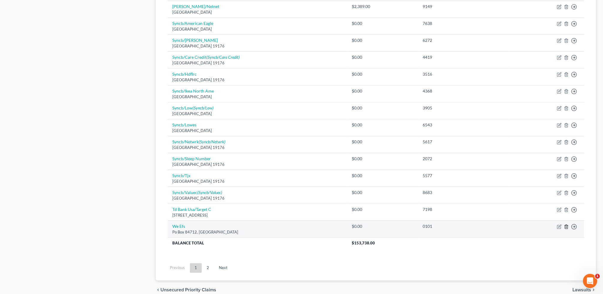
click at [565, 224] on icon "button" at bounding box center [566, 226] width 5 height 5
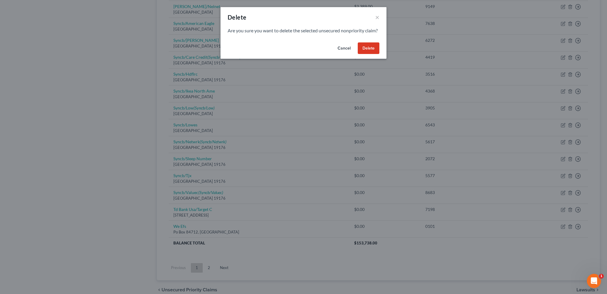
click at [369, 54] on button "Delete" at bounding box center [369, 48] width 22 height 12
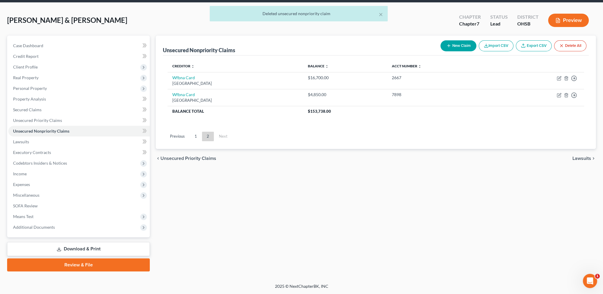
scroll to position [21, 0]
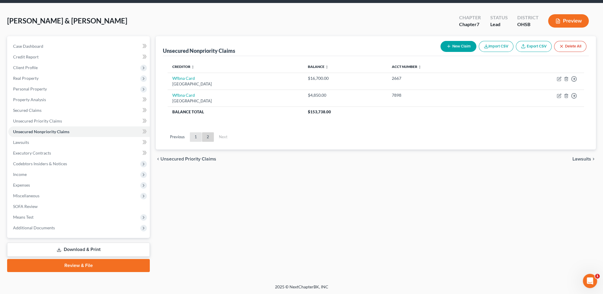
click at [196, 134] on link "1" at bounding box center [196, 136] width 12 height 9
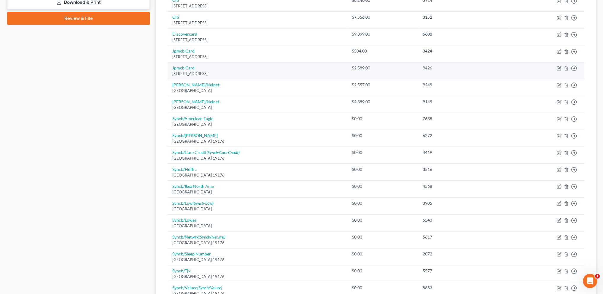
scroll to position [265, 0]
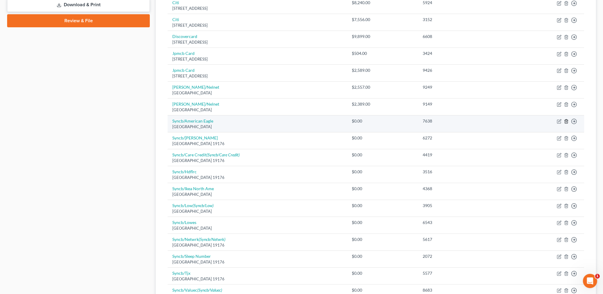
click at [567, 121] on icon "button" at bounding box center [566, 121] width 5 height 5
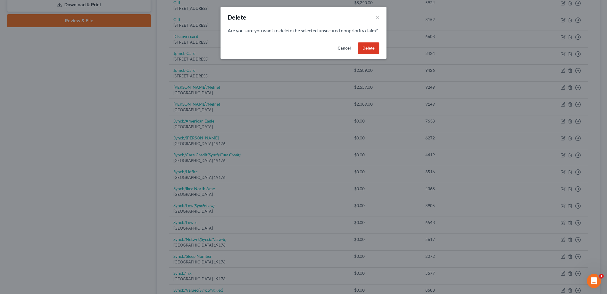
click at [368, 53] on button "Delete" at bounding box center [369, 48] width 22 height 12
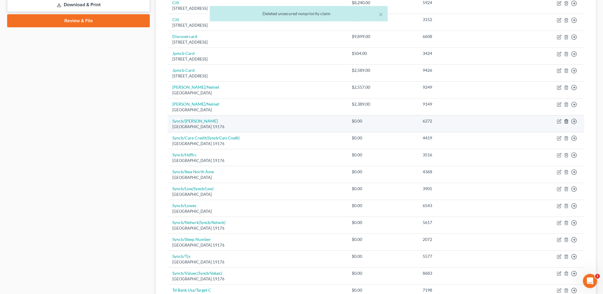
click at [566, 119] on icon "button" at bounding box center [566, 121] width 5 height 5
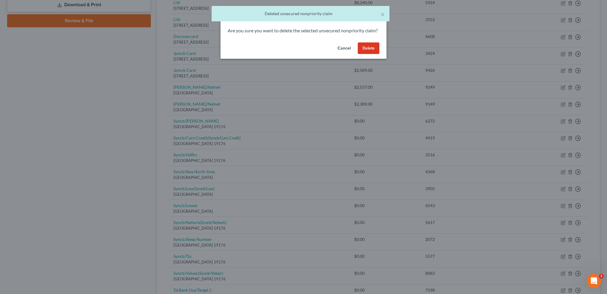
click at [367, 51] on button "Delete" at bounding box center [369, 48] width 22 height 12
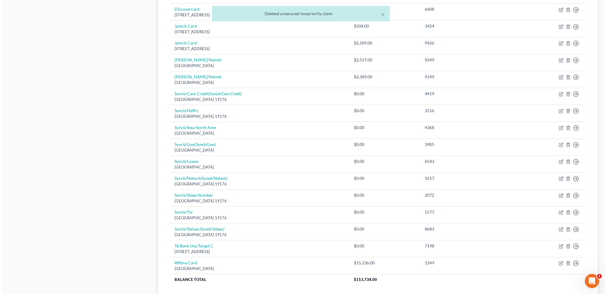
scroll to position [297, 0]
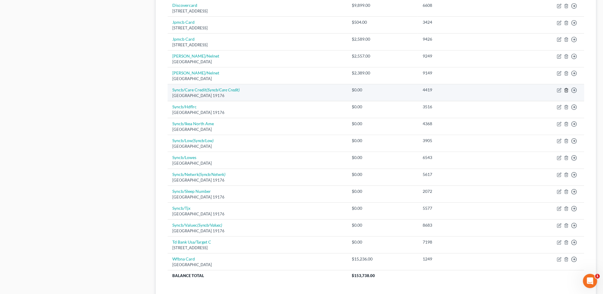
click at [566, 88] on icon "button" at bounding box center [566, 90] width 5 height 5
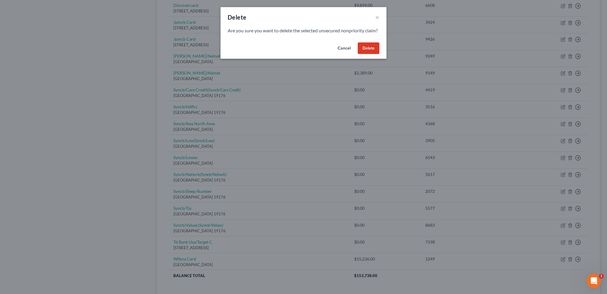
click at [365, 54] on button "Delete" at bounding box center [369, 48] width 22 height 12
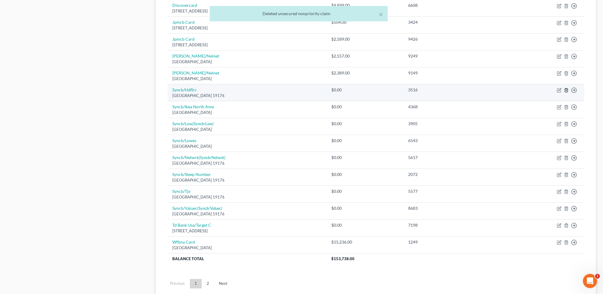
click at [565, 89] on polyline "button" at bounding box center [566, 89] width 4 height 0
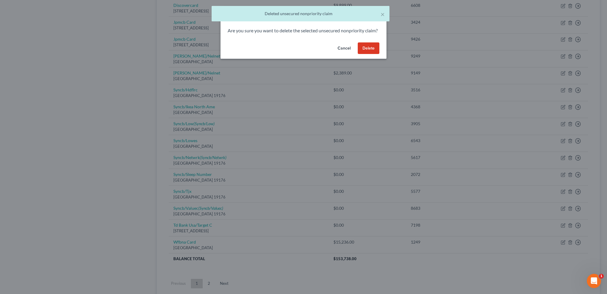
click at [370, 54] on button "Delete" at bounding box center [369, 48] width 22 height 12
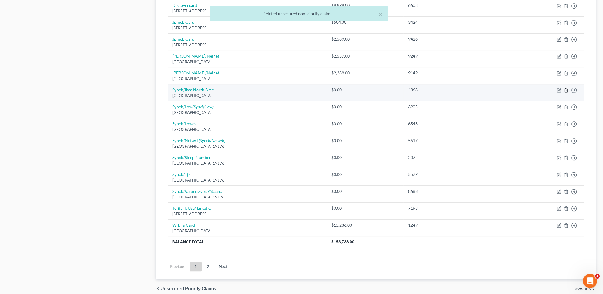
click at [566, 88] on icon "button" at bounding box center [566, 90] width 5 height 5
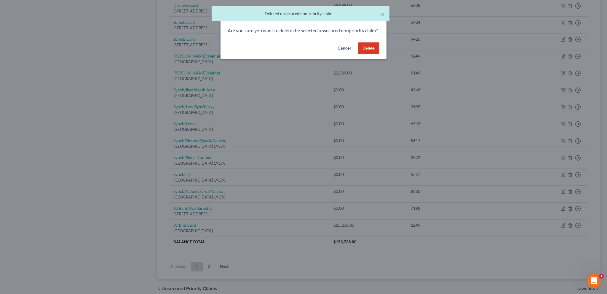
click at [366, 54] on button "Delete" at bounding box center [369, 48] width 22 height 12
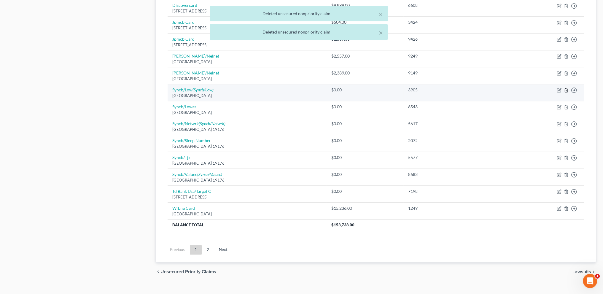
click at [566, 89] on polyline "button" at bounding box center [566, 89] width 4 height 0
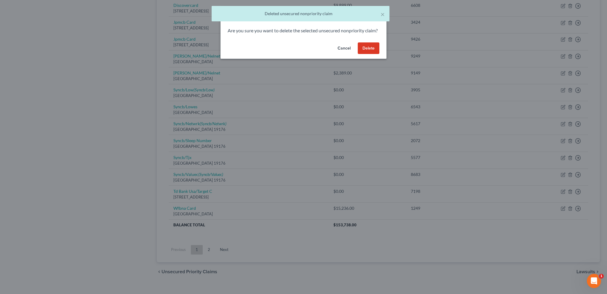
click at [363, 54] on button "Delete" at bounding box center [369, 48] width 22 height 12
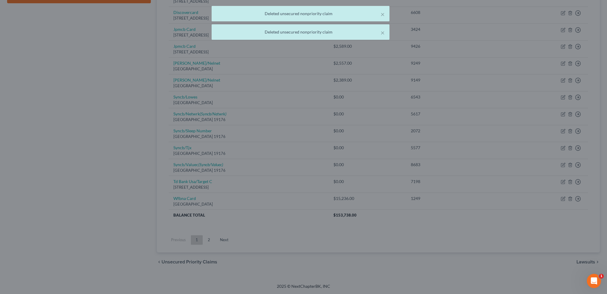
scroll to position [288, 0]
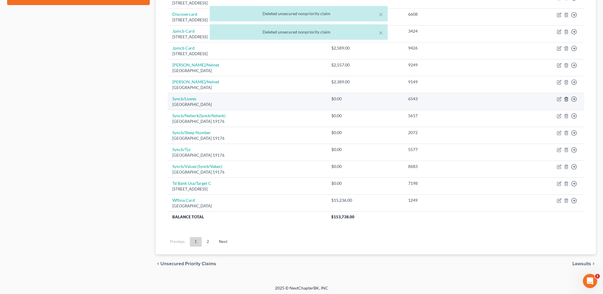
click at [566, 97] on icon "button" at bounding box center [566, 99] width 5 height 5
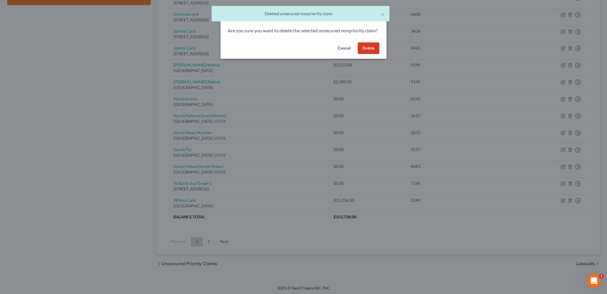
click at [368, 53] on button "Delete" at bounding box center [369, 48] width 22 height 12
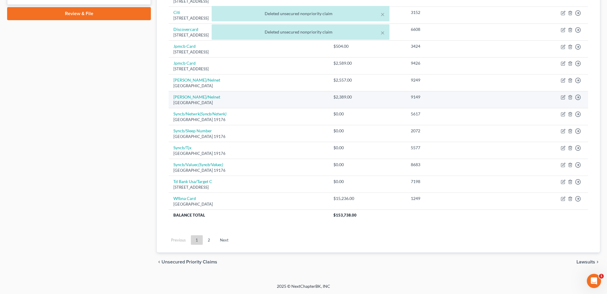
scroll to position [271, 0]
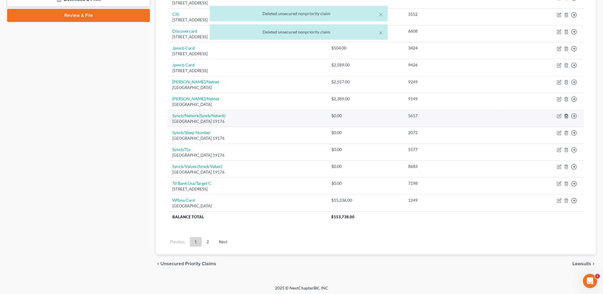
click at [566, 116] on line "button" at bounding box center [566, 116] width 0 height 1
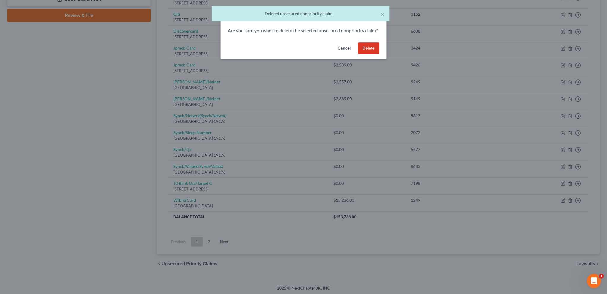
click at [369, 52] on button "Delete" at bounding box center [369, 48] width 22 height 12
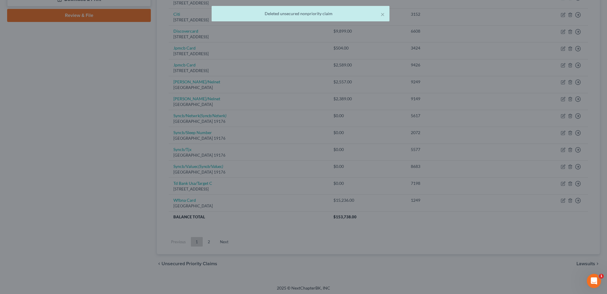
scroll to position [254, 0]
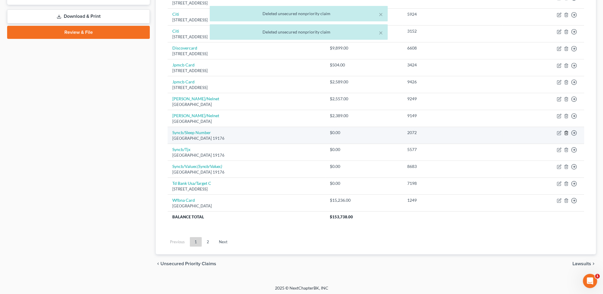
click at [565, 131] on icon "button" at bounding box center [566, 132] width 5 height 5
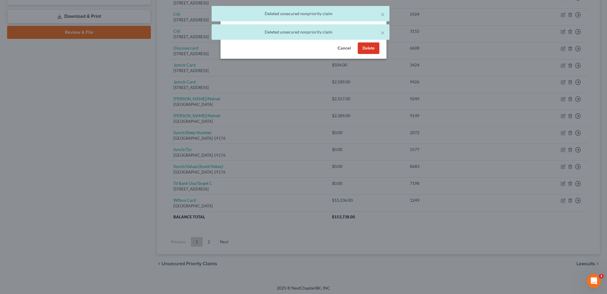
click at [367, 52] on button "Delete" at bounding box center [369, 48] width 22 height 12
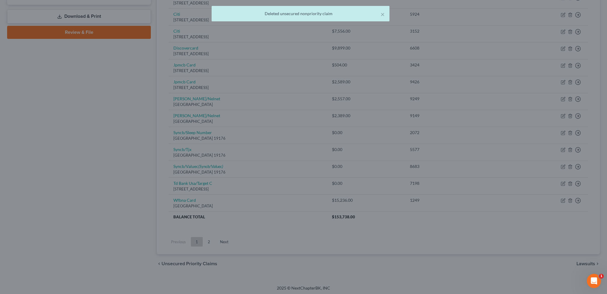
scroll to position [237, 0]
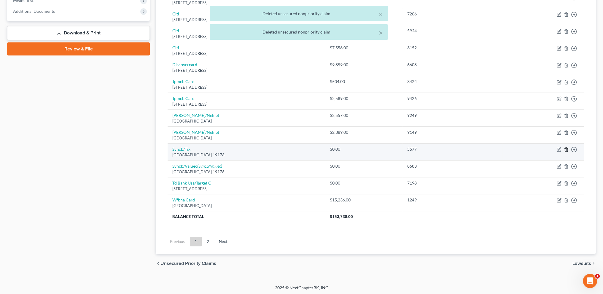
click at [565, 148] on icon "button" at bounding box center [566, 150] width 3 height 4
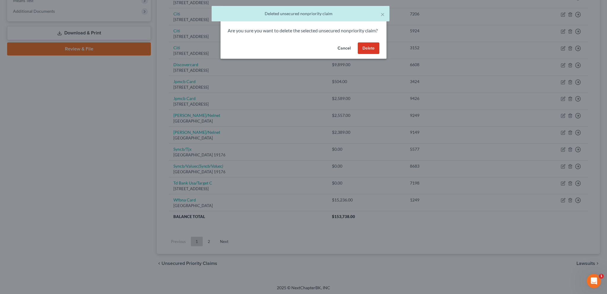
click at [366, 54] on button "Delete" at bounding box center [369, 48] width 22 height 12
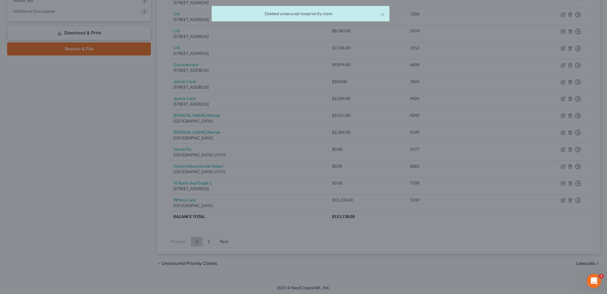
scroll to position [220, 0]
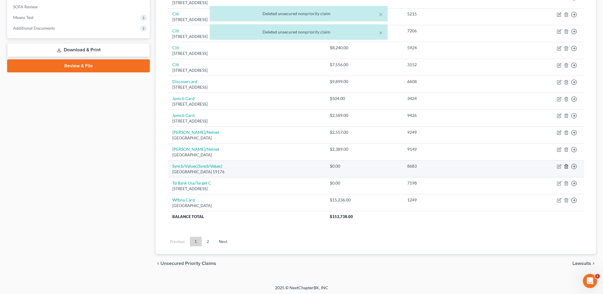
click at [566, 165] on icon "button" at bounding box center [566, 166] width 5 height 5
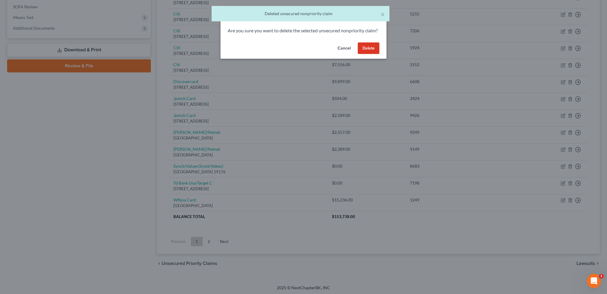
click at [365, 53] on button "Delete" at bounding box center [369, 48] width 22 height 12
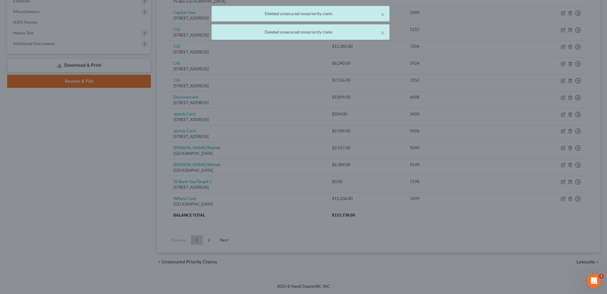
scroll to position [203, 0]
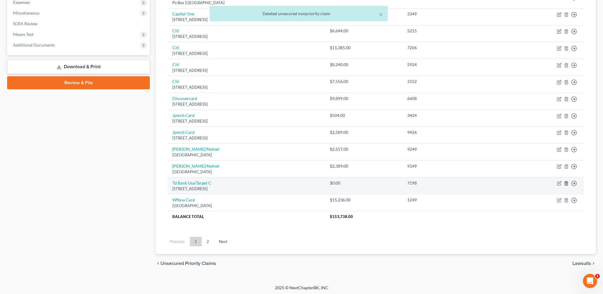
click at [565, 182] on icon "button" at bounding box center [566, 183] width 3 height 4
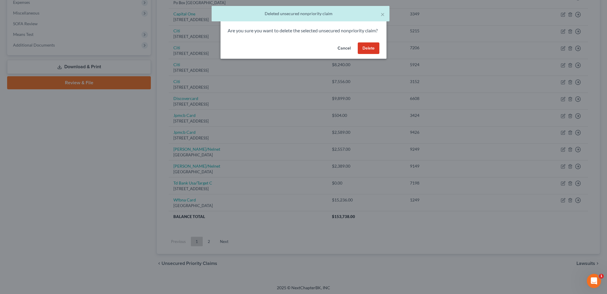
click at [362, 52] on button "Delete" at bounding box center [369, 48] width 22 height 12
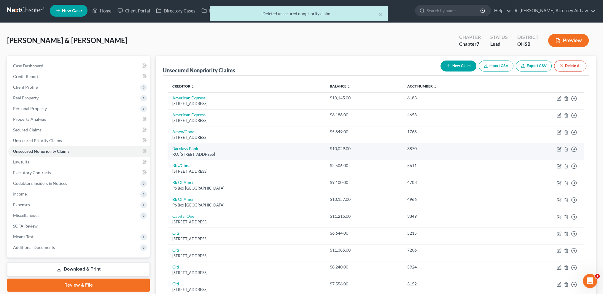
scroll to position [187, 0]
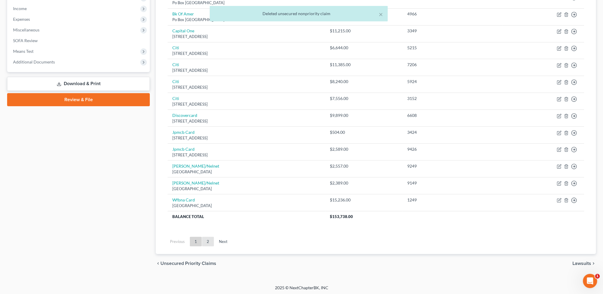
click at [206, 240] on link "2" at bounding box center [208, 241] width 12 height 9
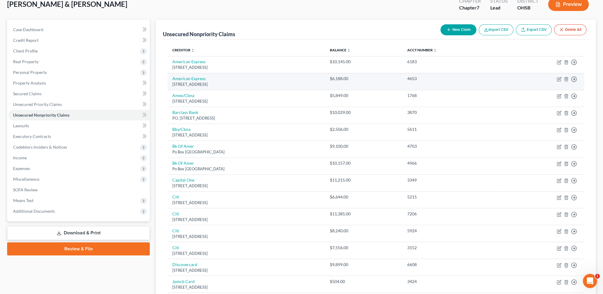
scroll to position [37, 0]
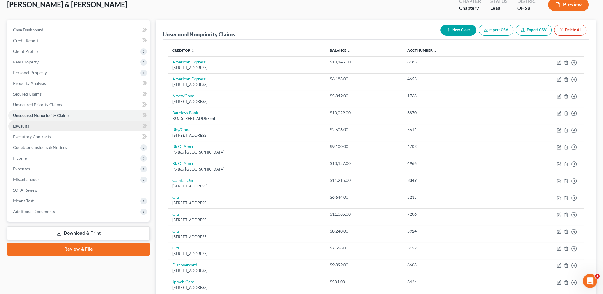
click at [24, 123] on span "Lawsuits" at bounding box center [21, 125] width 16 height 5
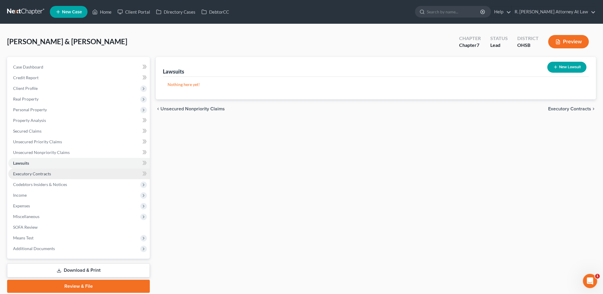
click at [24, 173] on span "Executory Contracts" at bounding box center [32, 173] width 38 height 5
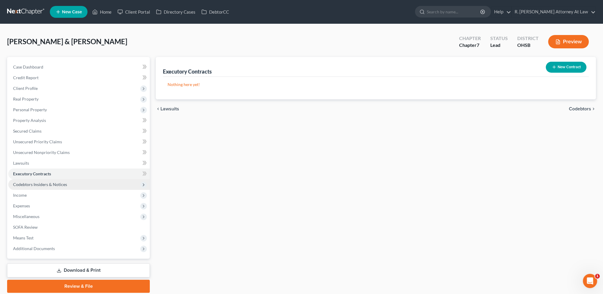
click at [24, 185] on span "Codebtors Insiders & Notices" at bounding box center [40, 184] width 54 height 5
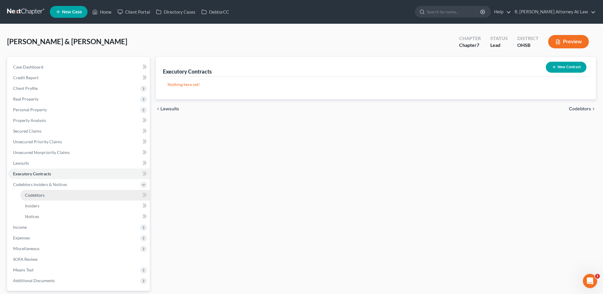
click at [22, 193] on link "Codebtors" at bounding box center [85, 195] width 130 height 11
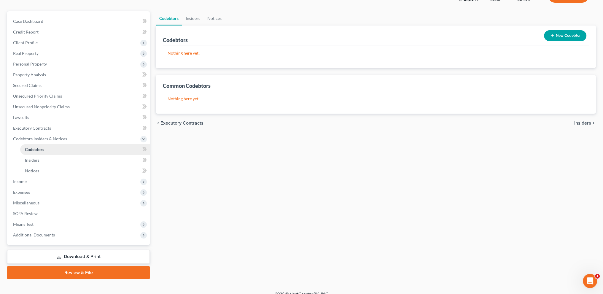
scroll to position [53, 0]
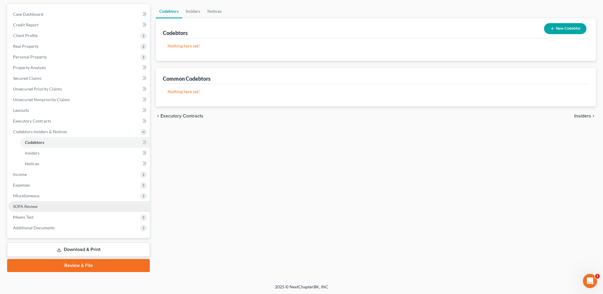
click at [21, 201] on link "SOFA Review" at bounding box center [78, 206] width 141 height 11
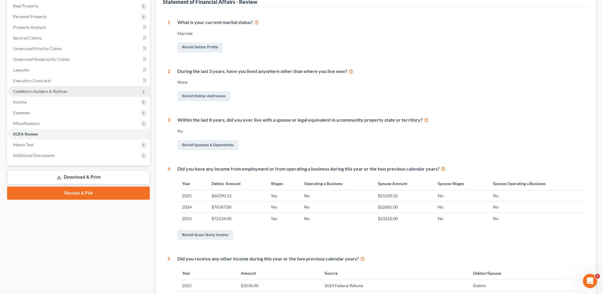
scroll to position [30, 0]
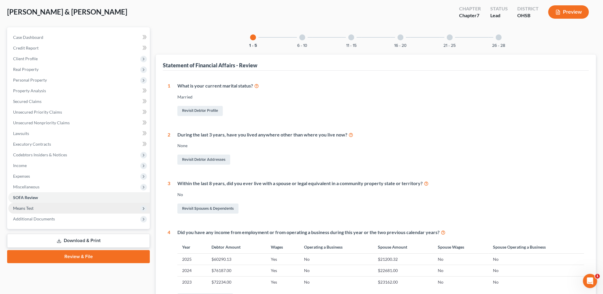
click at [33, 206] on span "Means Test" at bounding box center [23, 207] width 20 height 5
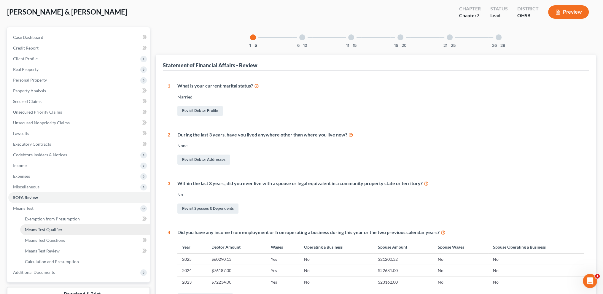
click at [28, 227] on span "Means Test Qualifier" at bounding box center [44, 229] width 38 height 5
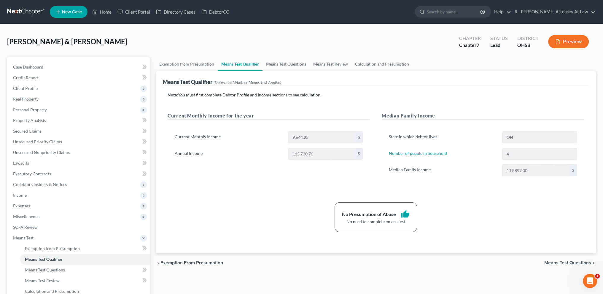
click at [71, 11] on span "New Case" at bounding box center [72, 12] width 20 height 4
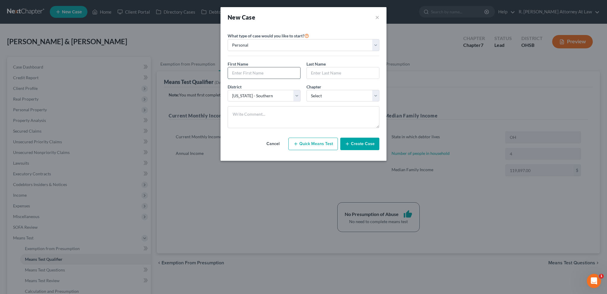
drag, startPoint x: 249, startPoint y: 73, endPoint x: 247, endPoint y: 70, distance: 3.6
click at [249, 73] on input "text" at bounding box center [264, 72] width 72 height 11
type input "Aisha"
type input "[PERSON_NAME]"
click at [328, 95] on select "Select 7 11 12 13" at bounding box center [343, 96] width 73 height 12
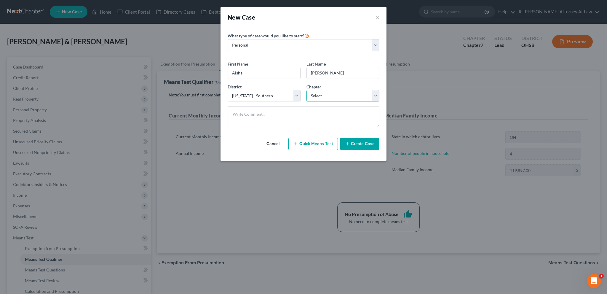
select select "0"
click at [307, 90] on select "Select 7 11 12 13" at bounding box center [343, 96] width 73 height 12
click at [359, 142] on button "Create Case" at bounding box center [359, 144] width 39 height 12
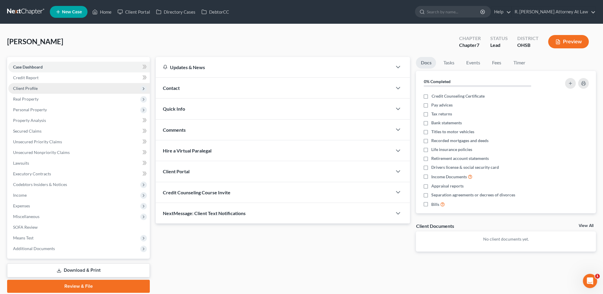
click at [19, 89] on span "Client Profile" at bounding box center [25, 88] width 25 height 5
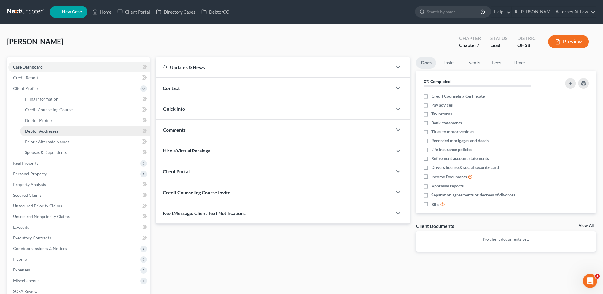
click at [37, 130] on span "Debtor Addresses" at bounding box center [41, 130] width 33 height 5
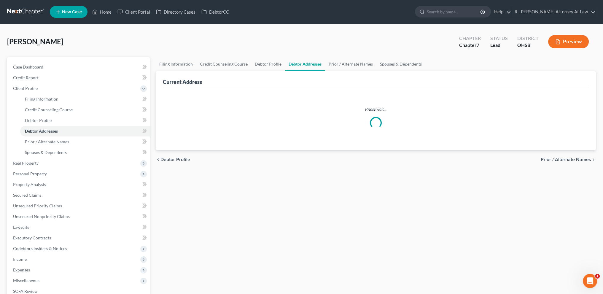
select select "0"
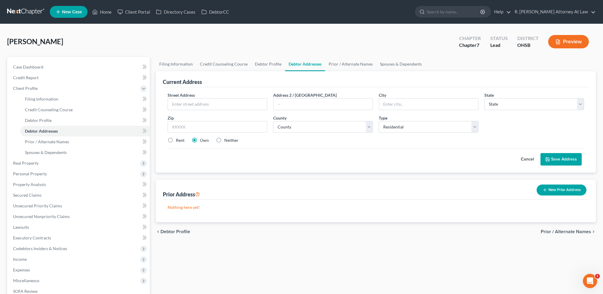
drag, startPoint x: 184, startPoint y: 99, endPoint x: 181, endPoint y: 96, distance: 4.6
click at [184, 99] on input "text" at bounding box center [217, 103] width 99 height 11
type input "[STREET_ADDRESS]"
type input "45015"
click at [286, 129] on select "County" at bounding box center [323, 127] width 100 height 12
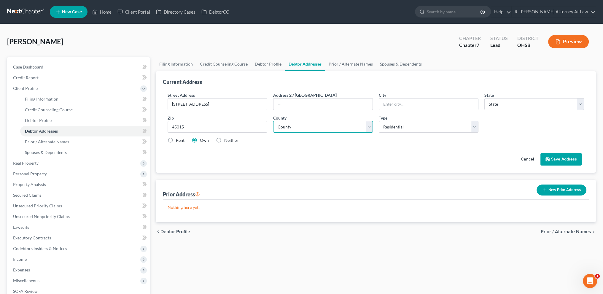
type input "[PERSON_NAME]"
select select "36"
click at [284, 126] on select "County" at bounding box center [323, 127] width 100 height 12
click at [284, 126] on select "County [GEOGRAPHIC_DATA] [GEOGRAPHIC_DATA] [GEOGRAPHIC_DATA] [GEOGRAPHIC_DATA] …" at bounding box center [323, 127] width 100 height 12
select select "8"
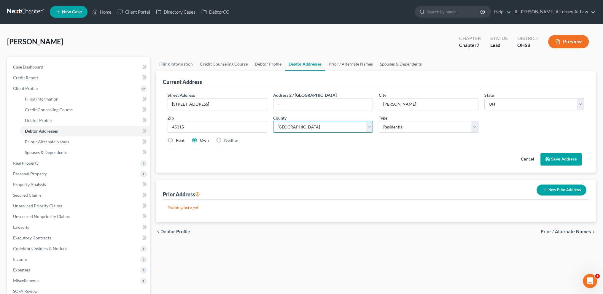
click at [273, 121] on select "County [GEOGRAPHIC_DATA] [GEOGRAPHIC_DATA] [GEOGRAPHIC_DATA] [GEOGRAPHIC_DATA] …" at bounding box center [323, 127] width 100 height 12
click at [176, 139] on label "Rent" at bounding box center [180, 140] width 9 height 6
click at [178, 139] on input "Rent" at bounding box center [180, 139] width 4 height 4
radio input "true"
click at [553, 156] on button "Save Address" at bounding box center [560, 159] width 41 height 12
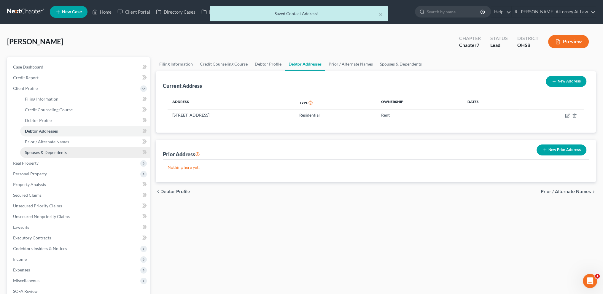
click at [31, 150] on span "Spouses & Dependents" at bounding box center [46, 152] width 42 height 5
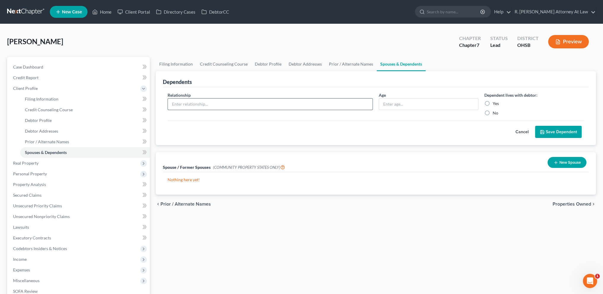
click at [183, 103] on input "text" at bounding box center [270, 103] width 205 height 11
type input "Son"
type input "22"
drag, startPoint x: 485, startPoint y: 103, endPoint x: 520, endPoint y: 123, distance: 40.7
click at [493, 103] on label "Yes" at bounding box center [496, 104] width 6 height 6
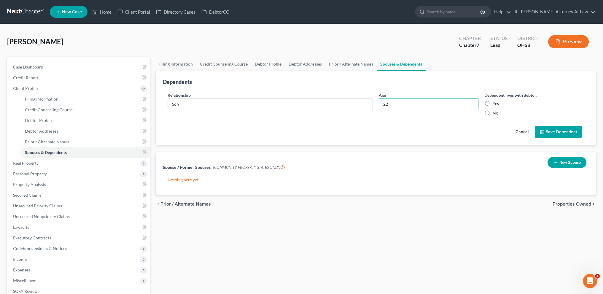
click at [495, 103] on input "Yes" at bounding box center [497, 103] width 4 height 4
radio input "true"
click at [551, 132] on button "Save Dependent" at bounding box center [558, 132] width 47 height 12
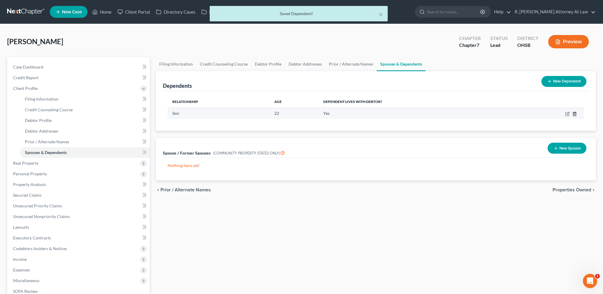
click at [573, 112] on icon "button" at bounding box center [574, 114] width 3 height 4
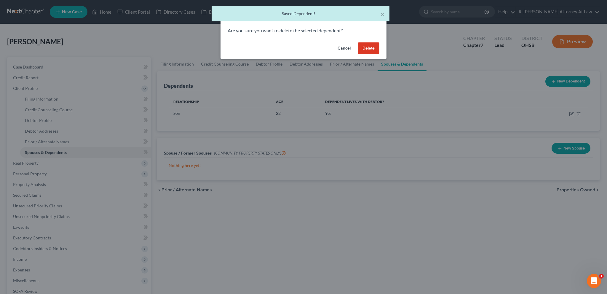
click at [367, 49] on button "Delete" at bounding box center [369, 48] width 22 height 12
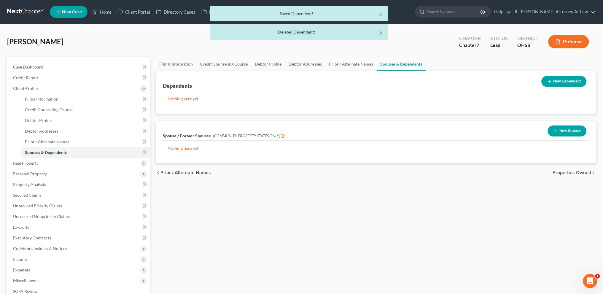
click at [557, 82] on button "New Dependent" at bounding box center [563, 81] width 45 height 11
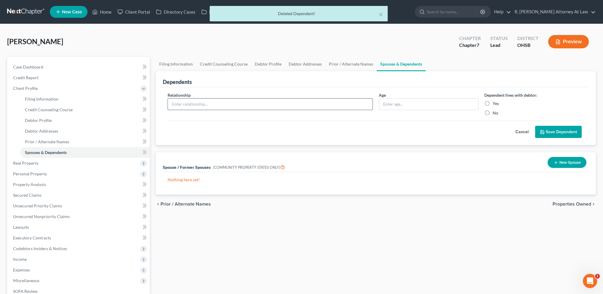
click at [195, 103] on input "text" at bounding box center [270, 103] width 205 height 11
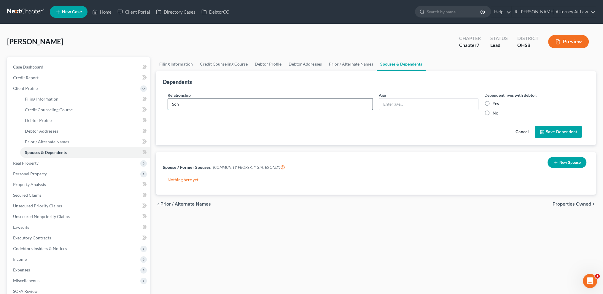
type input "Son"
type input "7"
click at [493, 102] on label "Yes" at bounding box center [496, 104] width 6 height 6
click at [495, 102] on input "Yes" at bounding box center [497, 103] width 4 height 4
radio input "true"
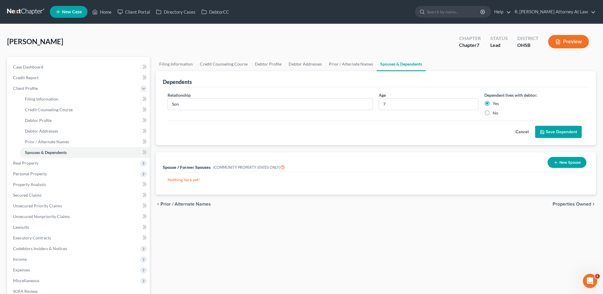
click at [551, 132] on button "Save Dependent" at bounding box center [558, 132] width 47 height 12
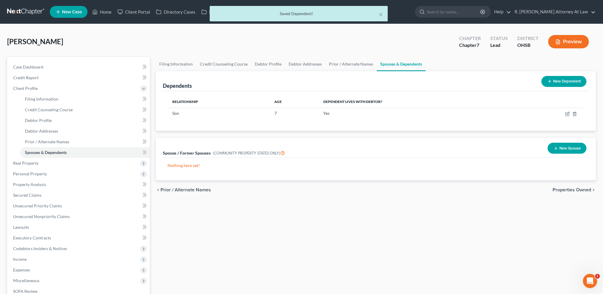
click at [550, 81] on icon at bounding box center [549, 81] width 5 height 5
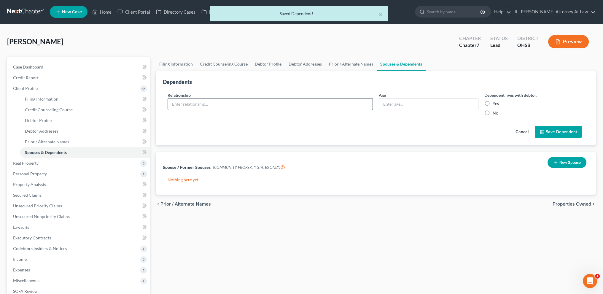
click at [192, 101] on input "text" at bounding box center [270, 103] width 205 height 11
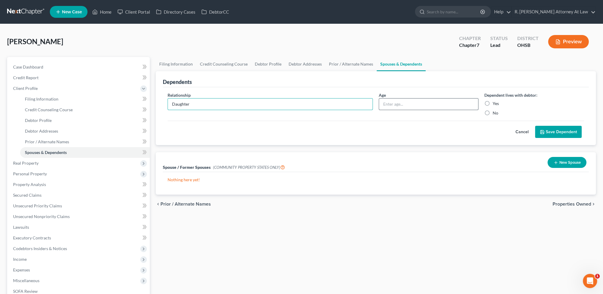
type input "Daughter"
click at [403, 106] on input "text" at bounding box center [428, 103] width 99 height 11
type input "15"
click at [493, 104] on label "Yes" at bounding box center [496, 104] width 6 height 6
click at [495, 104] on input "Yes" at bounding box center [497, 103] width 4 height 4
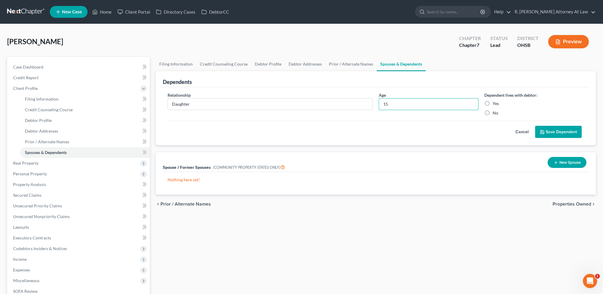
radio input "true"
click at [548, 130] on button "Save Dependent" at bounding box center [558, 132] width 47 height 12
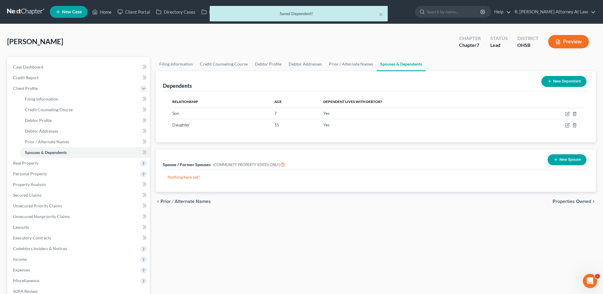
click at [555, 80] on button "New Dependent" at bounding box center [563, 81] width 45 height 11
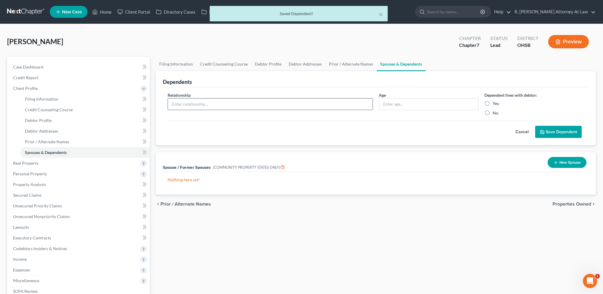
drag, startPoint x: 194, startPoint y: 103, endPoint x: 191, endPoint y: 101, distance: 3.6
click at [194, 103] on input "text" at bounding box center [270, 103] width 205 height 11
type input "dAUGHTER"
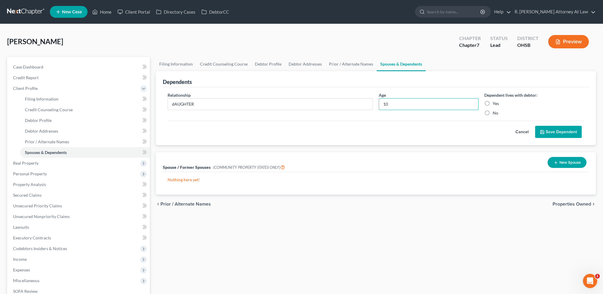
type input "10"
drag, startPoint x: 486, startPoint y: 103, endPoint x: 257, endPoint y: 105, distance: 229.5
click at [493, 103] on label "Yes" at bounding box center [496, 104] width 6 height 6
click at [495, 103] on input "Yes" at bounding box center [497, 103] width 4 height 4
radio input "true"
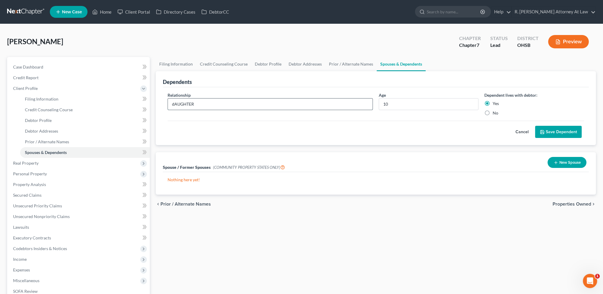
click at [203, 101] on input "dAUGHTER" at bounding box center [270, 103] width 205 height 11
type input "d"
type input "Daughter"
click at [551, 131] on button "Save Dependent" at bounding box center [558, 132] width 47 height 12
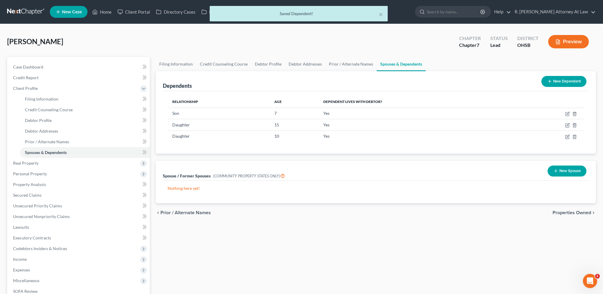
drag, startPoint x: 548, startPoint y: 79, endPoint x: 427, endPoint y: 54, distance: 123.8
click at [548, 78] on button "New Dependent" at bounding box center [563, 81] width 45 height 11
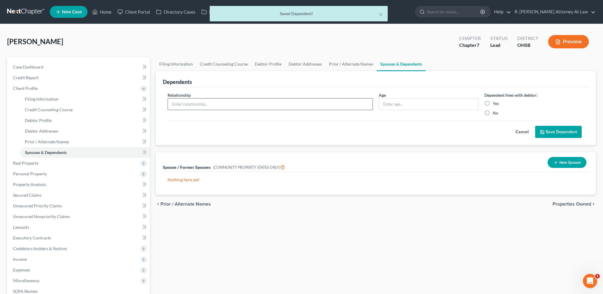
click at [185, 101] on input "text" at bounding box center [270, 103] width 205 height 11
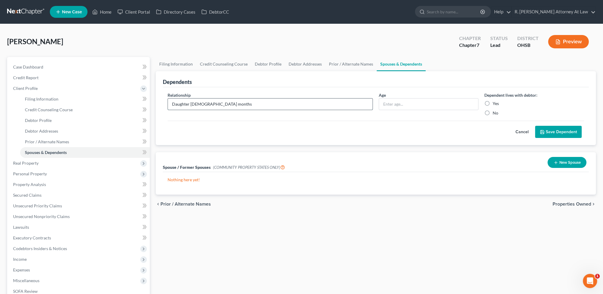
type input "Daughter [DEMOGRAPHIC_DATA] months"
type input "8 months"
click at [216, 102] on input "Daughter [DEMOGRAPHIC_DATA] months" at bounding box center [270, 103] width 205 height 11
type input "Daughter"
click at [493, 102] on label "Yes" at bounding box center [496, 104] width 6 height 6
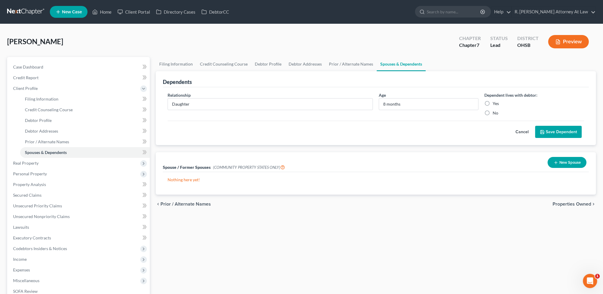
click at [495, 102] on input "Yes" at bounding box center [497, 103] width 4 height 4
radio input "true"
click at [553, 131] on button "Save Dependent" at bounding box center [558, 132] width 47 height 12
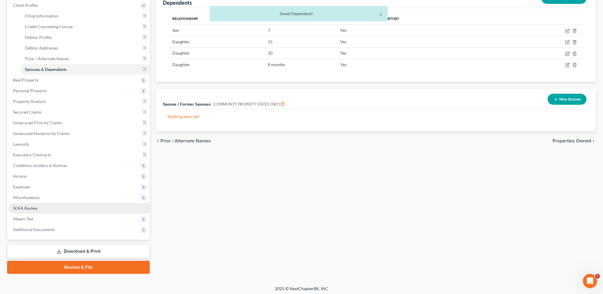
scroll to position [85, 0]
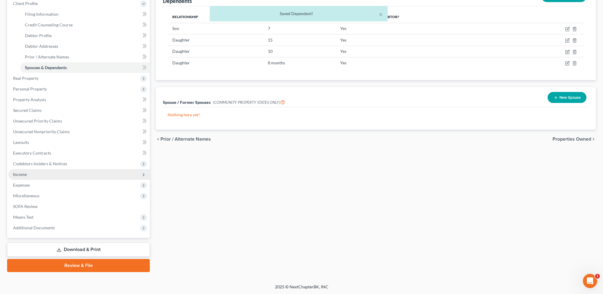
click at [22, 174] on span "Income" at bounding box center [20, 174] width 14 height 5
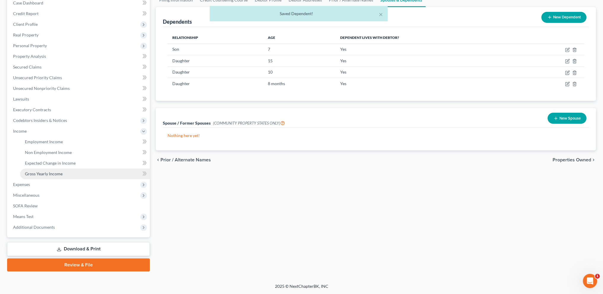
scroll to position [63, 0]
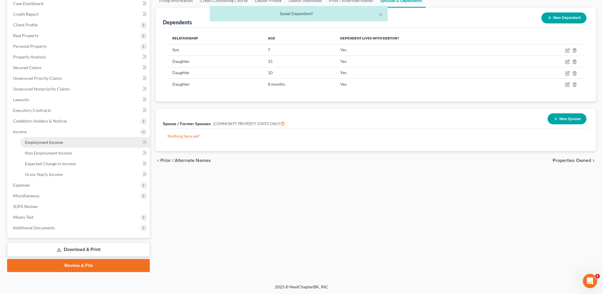
click at [34, 142] on span "Employment Income" at bounding box center [44, 142] width 38 height 5
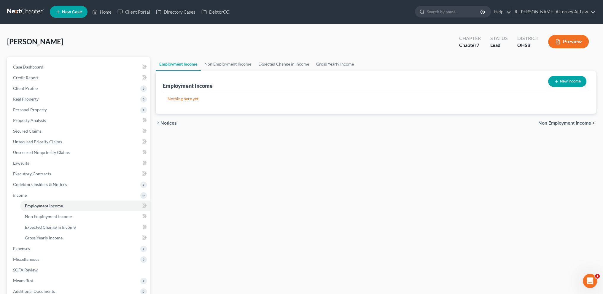
click at [552, 80] on button "New Income" at bounding box center [567, 81] width 38 height 11
select select "0"
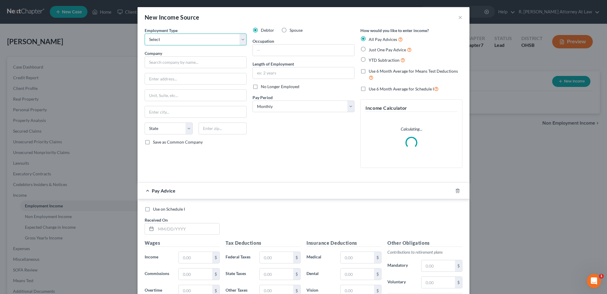
drag, startPoint x: 149, startPoint y: 40, endPoint x: 149, endPoint y: 44, distance: 3.9
click at [149, 40] on select "Select Full or [DEMOGRAPHIC_DATA] Employment Self Employment" at bounding box center [196, 40] width 102 height 12
select select "0"
click at [145, 34] on select "Select Full or [DEMOGRAPHIC_DATA] Employment Self Employment" at bounding box center [196, 40] width 102 height 12
click at [151, 61] on input "text" at bounding box center [196, 62] width 102 height 12
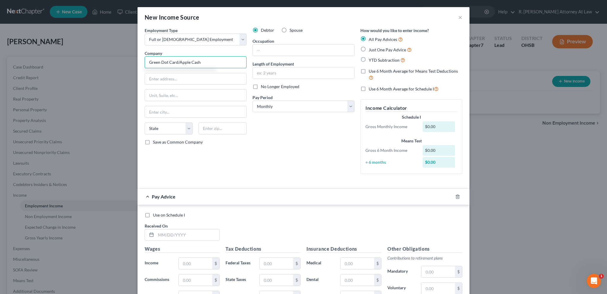
type input "Green Dot Card/Apple Cash"
click at [369, 50] on label "Just One Pay Advice" at bounding box center [390, 49] width 43 height 7
click at [371, 50] on input "Just One Pay Advice" at bounding box center [373, 48] width 4 height 4
radio input "true"
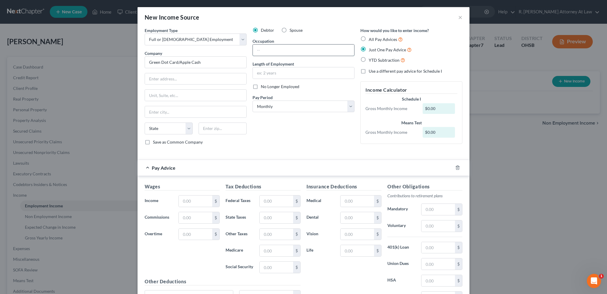
drag, startPoint x: 259, startPoint y: 51, endPoint x: 260, endPoint y: 46, distance: 4.7
click at [259, 51] on input "text" at bounding box center [303, 49] width 101 height 11
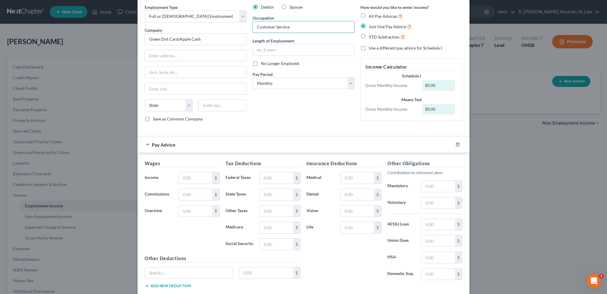
scroll to position [58, 0]
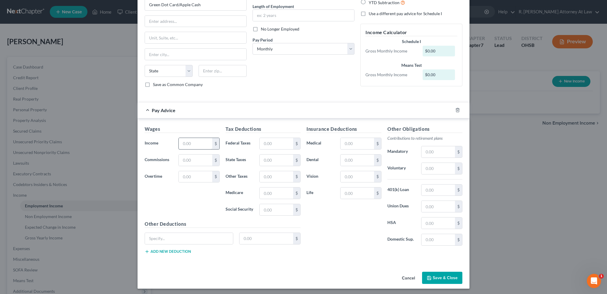
type input "Customer Service"
click at [191, 143] on input "text" at bounding box center [196, 143] width 34 height 11
type input "1,000"
click at [442, 274] on button "Save & Close" at bounding box center [442, 278] width 40 height 12
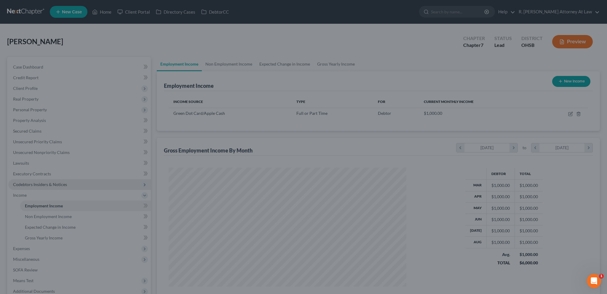
scroll to position [296404, 296273]
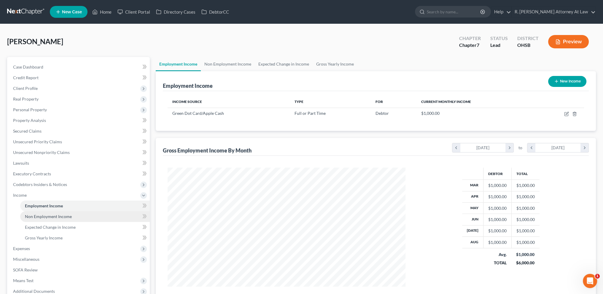
click at [40, 218] on span "Non Employment Income" at bounding box center [48, 216] width 47 height 5
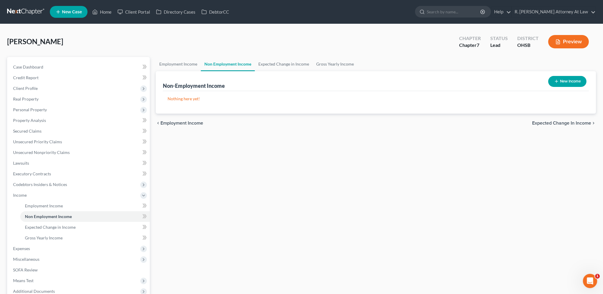
click at [554, 81] on icon "button" at bounding box center [556, 81] width 5 height 5
select select "0"
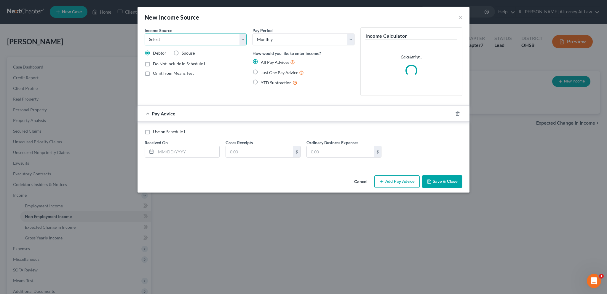
drag, startPoint x: 162, startPoint y: 39, endPoint x: 160, endPoint y: 36, distance: 4.0
click at [162, 39] on select "Select Unemployment Disability (from employer) Pension Retirement Social Securi…" at bounding box center [196, 40] width 102 height 12
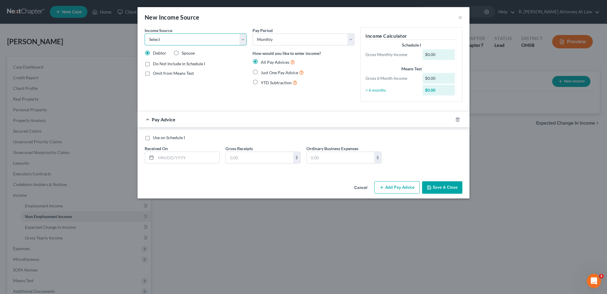
select select "7"
click at [145, 34] on select "Select Unemployment Disability (from employer) Pension Retirement Social Securi…" at bounding box center [196, 40] width 102 height 12
click at [265, 71] on span "Just One Pay Advice" at bounding box center [279, 72] width 37 height 5
click at [265, 71] on input "Just One Pay Advice" at bounding box center [265, 71] width 4 height 4
radio input "true"
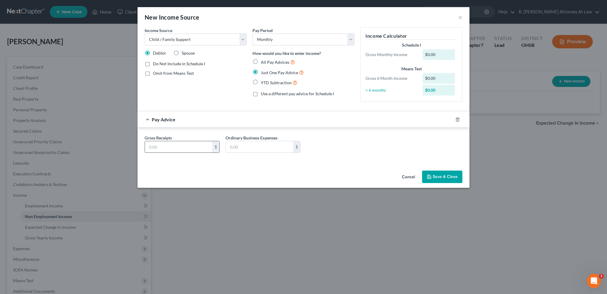
click at [155, 147] on input "text" at bounding box center [178, 146] width 67 height 11
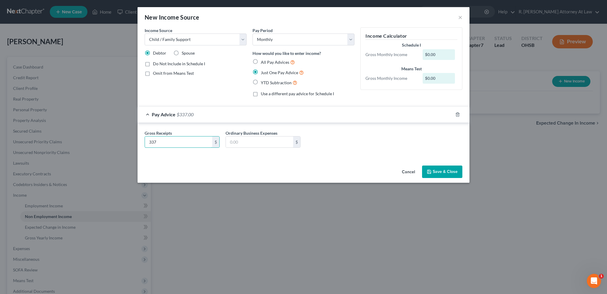
type input "337"
click at [429, 167] on button "Save & Close" at bounding box center [442, 171] width 40 height 12
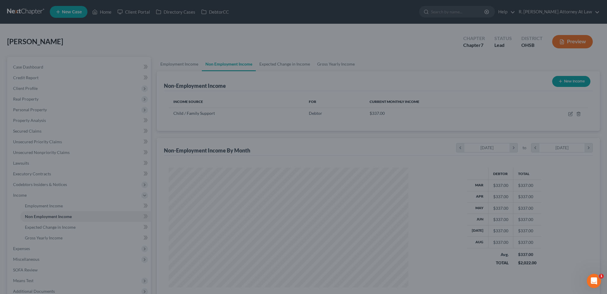
scroll to position [119, 249]
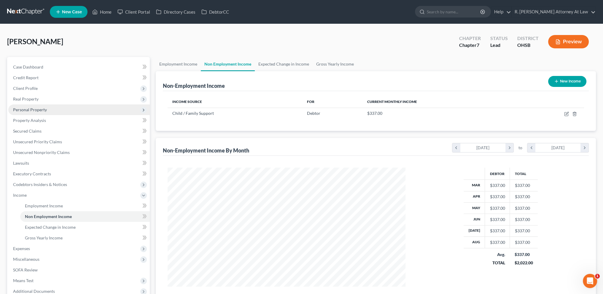
click at [27, 110] on span "Personal Property" at bounding box center [30, 109] width 34 height 5
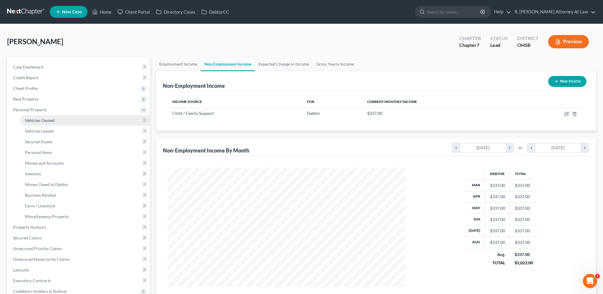
click at [33, 122] on span "Vehicles Owned" at bounding box center [40, 120] width 30 height 5
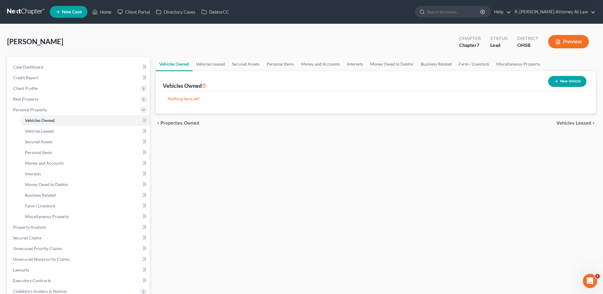
click at [569, 79] on button "New Vehicle" at bounding box center [567, 81] width 38 height 11
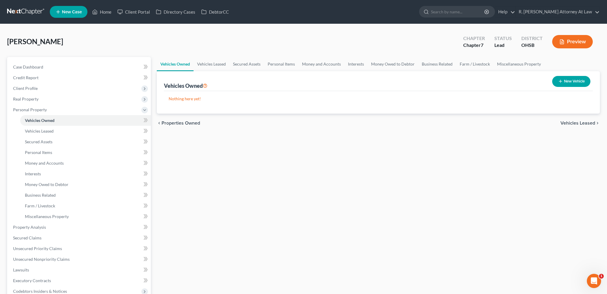
select select "0"
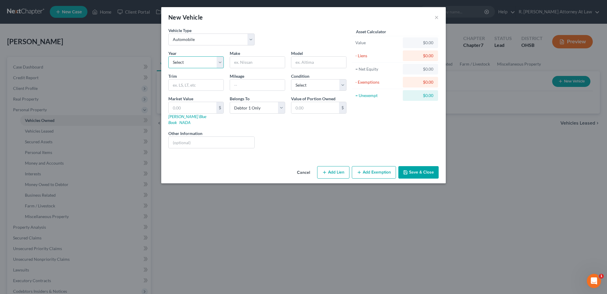
click at [189, 61] on select "Select 2026 2025 2024 2023 2022 2021 2020 2019 2018 2017 2016 2015 2014 2013 20…" at bounding box center [195, 62] width 55 height 12
select select "13"
click at [168, 56] on select "Select 2026 2025 2024 2023 2022 2021 2020 2019 2018 2017 2016 2015 2014 2013 20…" at bounding box center [195, 62] width 55 height 12
drag, startPoint x: 239, startPoint y: 84, endPoint x: 242, endPoint y: 82, distance: 3.6
click at [239, 84] on input "text" at bounding box center [257, 84] width 55 height 11
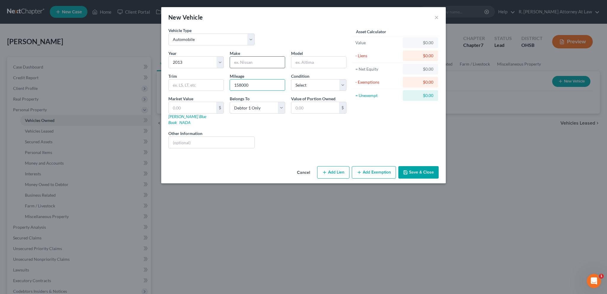
type input "158000"
click at [242, 61] on input "text" at bounding box center [257, 62] width 55 height 11
type input "Nissan"
type input "Altima"
click at [303, 85] on select "Select Excellent Very Good Good Fair Poor" at bounding box center [318, 85] width 55 height 12
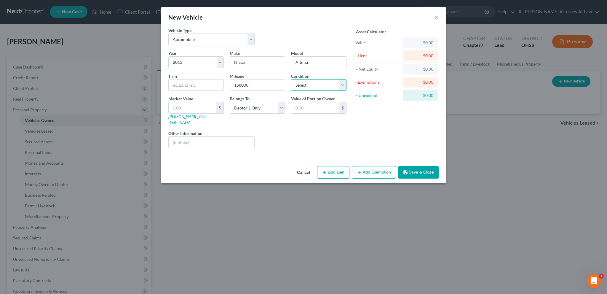
select select "2"
click at [291, 79] on select "Select Excellent Very Good Good Fair Poor" at bounding box center [318, 85] width 55 height 12
click at [272, 123] on div "Year Select 2026 2025 2024 2023 2022 2021 2020 2019 2018 2017 2016 2015 2014 20…" at bounding box center [257, 101] width 184 height 103
click at [373, 166] on button "Add Exemption" at bounding box center [374, 172] width 44 height 12
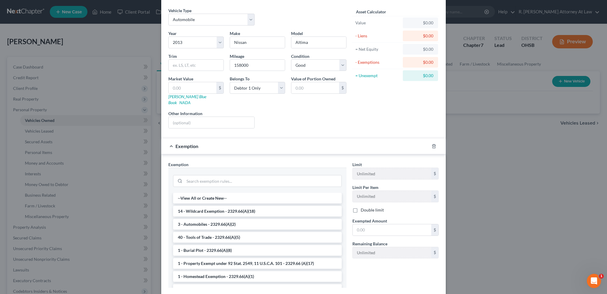
scroll to position [49, 0]
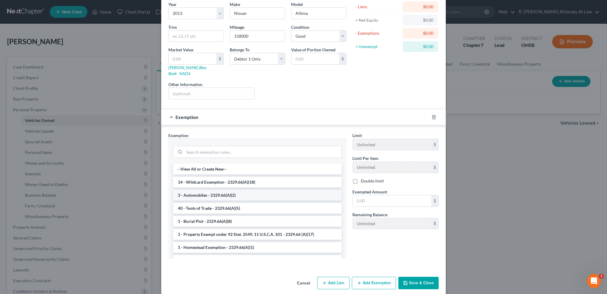
click at [201, 190] on li "3 - Automobiles - 2329.66(A)(2)" at bounding box center [257, 195] width 169 height 11
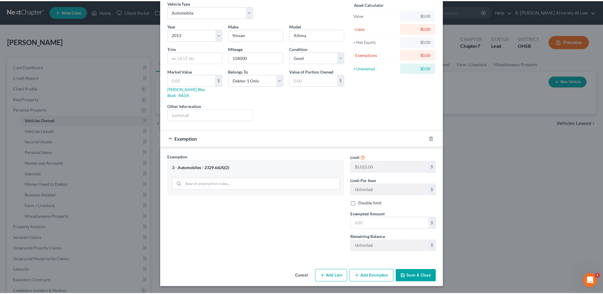
scroll to position [20, 0]
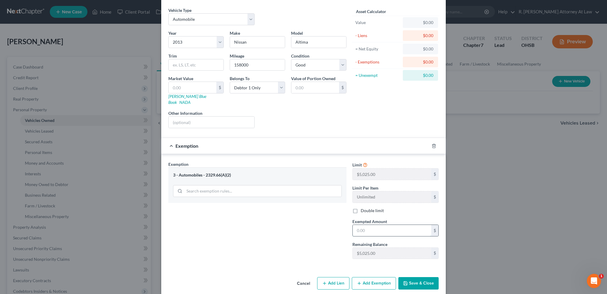
drag, startPoint x: 361, startPoint y: 221, endPoint x: 358, endPoint y: 219, distance: 3.9
click at [361, 225] on input "text" at bounding box center [392, 230] width 79 height 11
type input "5,025"
drag, startPoint x: 413, startPoint y: 275, endPoint x: 396, endPoint y: 273, distance: 17.3
click at [413, 277] on button "Save & Close" at bounding box center [419, 283] width 40 height 12
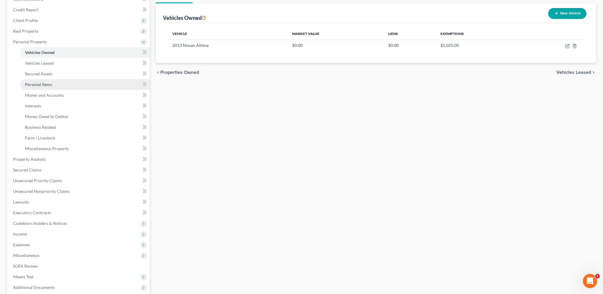
scroll to position [82, 0]
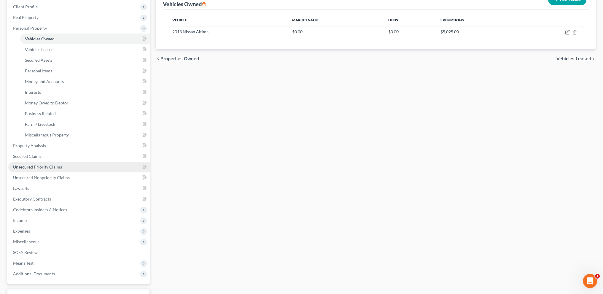
click at [39, 166] on span "Unsecured Priority Claims" at bounding box center [37, 166] width 49 height 5
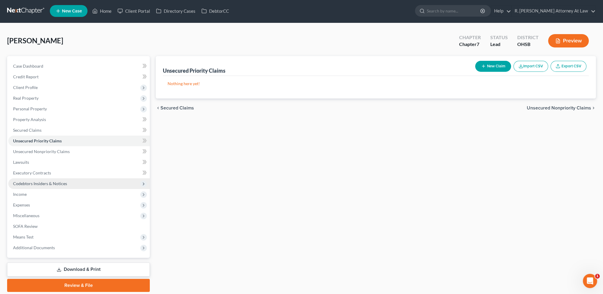
scroll to position [21, 0]
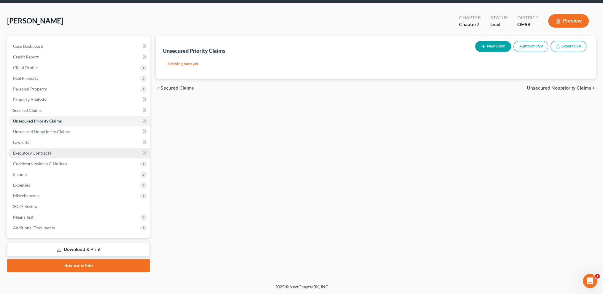
click at [23, 152] on span "Executory Contracts" at bounding box center [32, 152] width 38 height 5
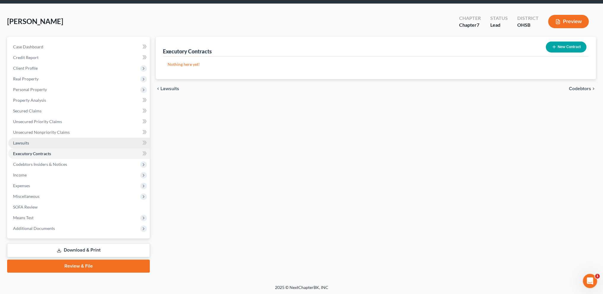
scroll to position [21, 0]
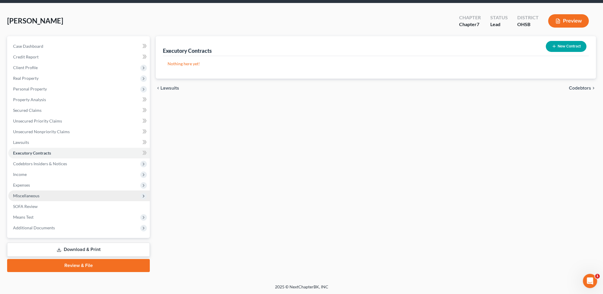
click at [21, 194] on span "Miscellaneous" at bounding box center [26, 195] width 26 height 5
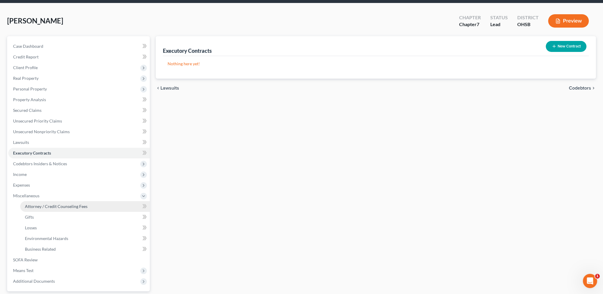
click at [36, 208] on span "Attorney / Credit Counseling Fees" at bounding box center [56, 206] width 63 height 5
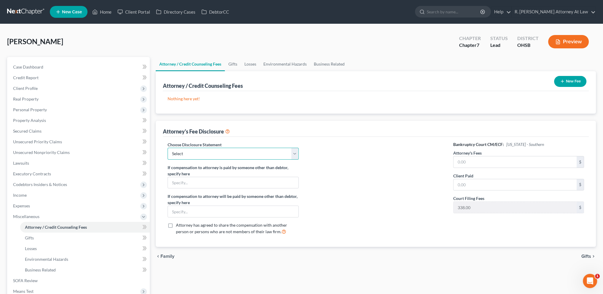
click at [245, 152] on select "Select Hourly Fee Disclosure Disclosure of Compensation of Attorney for Debtor …" at bounding box center [233, 154] width 131 height 12
select select "1"
click at [168, 148] on select "Select Hourly Fee Disclosure Disclosure of Compensation of Attorney for Debtor …" at bounding box center [233, 154] width 131 height 12
click at [27, 108] on span "Personal Property" at bounding box center [30, 109] width 34 height 5
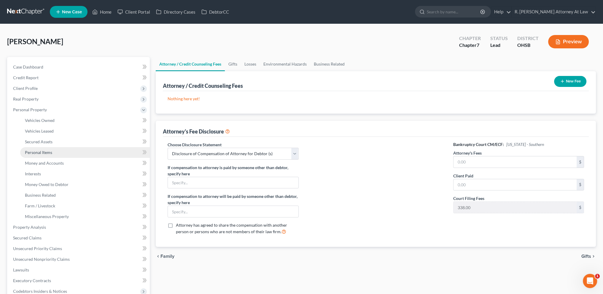
click at [40, 153] on span "Personal Items" at bounding box center [38, 152] width 27 height 5
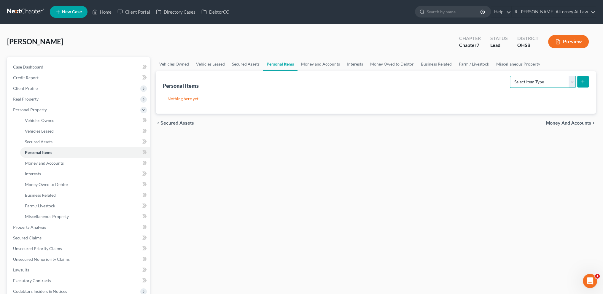
drag, startPoint x: 531, startPoint y: 82, endPoint x: 527, endPoint y: 79, distance: 4.8
click at [530, 81] on select "Select Item Type Clothing Collectibles Of Value Electronics Firearms Household …" at bounding box center [543, 82] width 66 height 12
select select "household_goods"
click at [510, 76] on select "Select Item Type Clothing Collectibles Of Value Electronics Firearms Household …" at bounding box center [543, 82] width 66 height 12
click at [584, 80] on icon "submit" at bounding box center [582, 81] width 5 height 5
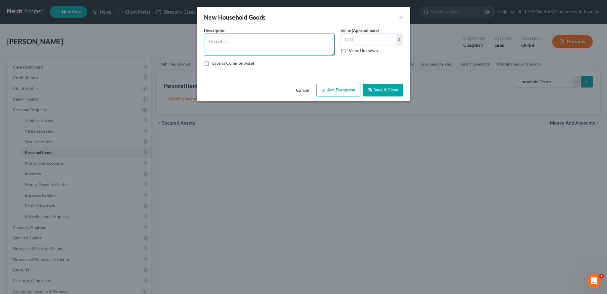
click at [225, 44] on textarea at bounding box center [269, 45] width 131 height 22
type textarea "T"
type textarea "Eagle Loan TV"
click at [384, 87] on button "Save & Close" at bounding box center [383, 90] width 40 height 12
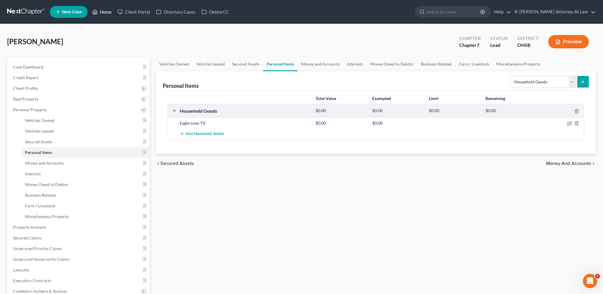
click at [107, 12] on link "Home" at bounding box center [101, 12] width 25 height 11
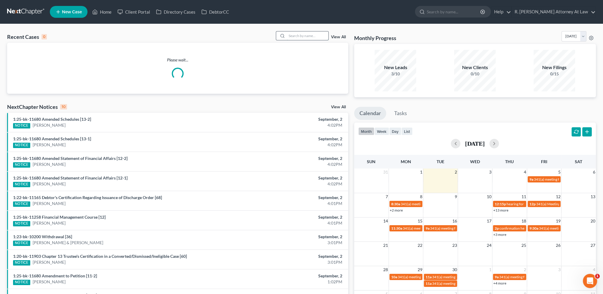
click at [296, 36] on input "search" at bounding box center [308, 35] width 42 height 9
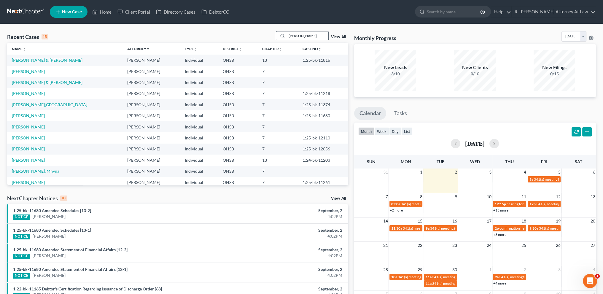
type input "[PERSON_NAME]"
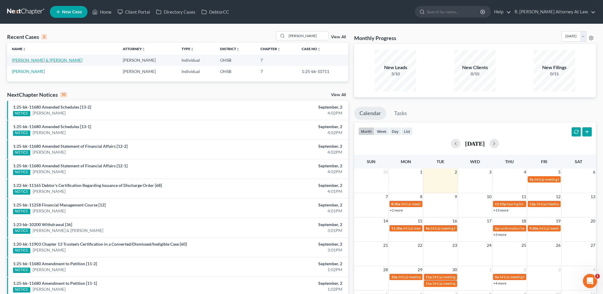
click at [28, 59] on link "[PERSON_NAME] & [PERSON_NAME]" at bounding box center [47, 60] width 71 height 5
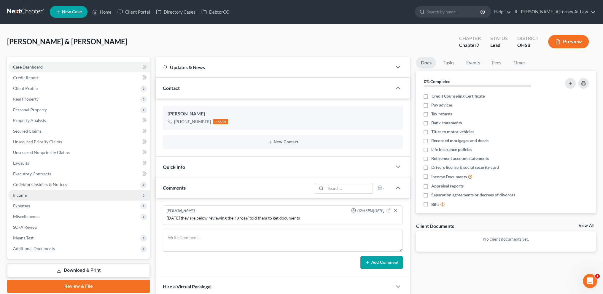
drag, startPoint x: 29, startPoint y: 193, endPoint x: 31, endPoint y: 195, distance: 3.2
click at [30, 193] on span "Income" at bounding box center [78, 195] width 141 height 11
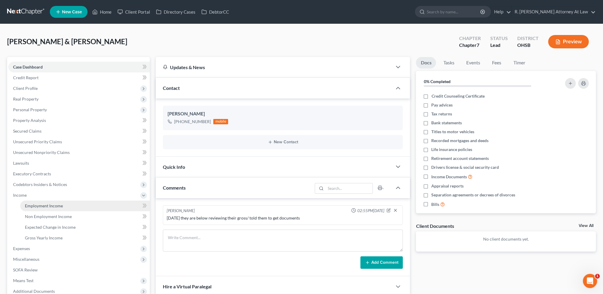
click at [39, 203] on span "Employment Income" at bounding box center [44, 205] width 38 height 5
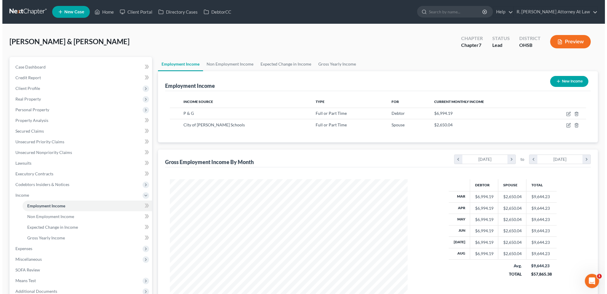
scroll to position [119, 249]
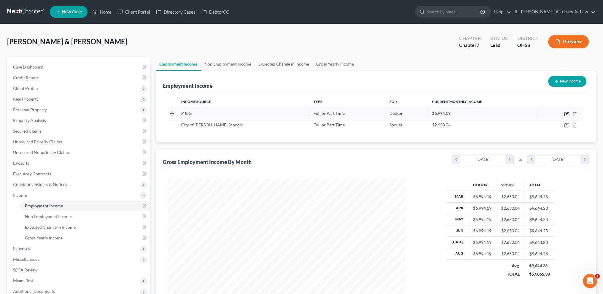
click at [568, 112] on icon "button" at bounding box center [566, 113] width 3 height 3
select select "0"
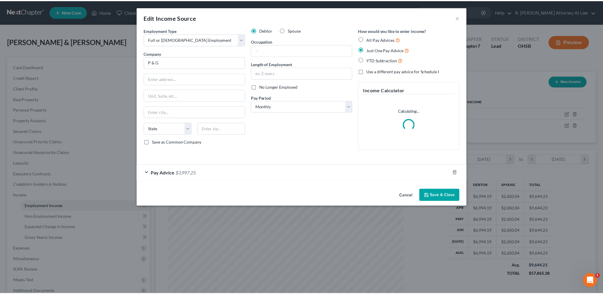
scroll to position [120, 251]
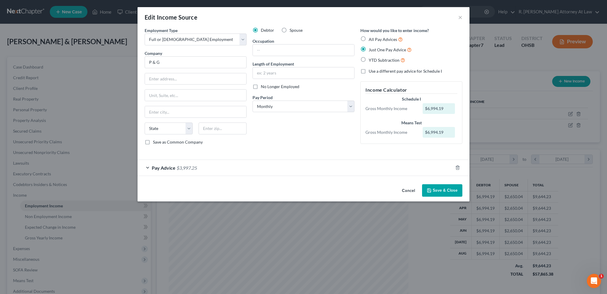
click at [433, 189] on button "Save & Close" at bounding box center [442, 190] width 40 height 12
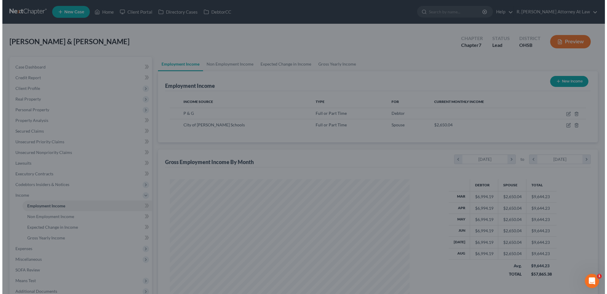
scroll to position [296404, 296273]
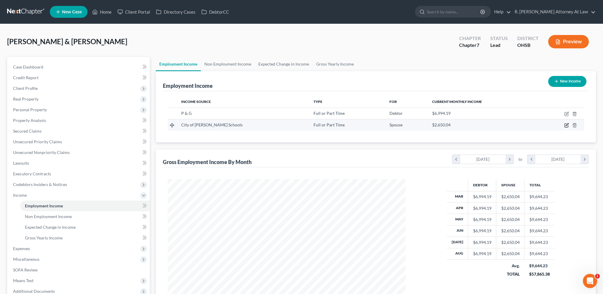
click at [568, 124] on icon "button" at bounding box center [566, 125] width 5 height 5
select select "0"
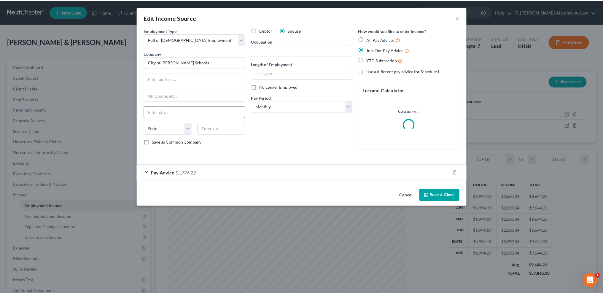
scroll to position [120, 251]
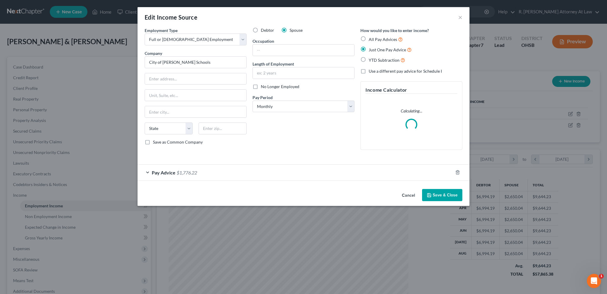
click at [435, 193] on button "Save & Close" at bounding box center [442, 195] width 40 height 12
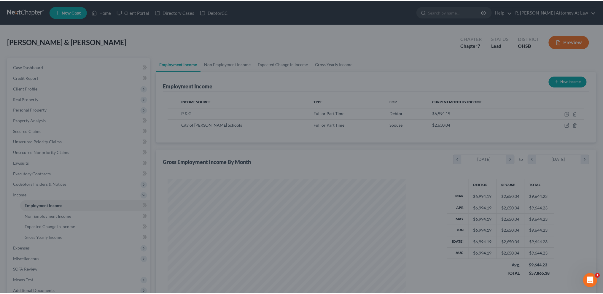
scroll to position [296404, 296273]
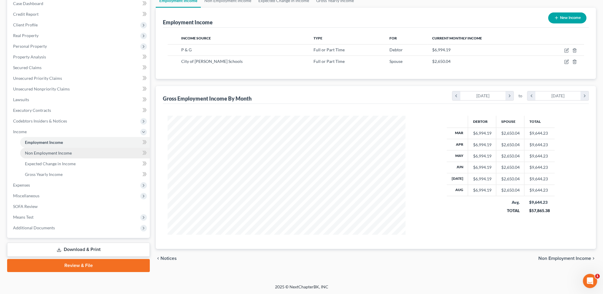
click at [36, 151] on span "Non Employment Income" at bounding box center [48, 152] width 47 height 5
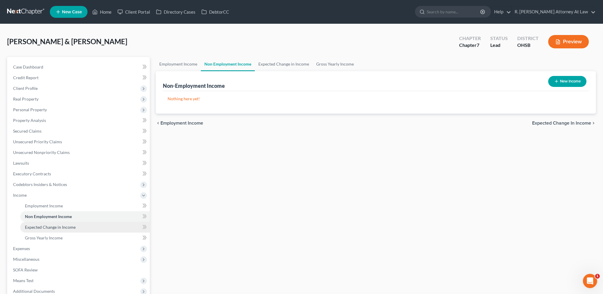
click at [47, 225] on span "Expected Change in Income" at bounding box center [50, 226] width 51 height 5
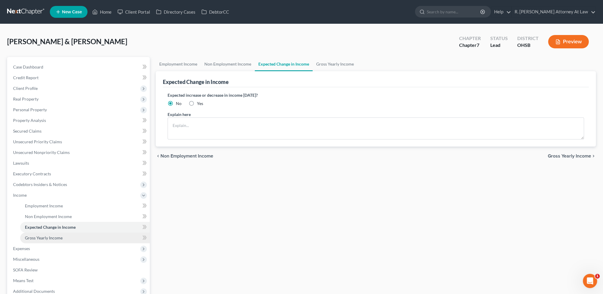
click at [42, 237] on span "Gross Yearly Income" at bounding box center [44, 237] width 38 height 5
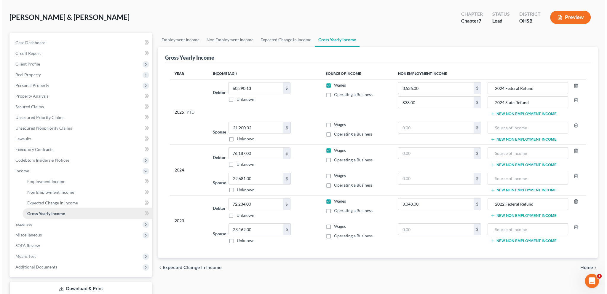
scroll to position [59, 0]
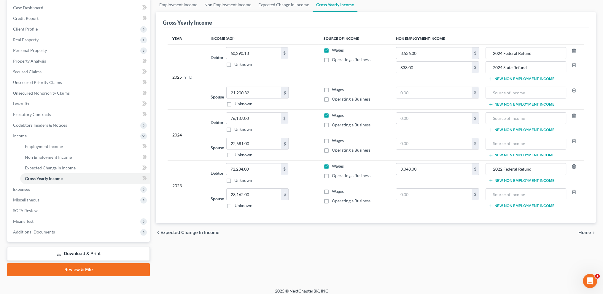
click at [332, 89] on label "Wages" at bounding box center [338, 90] width 12 height 6
click at [334, 89] on input "Wages" at bounding box center [336, 89] width 4 height 4
checkbox input "true"
click at [332, 140] on label "Wages" at bounding box center [338, 141] width 12 height 6
click at [334, 140] on input "Wages" at bounding box center [336, 140] width 4 height 4
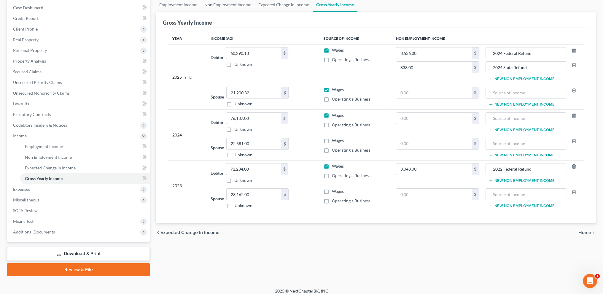
checkbox input "true"
click at [332, 191] on label "Wages" at bounding box center [338, 191] width 12 height 6
click at [334, 191] on input "Wages" at bounding box center [336, 190] width 4 height 4
checkbox input "true"
click at [27, 48] on span "Personal Property" at bounding box center [30, 50] width 34 height 5
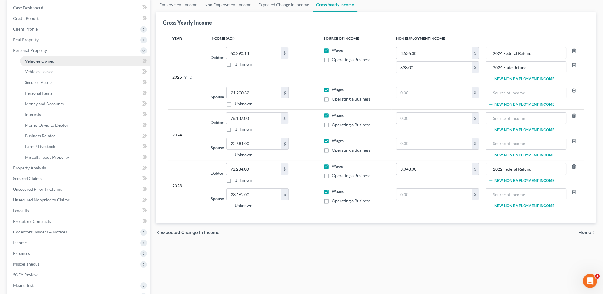
click at [32, 62] on span "Vehicles Owned" at bounding box center [40, 60] width 30 height 5
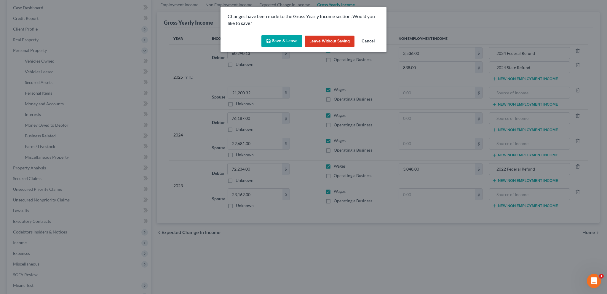
click at [280, 40] on button "Save & Leave" at bounding box center [282, 41] width 41 height 12
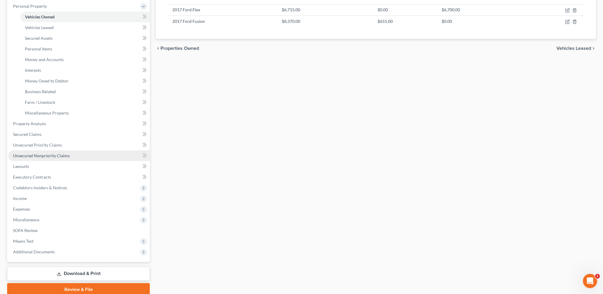
scroll to position [128, 0]
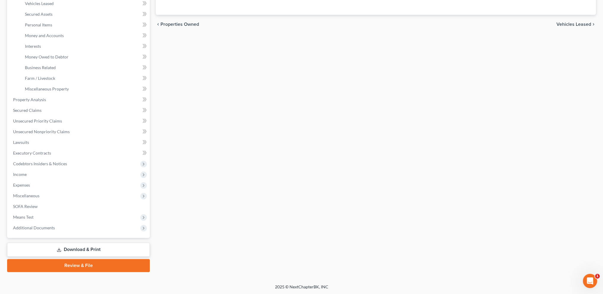
click at [69, 249] on link "Download & Print" at bounding box center [78, 250] width 143 height 14
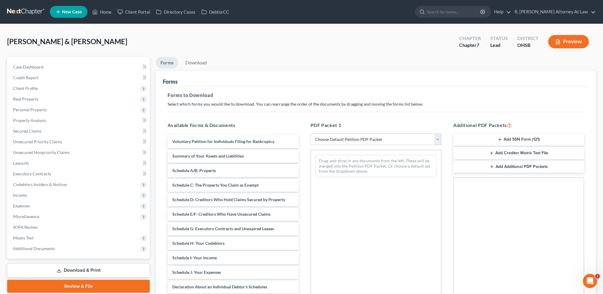
click at [384, 139] on select "Choose Default Petition PDF Packet Complete Bankruptcy Petition (all forms and …" at bounding box center [375, 139] width 131 height 12
select select "14"
click at [310, 133] on select "Choose Default Petition PDF Packet Complete Bankruptcy Petition (all forms and …" at bounding box center [375, 139] width 131 height 12
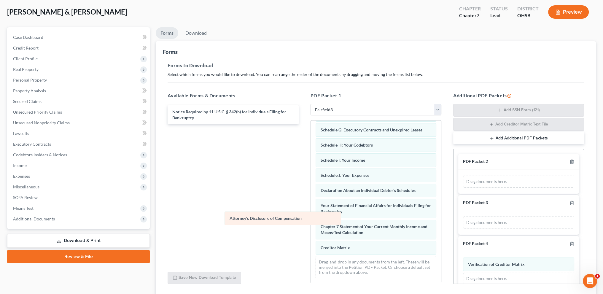
scroll to position [96, 0]
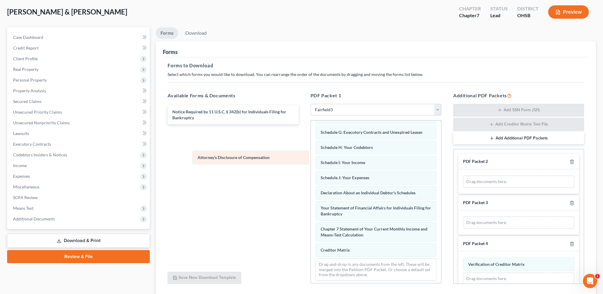
drag, startPoint x: 349, startPoint y: 248, endPoint x: 227, endPoint y: 158, distance: 152.5
click at [311, 158] on div "Attorney's Disclosure of Compensation Voluntary Petition for Individuals Filing…" at bounding box center [376, 154] width 130 height 261
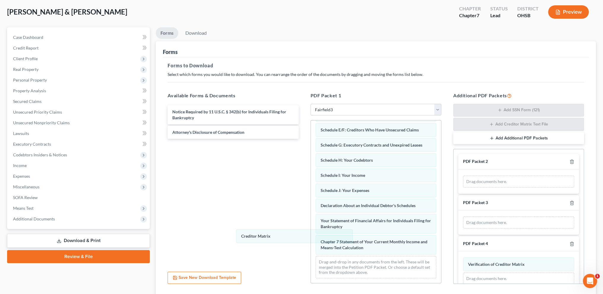
scroll to position [82, 0]
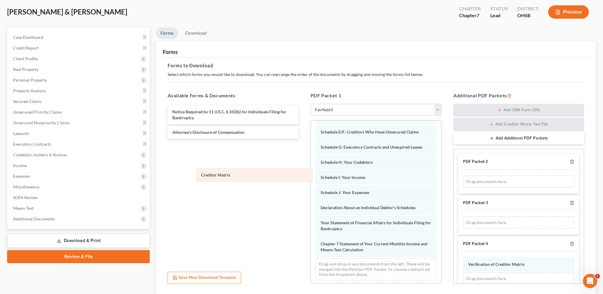
drag, startPoint x: 338, startPoint y: 246, endPoint x: 219, endPoint y: 173, distance: 139.7
click at [311, 173] on div "Creditor Matrix Voluntary Petition for Individuals Filing for Bankruptcy Summar…" at bounding box center [376, 162] width 130 height 246
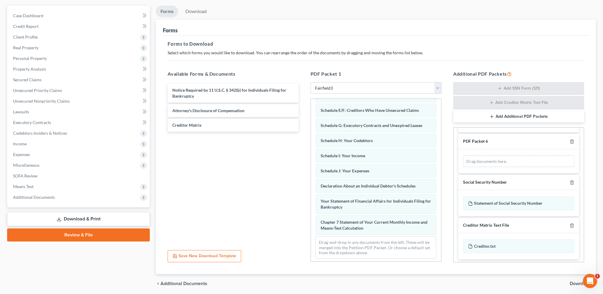
scroll to position [72, 0]
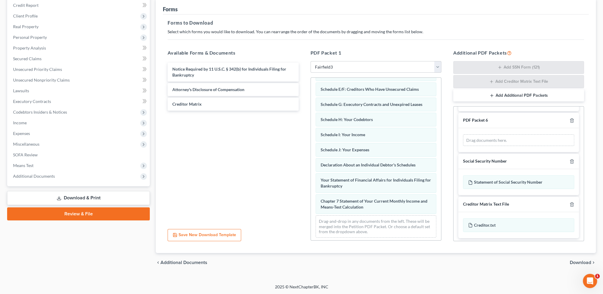
click at [582, 261] on span "Download" at bounding box center [580, 262] width 21 height 5
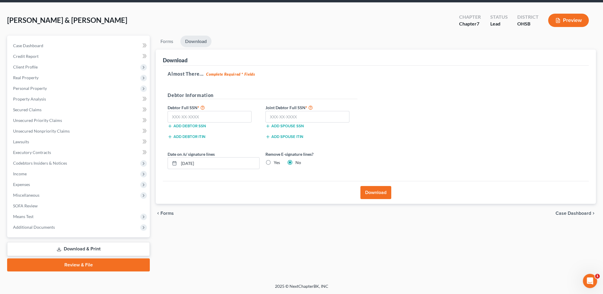
scroll to position [21, 0]
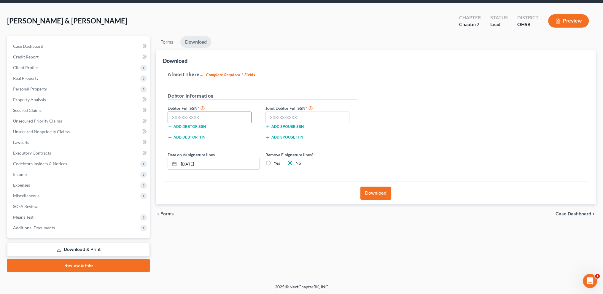
click at [186, 115] on input "text" at bounding box center [210, 117] width 84 height 12
type input "273-92-1605"
type input "270-80-6226"
click at [372, 194] on button "Download" at bounding box center [375, 193] width 31 height 13
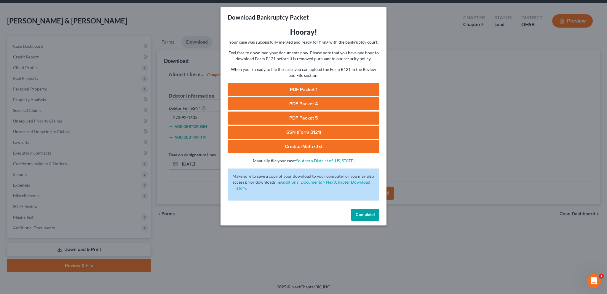
click at [297, 88] on link "PDF Packet 1" at bounding box center [304, 89] width 152 height 13
click at [310, 101] on link "PDF Packet 4" at bounding box center [304, 103] width 152 height 13
click at [293, 120] on link "PDF Packet 5" at bounding box center [304, 117] width 152 height 13
click at [360, 214] on span "Complete!" at bounding box center [365, 214] width 19 height 5
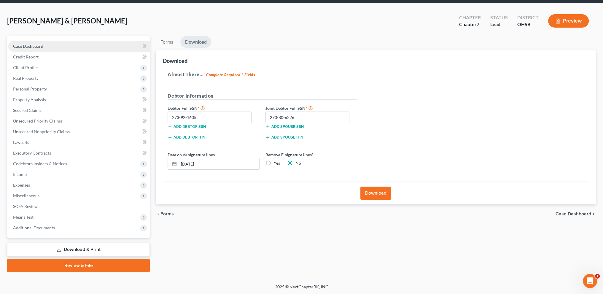
click at [40, 46] on span "Case Dashboard" at bounding box center [28, 46] width 30 height 5
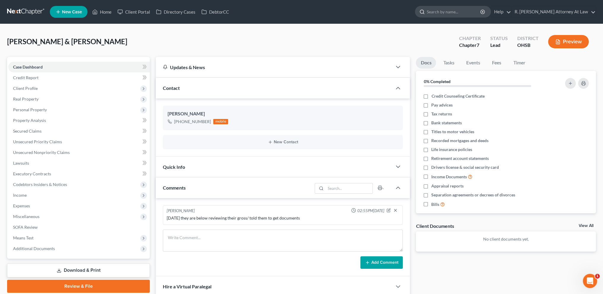
click at [447, 11] on input "search" at bounding box center [454, 11] width 54 height 11
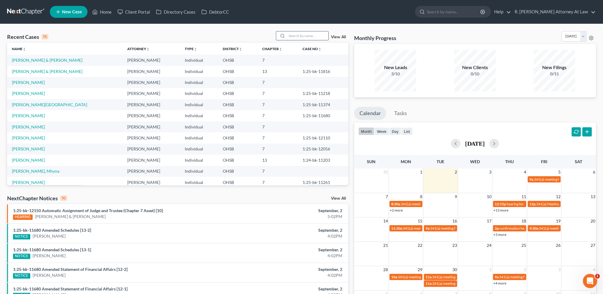
click at [294, 34] on input "search" at bounding box center [308, 35] width 42 height 9
type input "warburton"
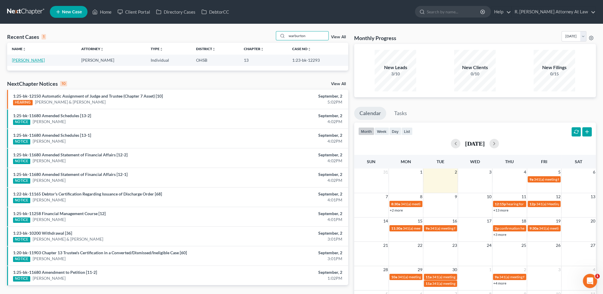
click at [23, 60] on link "[PERSON_NAME]" at bounding box center [28, 60] width 33 height 5
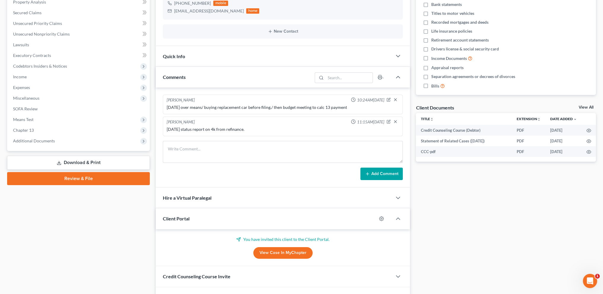
scroll to position [126, 0]
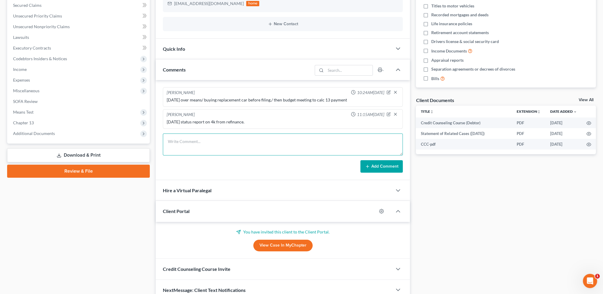
click at [176, 142] on textarea at bounding box center [283, 144] width 240 height 22
type textarea "9.2.2025 step up in plan is source of dismissal issue/ amended payroll order fi…"
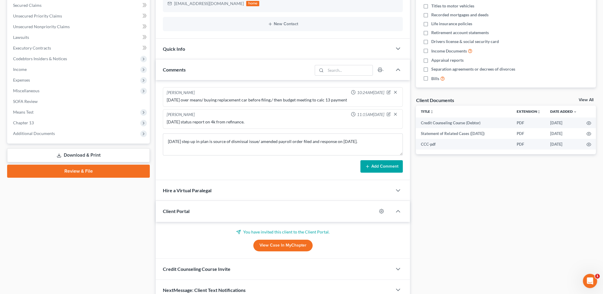
click at [378, 164] on button "Add Comment" at bounding box center [381, 166] width 42 height 12
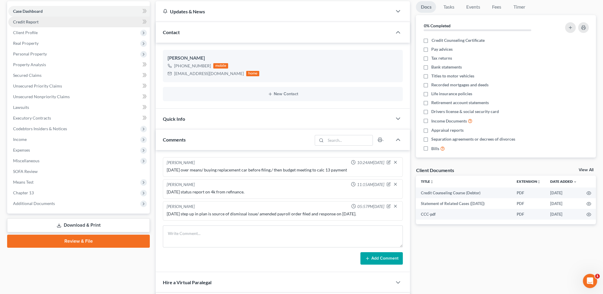
scroll to position [0, 0]
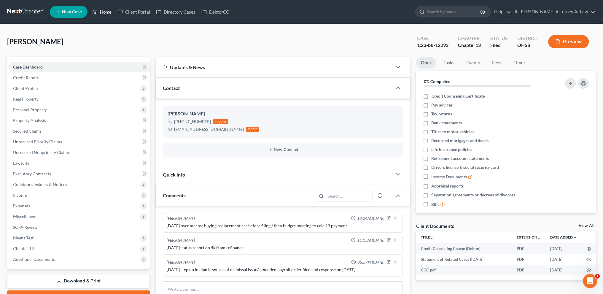
click at [104, 11] on link "Home" at bounding box center [101, 12] width 25 height 11
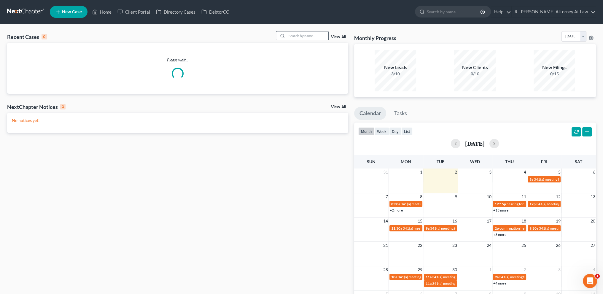
click at [300, 35] on input "search" at bounding box center [308, 35] width 42 height 9
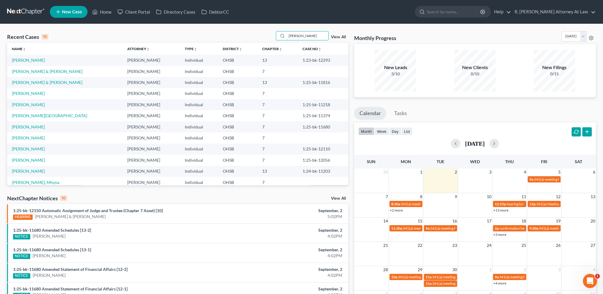
type input "kincannon"
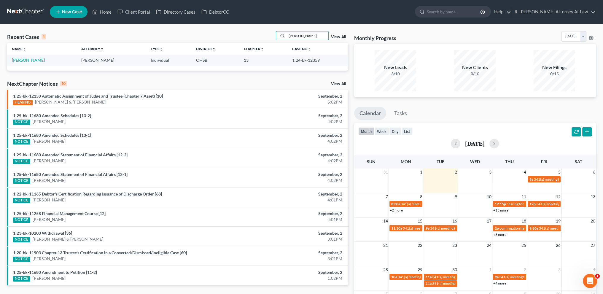
click at [43, 60] on link "Kincannon, Shanon" at bounding box center [28, 60] width 33 height 5
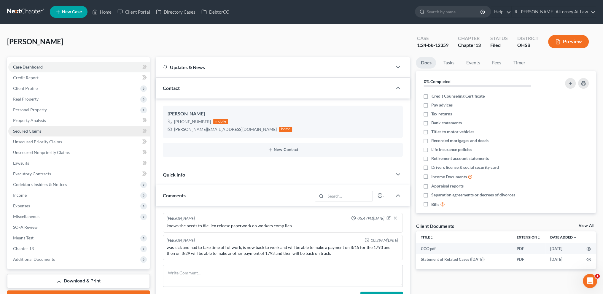
click at [28, 130] on span "Secured Claims" at bounding box center [27, 130] width 28 height 5
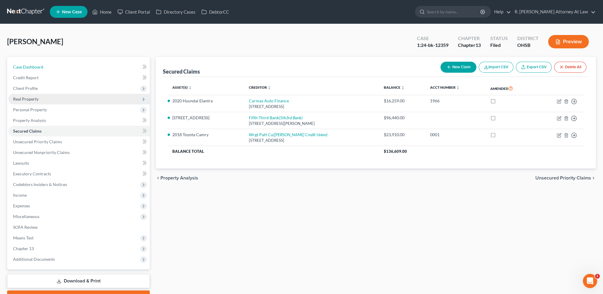
click at [24, 68] on span "Case Dashboard" at bounding box center [28, 66] width 30 height 5
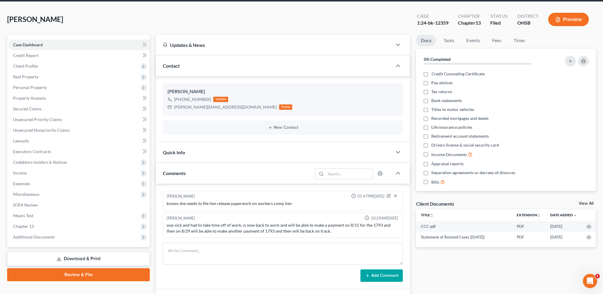
scroll to position [104, 0]
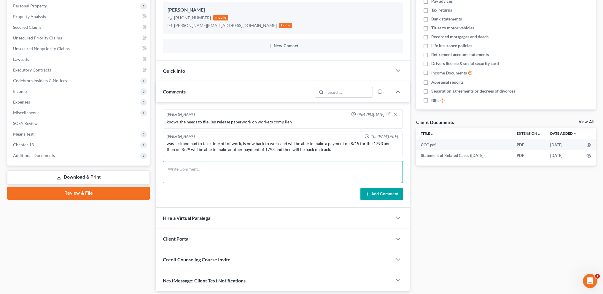
click at [175, 169] on textarea at bounding box center [283, 172] width 240 height 22
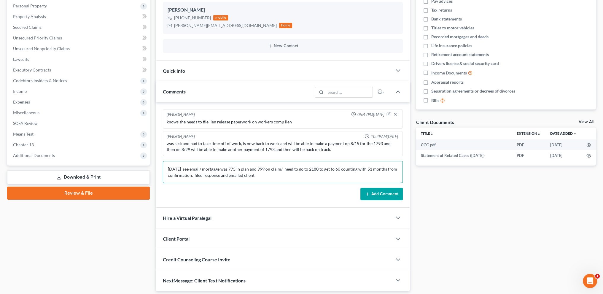
type textarea "9.2.2025 see email/ mortgage was 775 in plan and 999 on claim/ need to go to 21…"
click at [377, 194] on button "Add Comment" at bounding box center [381, 194] width 42 height 12
